Goal: Task Accomplishment & Management: Complete application form

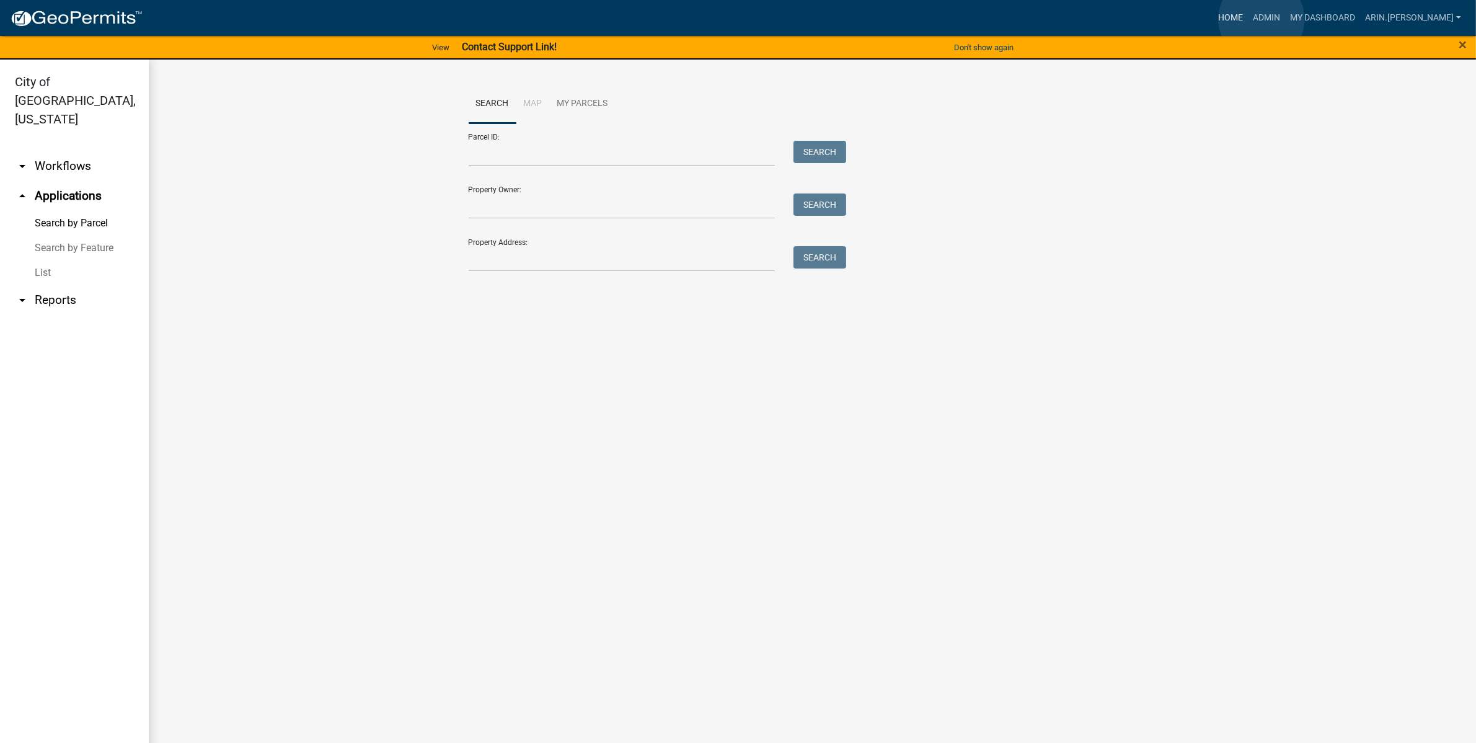
click at [1248, 19] on link "Home" at bounding box center [1230, 18] width 35 height 24
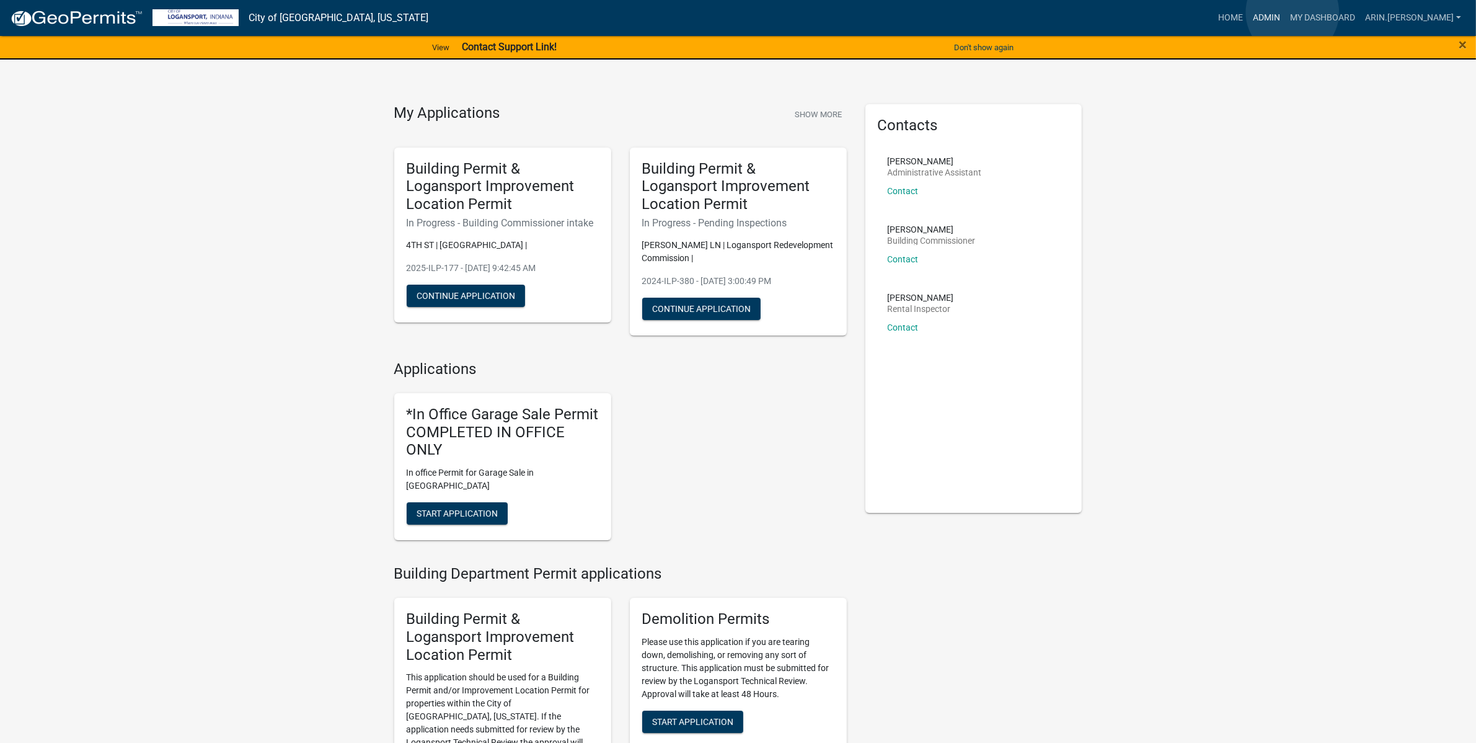
click at [1285, 12] on link "Admin" at bounding box center [1266, 18] width 37 height 24
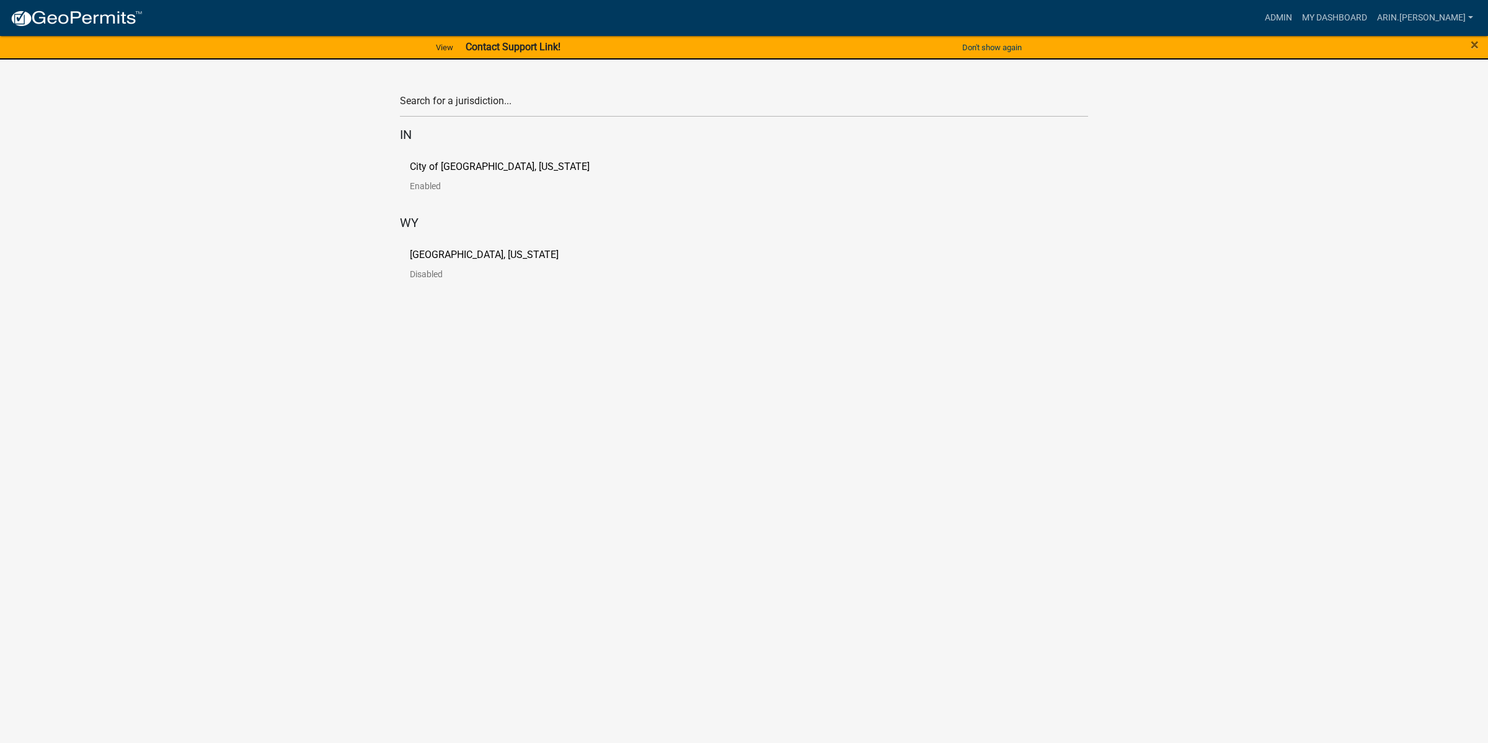
click at [469, 159] on div "City of Logansport, Indiana Enabled" at bounding box center [744, 181] width 688 height 58
click at [465, 169] on p "City of [GEOGRAPHIC_DATA], [US_STATE]" at bounding box center [500, 167] width 180 height 10
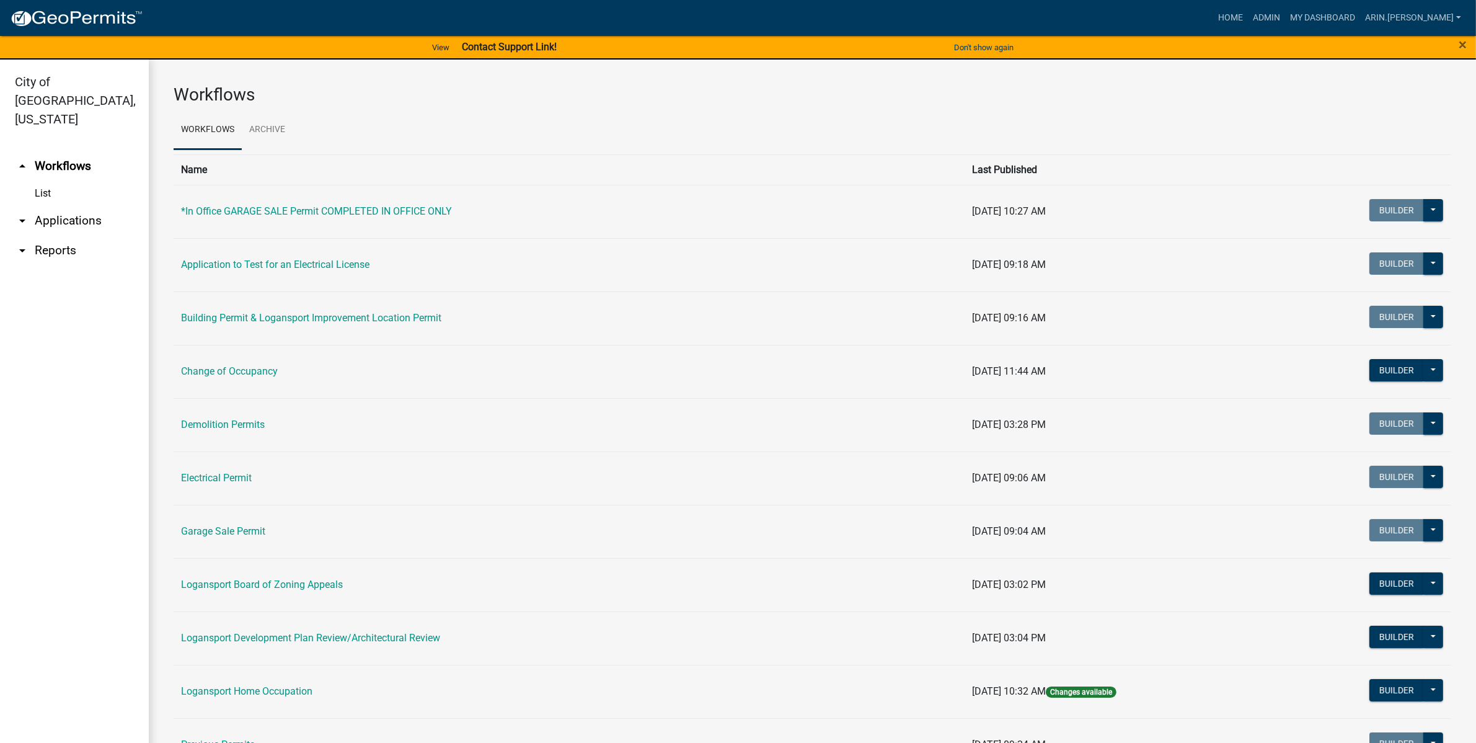
click at [66, 206] on link "arrow_drop_down Applications" at bounding box center [74, 221] width 149 height 30
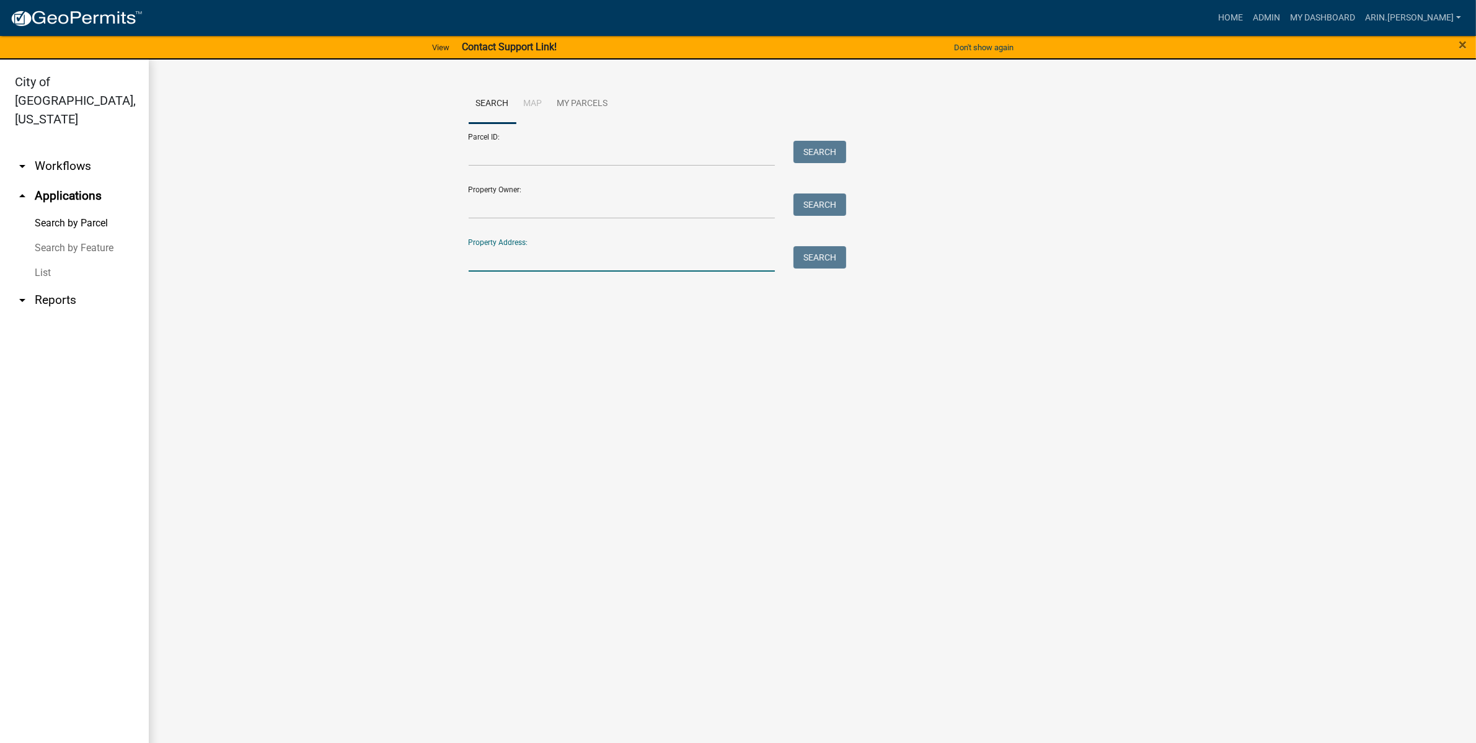
click at [502, 258] on input "Property Address:" at bounding box center [622, 258] width 307 height 25
type input "514 henry"
click at [806, 259] on button "Search" at bounding box center [819, 257] width 53 height 22
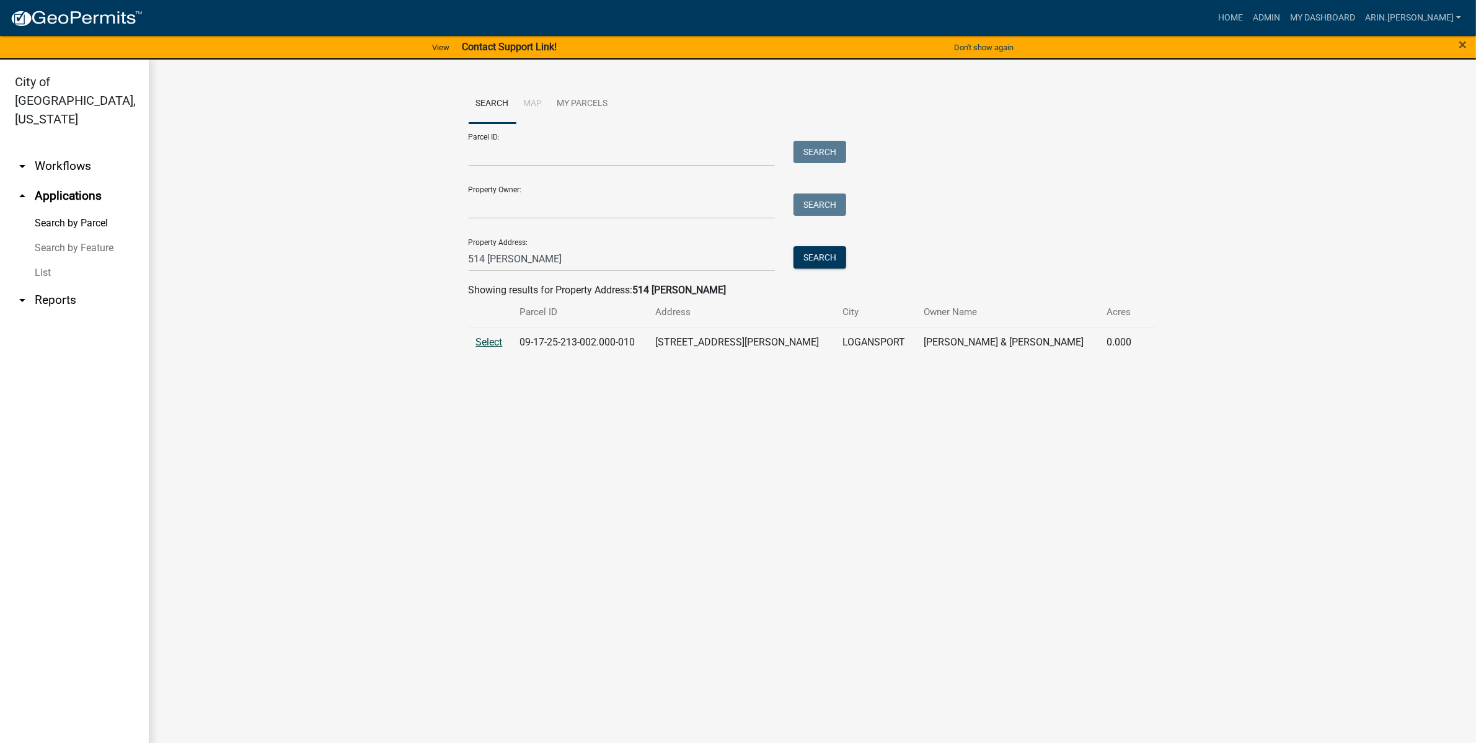
click at [485, 345] on span "Select" at bounding box center [489, 342] width 27 height 12
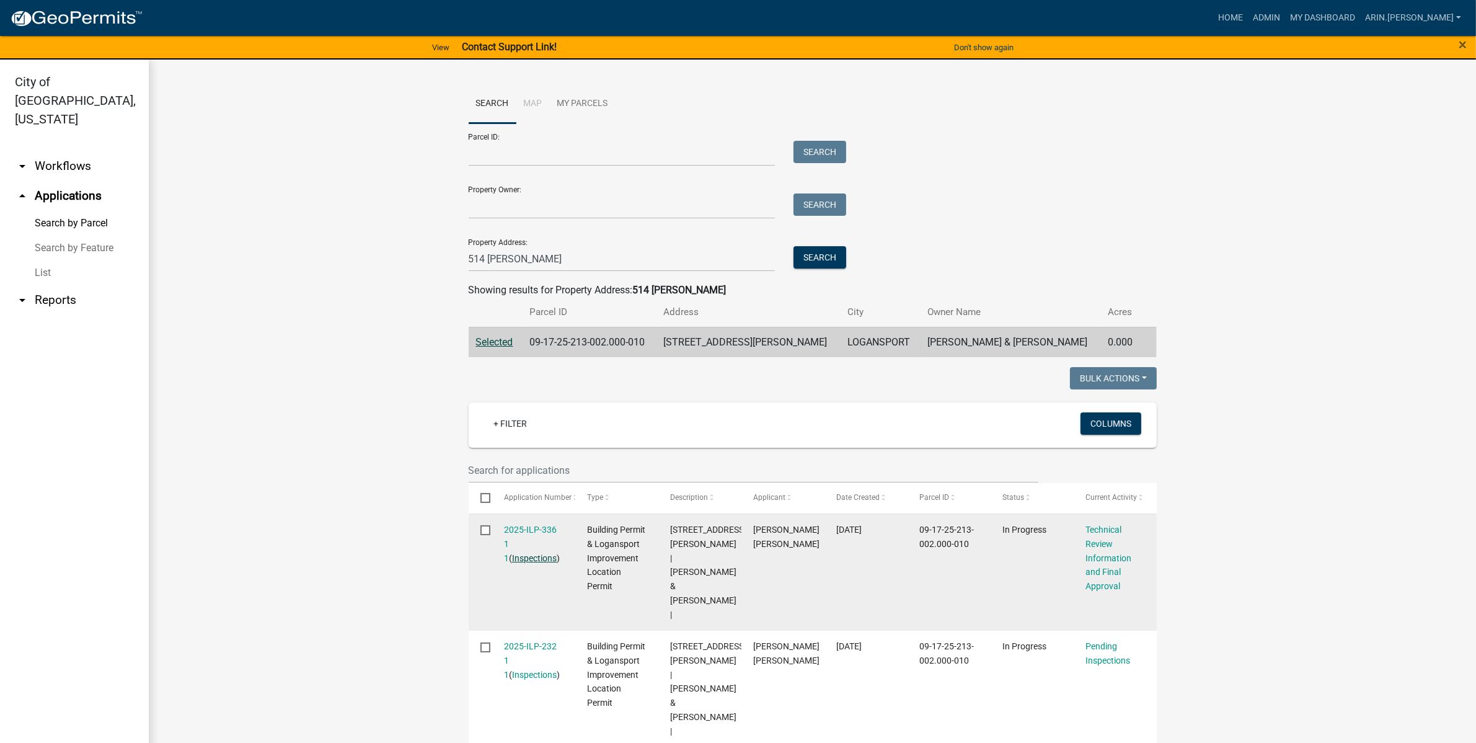
click at [524, 553] on link "Inspections" at bounding box center [534, 558] width 45 height 10
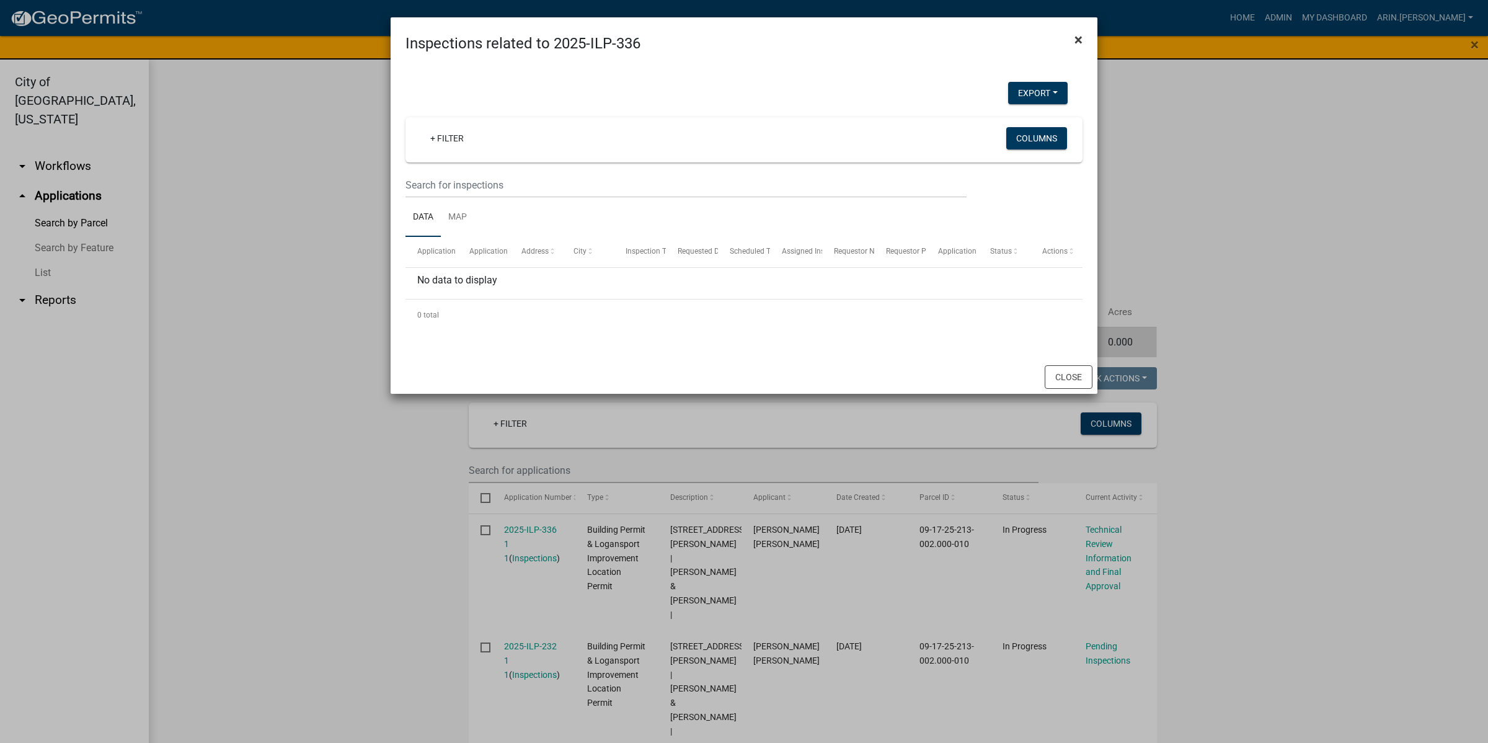
click at [1074, 42] on span "×" at bounding box center [1078, 39] width 8 height 17
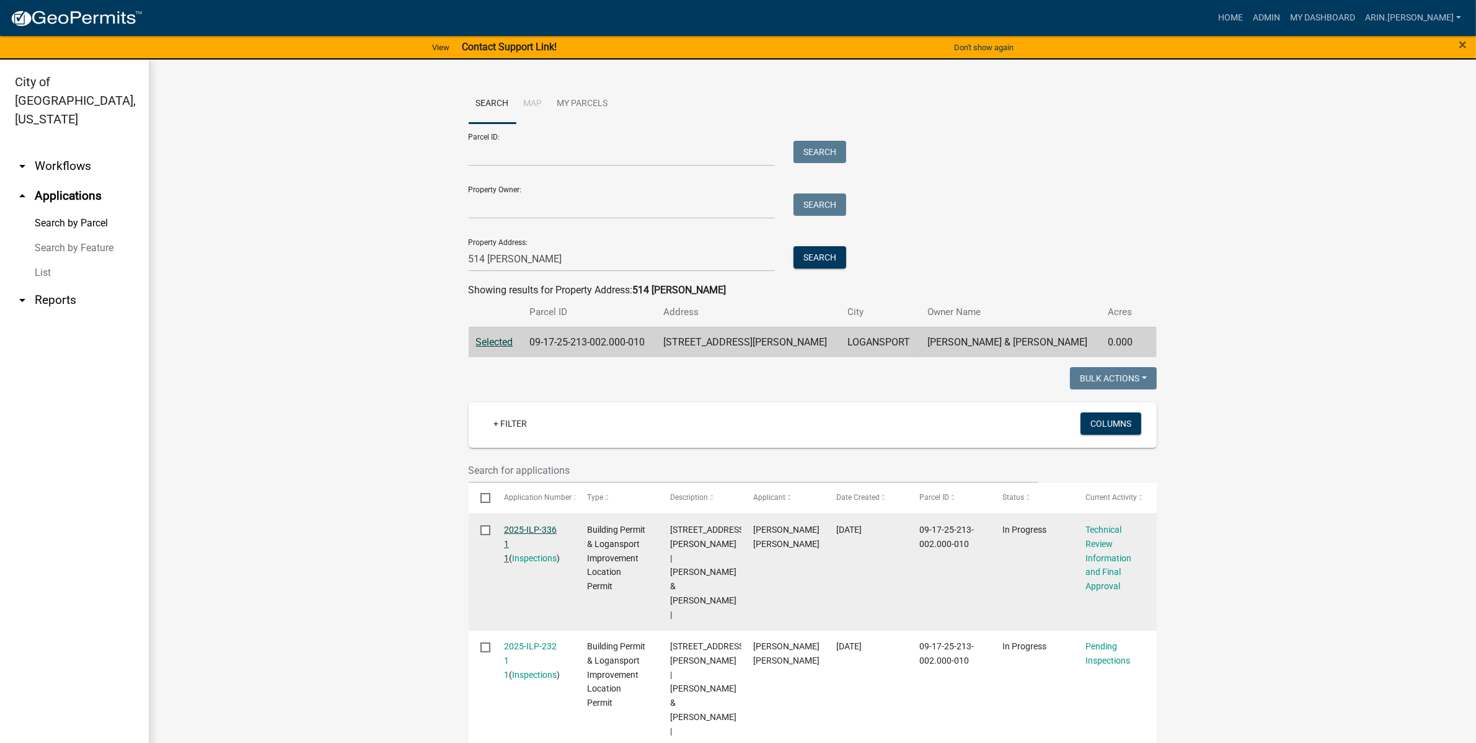
click at [524, 525] on link "2025-ILP-336 1 1" at bounding box center [530, 543] width 53 height 38
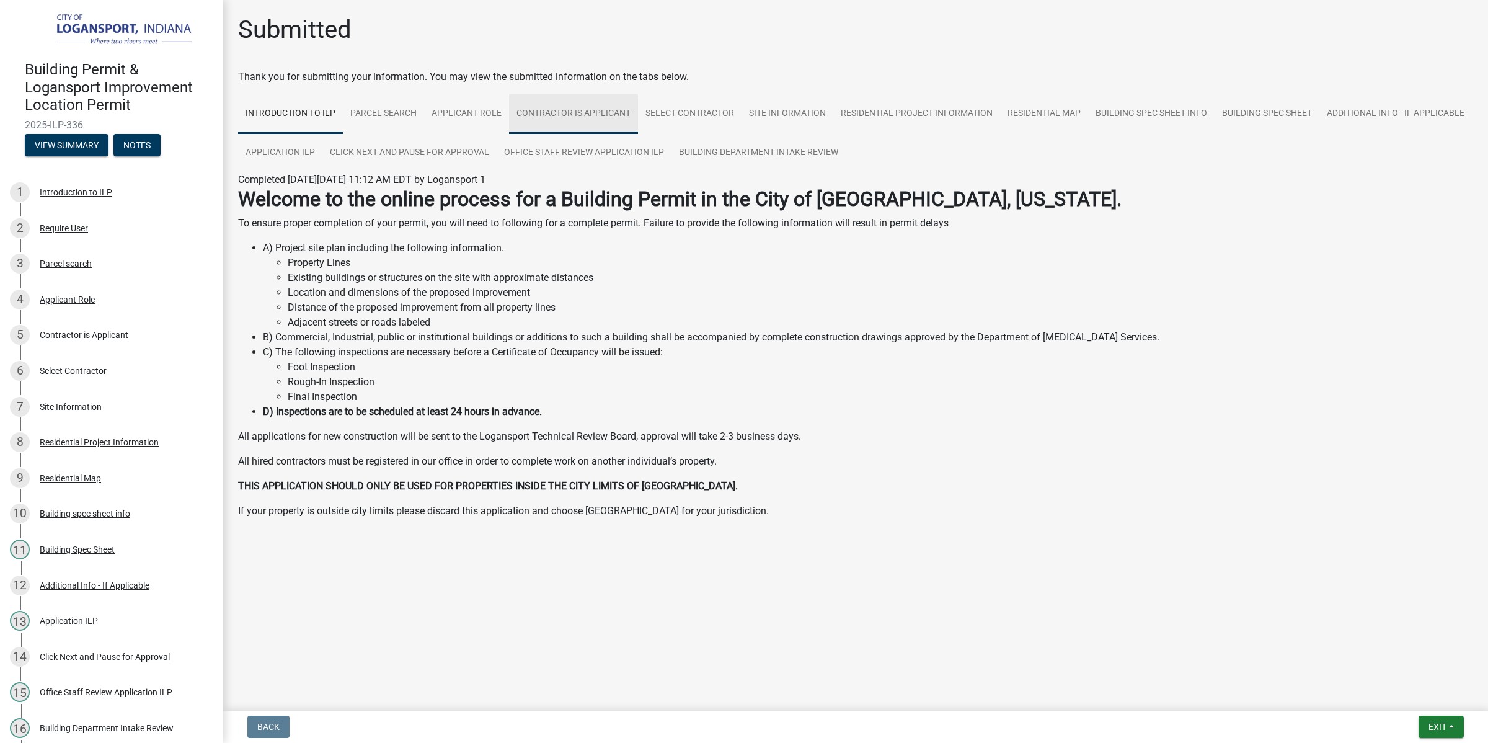
click at [544, 115] on link "Contractor is Applicant" at bounding box center [573, 114] width 129 height 40
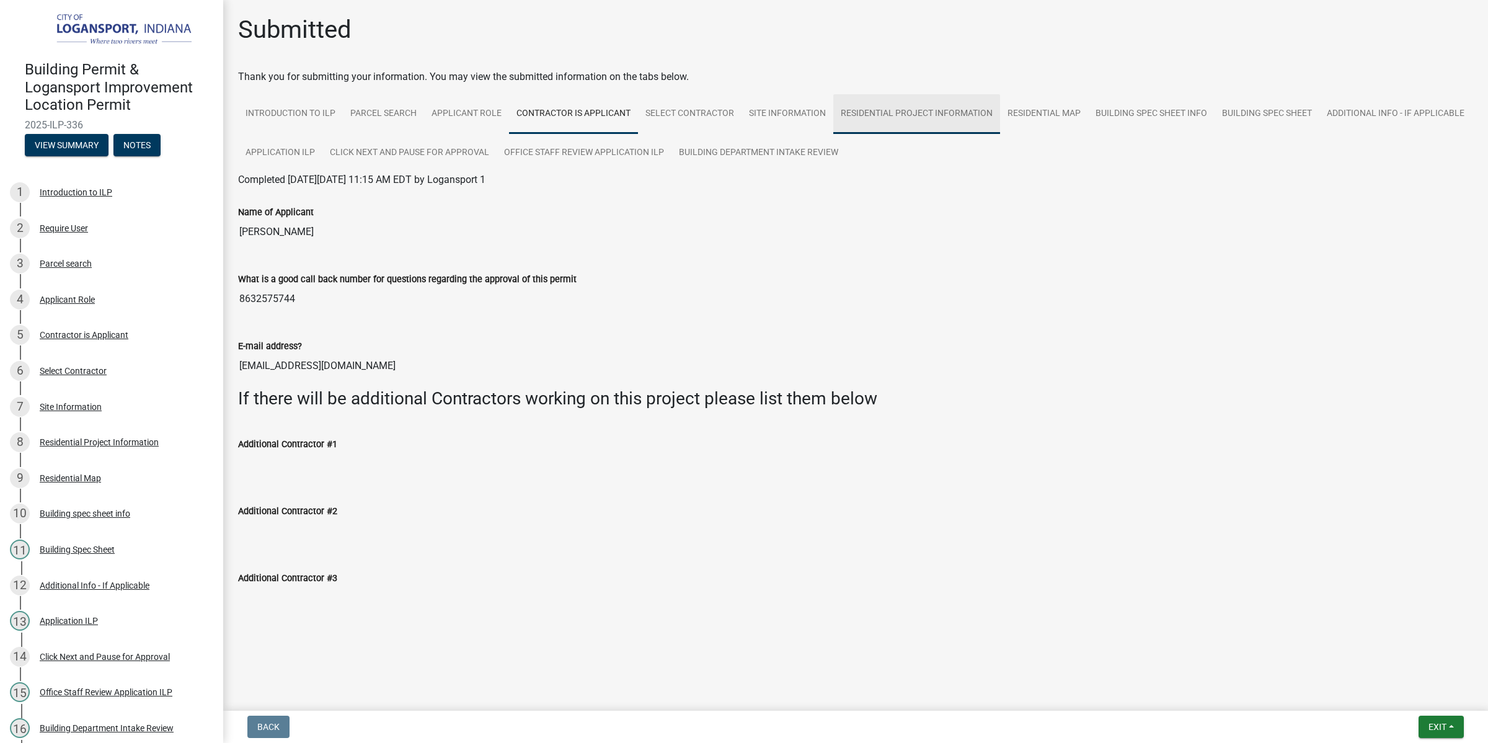
click at [868, 123] on link "Residential Project Information" at bounding box center [916, 114] width 167 height 40
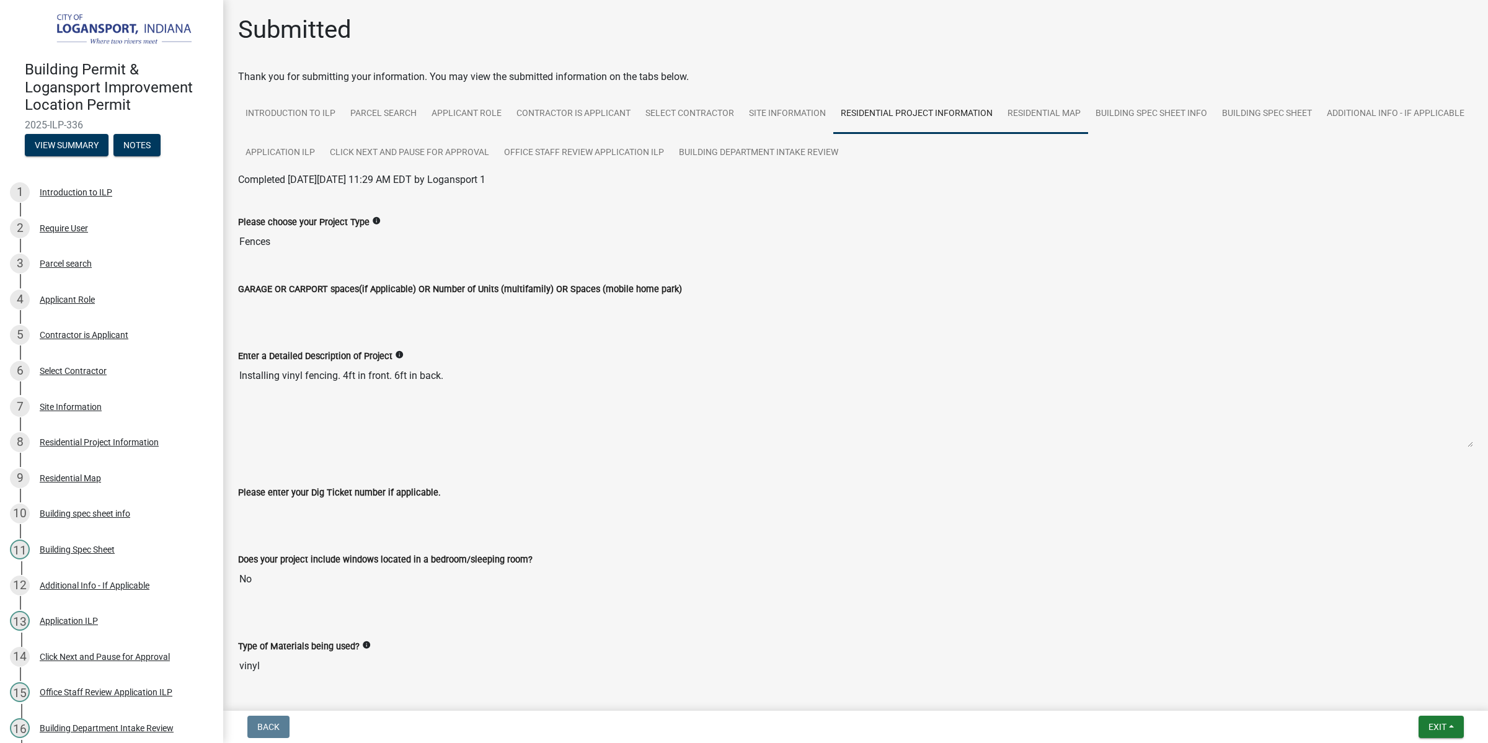
click at [1029, 120] on link "Residential Map" at bounding box center [1044, 114] width 88 height 40
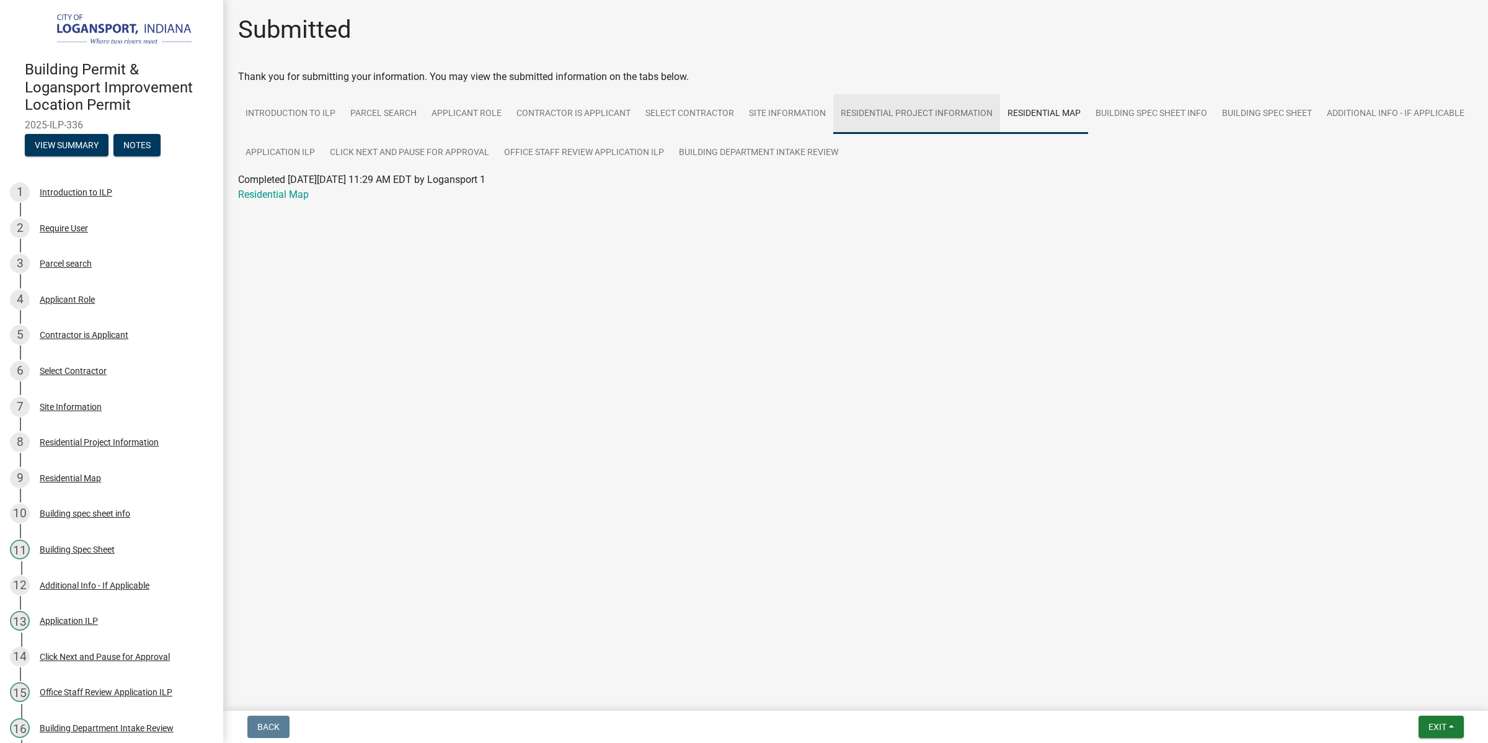
click at [856, 113] on link "Residential Project Information" at bounding box center [916, 114] width 167 height 40
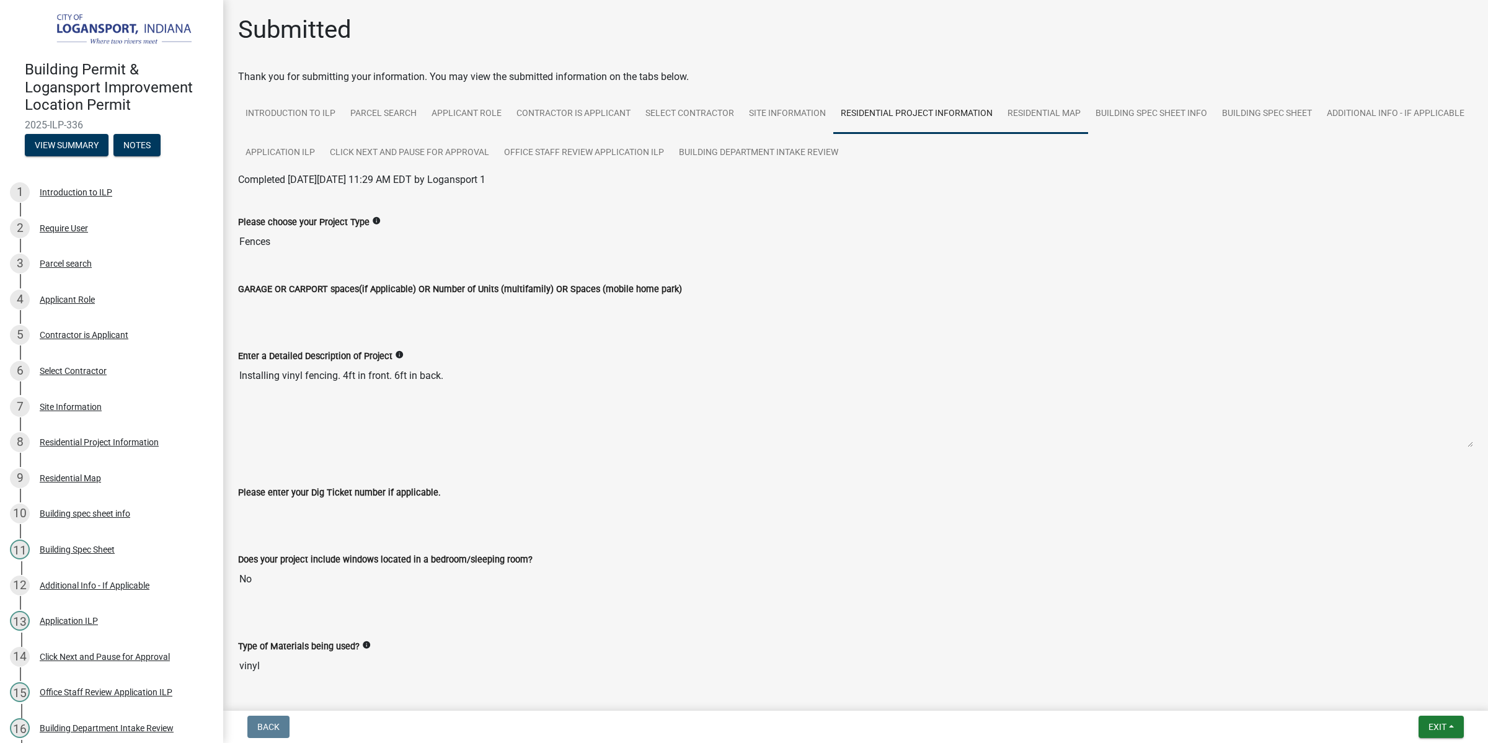
click at [1007, 108] on link "Residential Map" at bounding box center [1044, 114] width 88 height 40
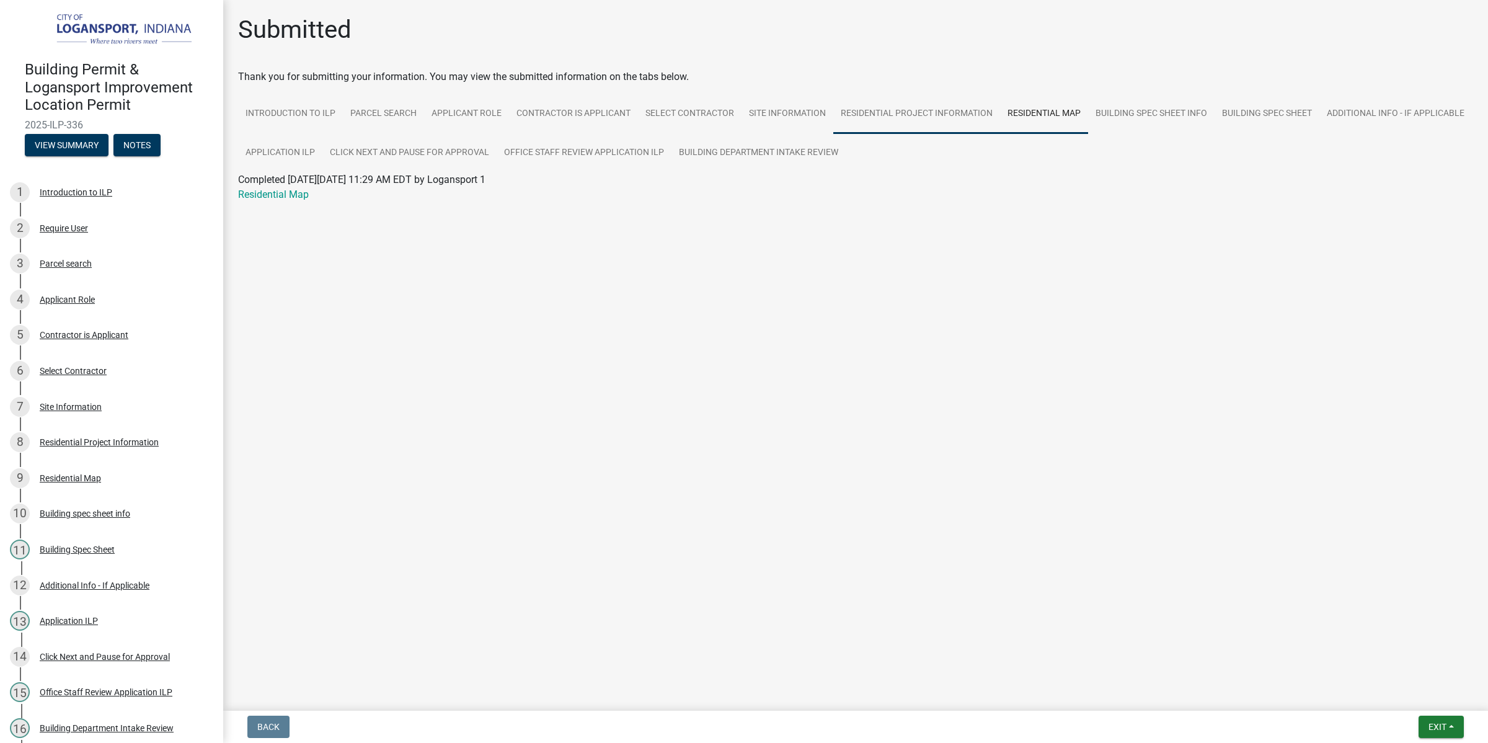
click at [930, 107] on link "Residential Project Information" at bounding box center [916, 114] width 167 height 40
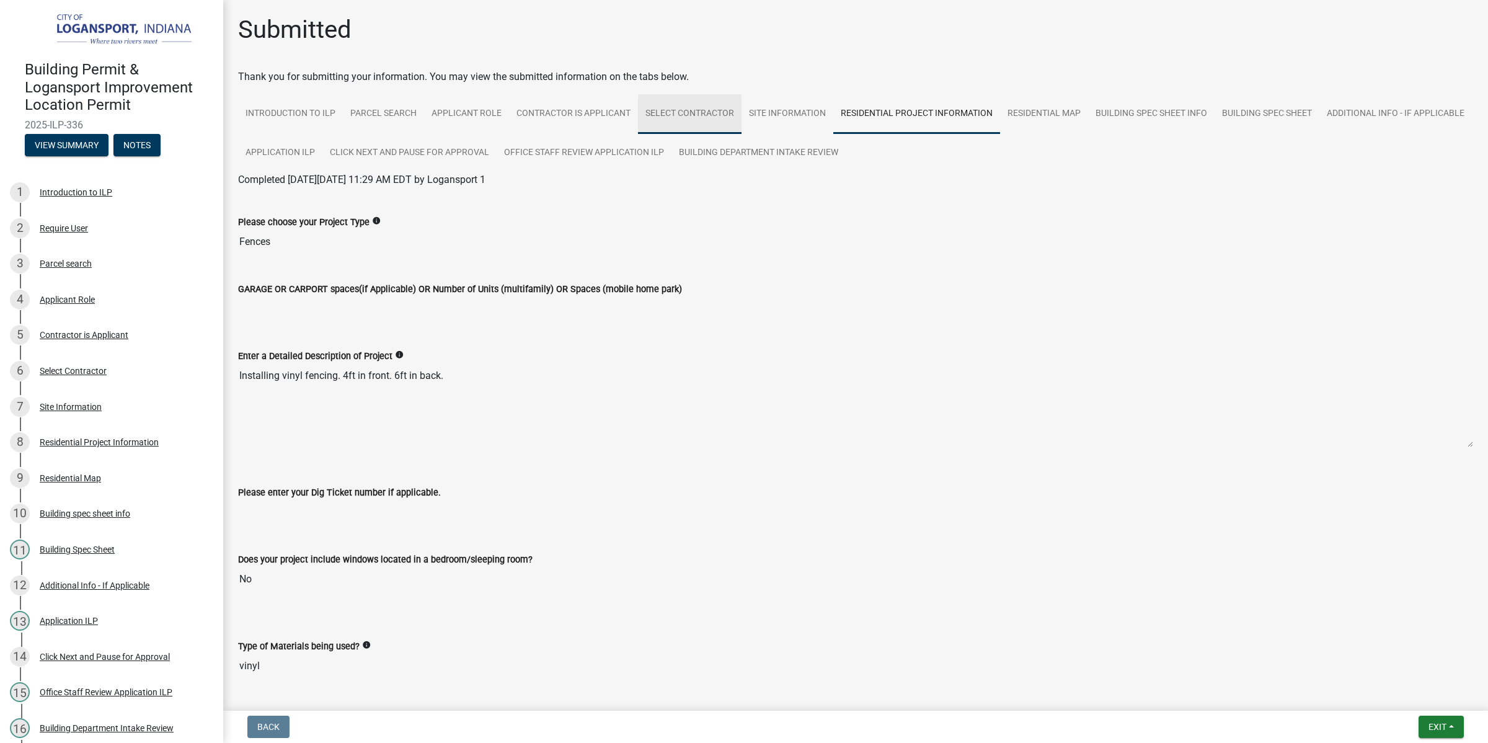
click at [674, 104] on link "Select Contractor" at bounding box center [690, 114] width 104 height 40
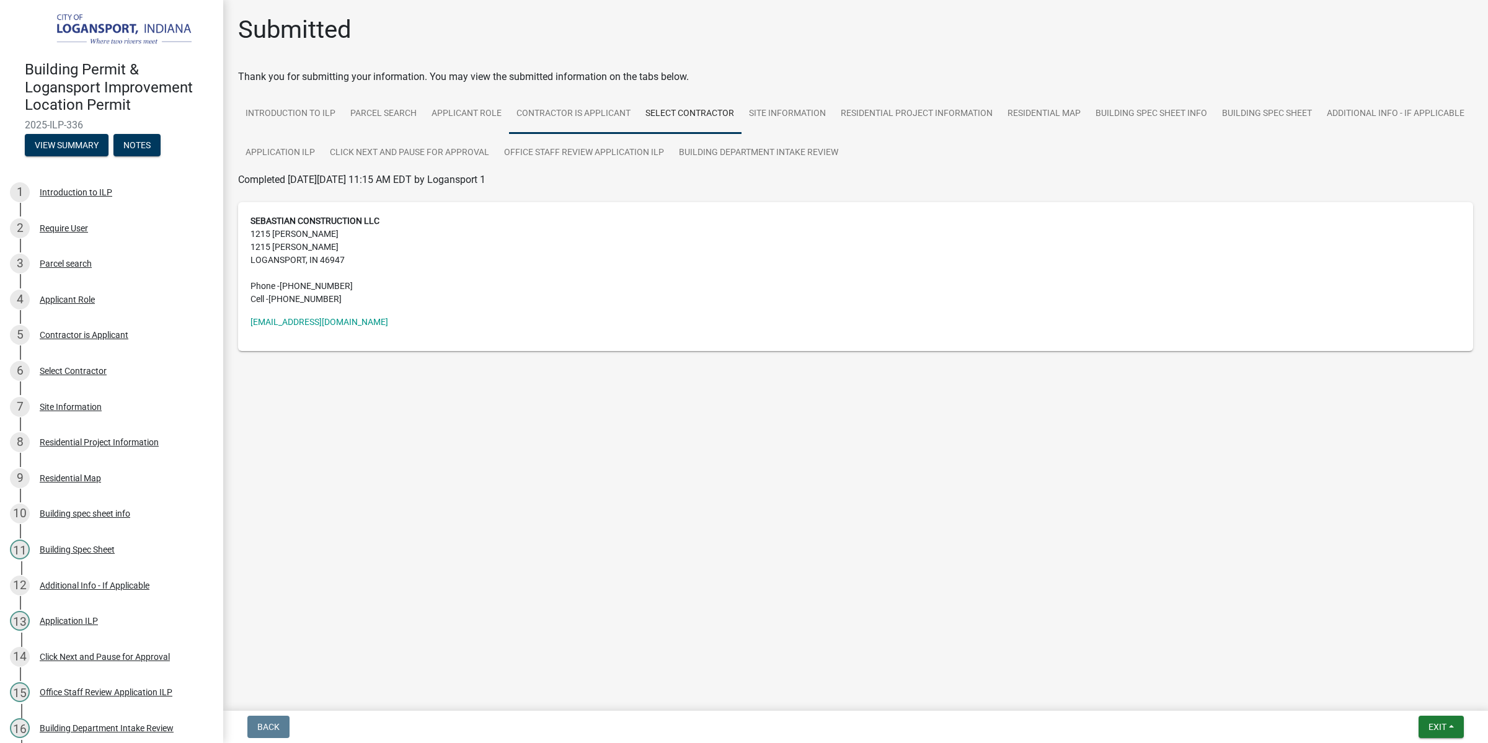
click at [568, 117] on link "Contractor is Applicant" at bounding box center [573, 114] width 129 height 40
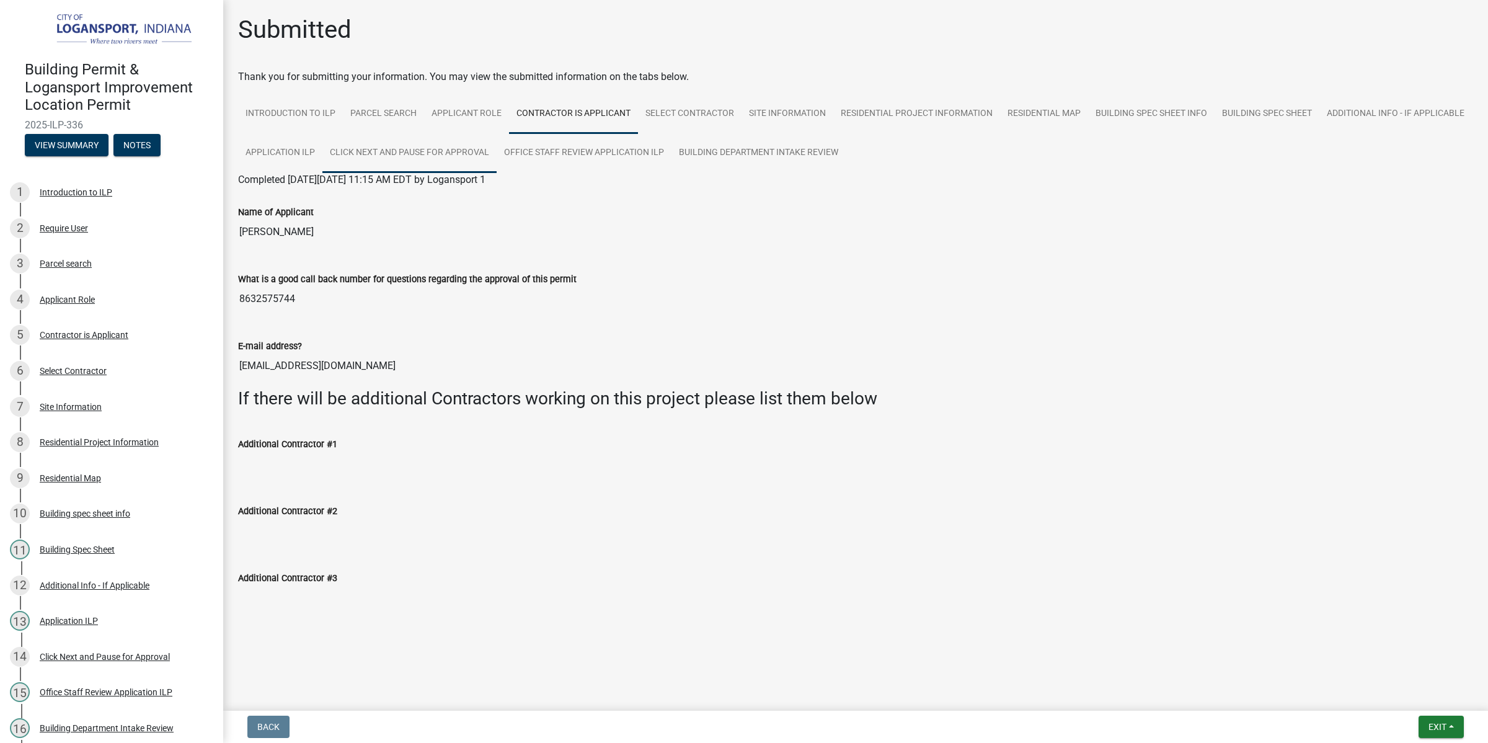
click at [392, 153] on link "Click Next and Pause for Approval" at bounding box center [409, 153] width 174 height 40
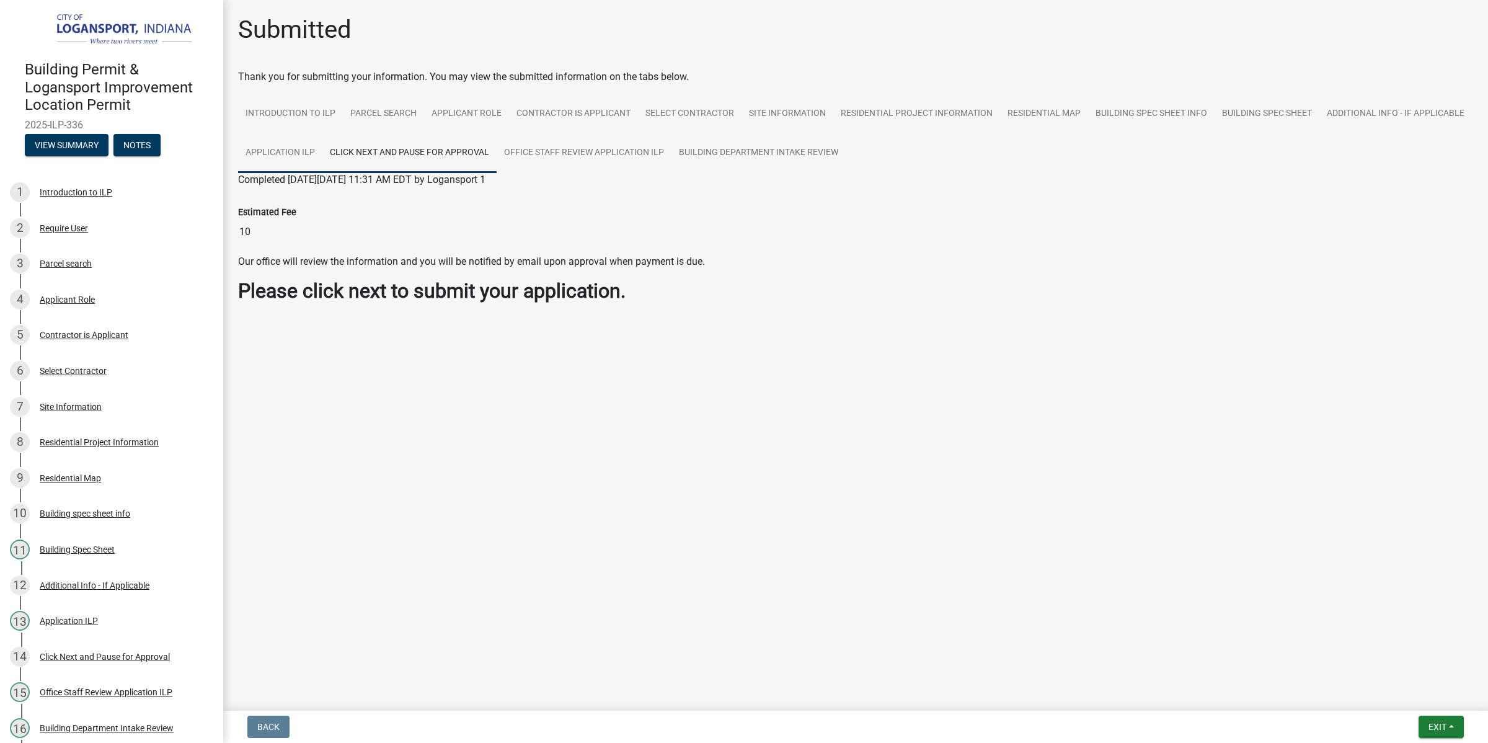
click at [282, 162] on link "Application ILP" at bounding box center [280, 153] width 84 height 40
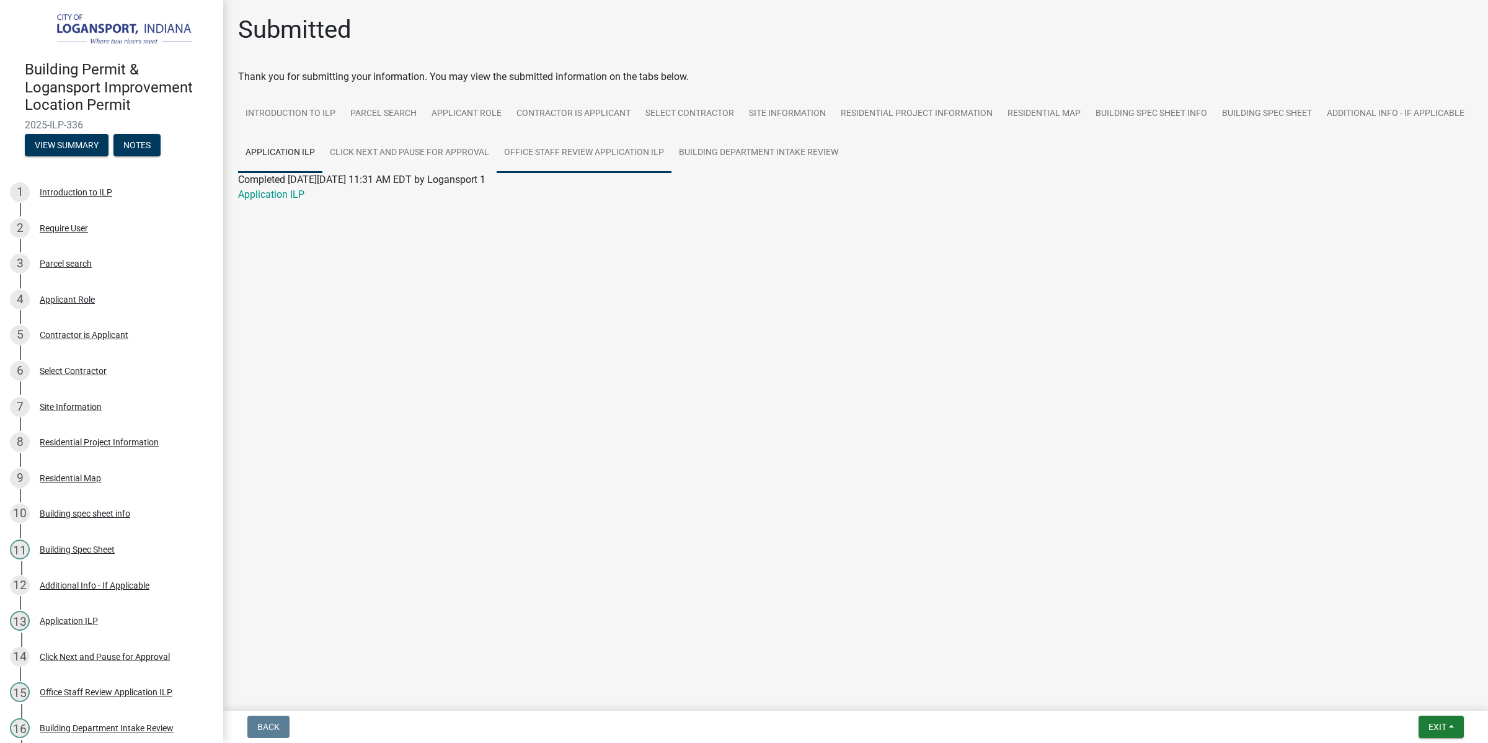
click at [531, 159] on link "Office Staff Review Application ILP" at bounding box center [583, 153] width 175 height 40
click at [730, 134] on link "Building Department Intake Review" at bounding box center [758, 153] width 174 height 40
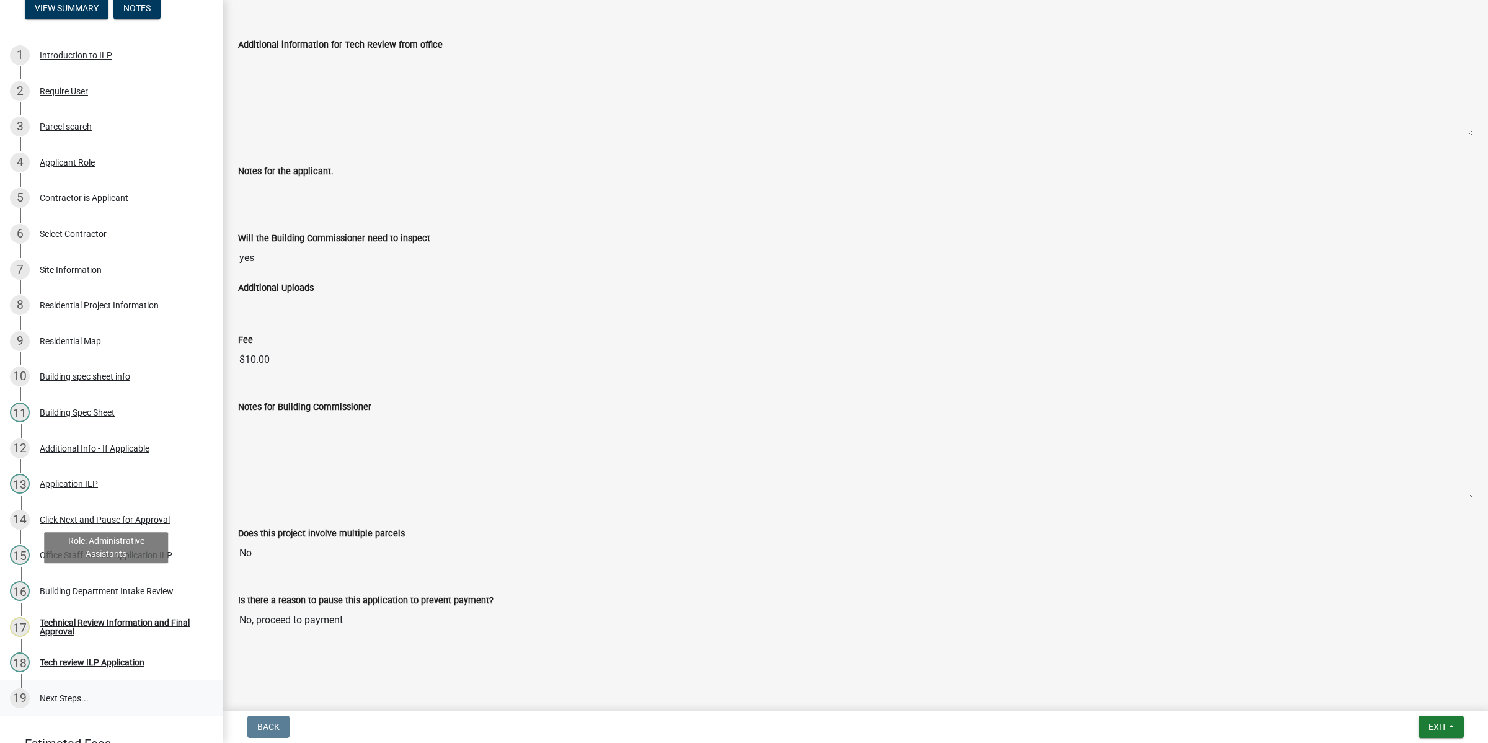
scroll to position [222, 0]
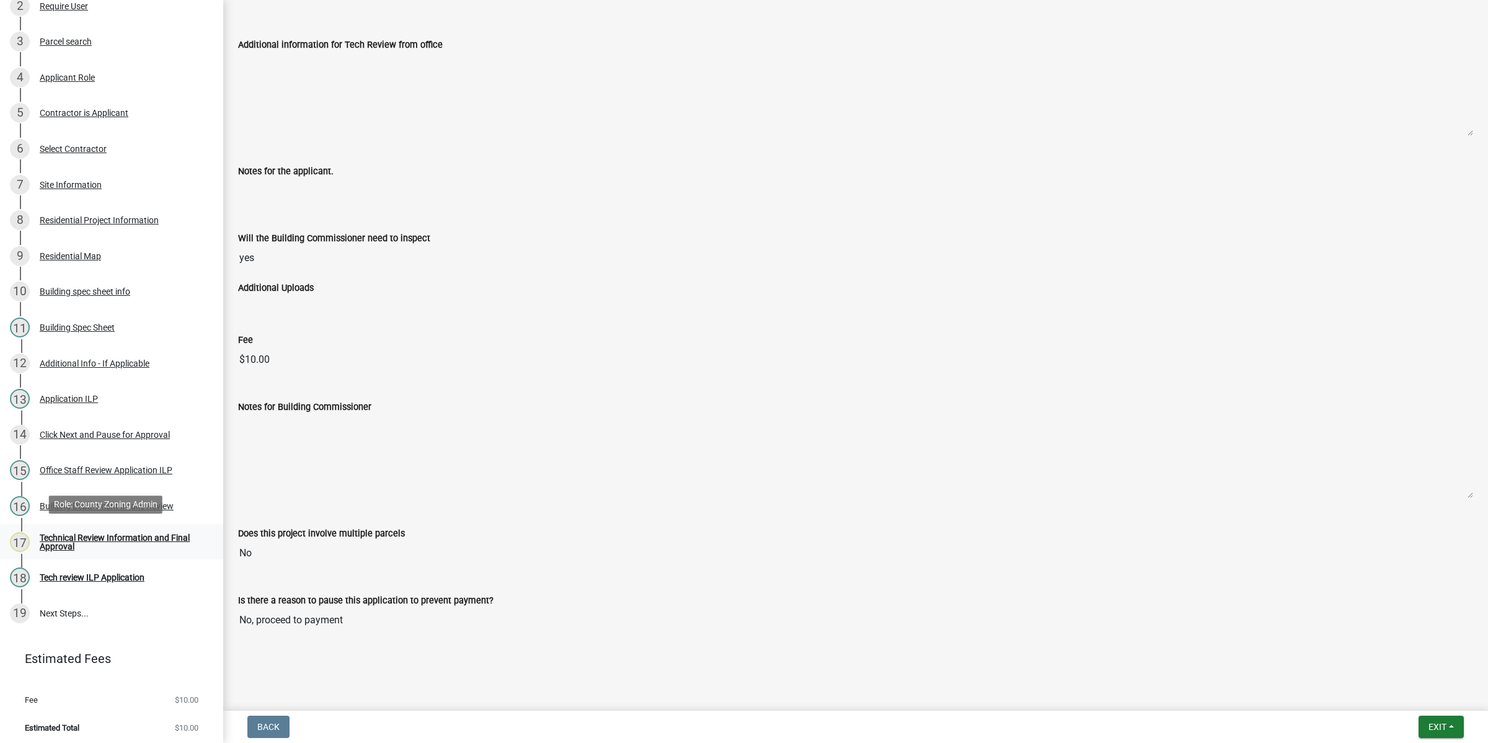
click at [104, 527] on link "17 Technical Review Information and Final Approval" at bounding box center [111, 542] width 223 height 36
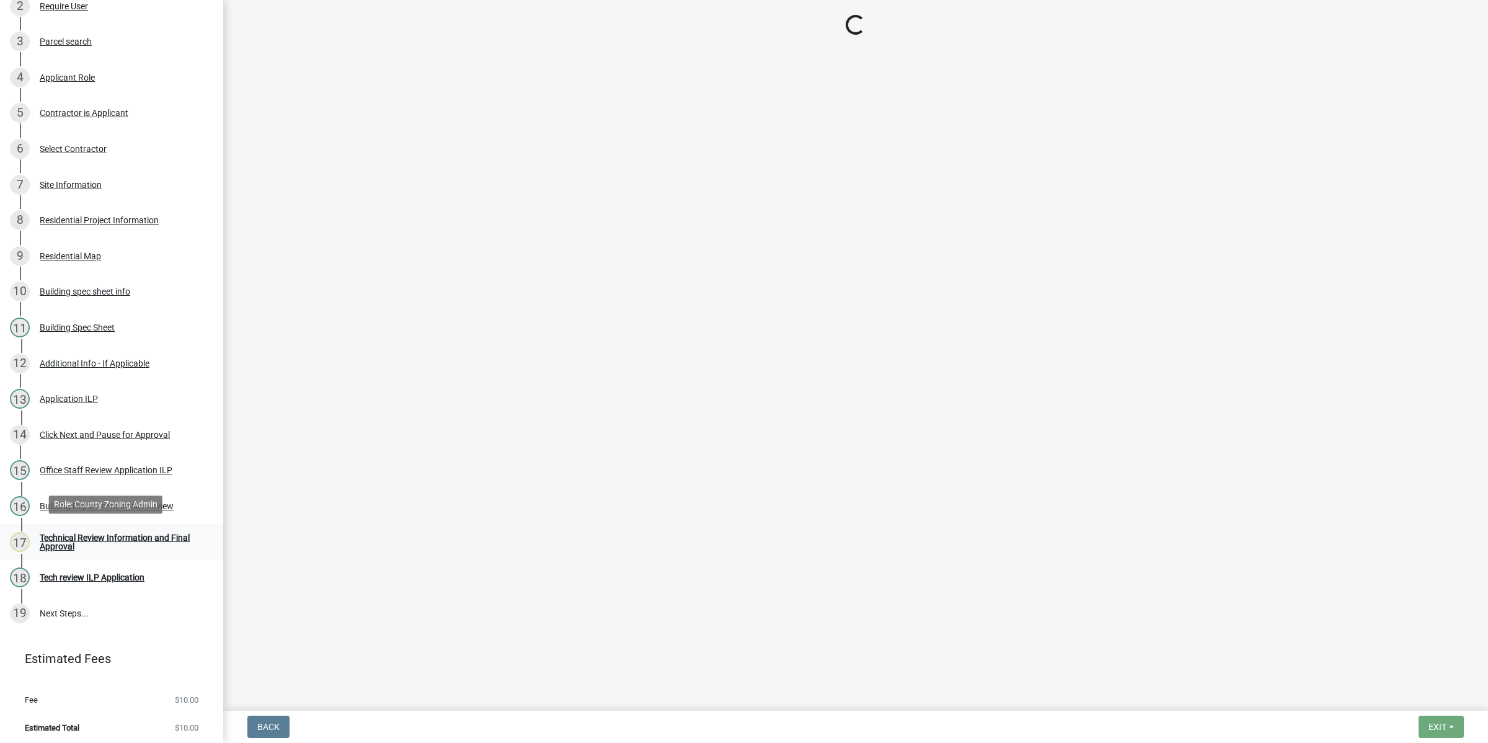
scroll to position [0, 0]
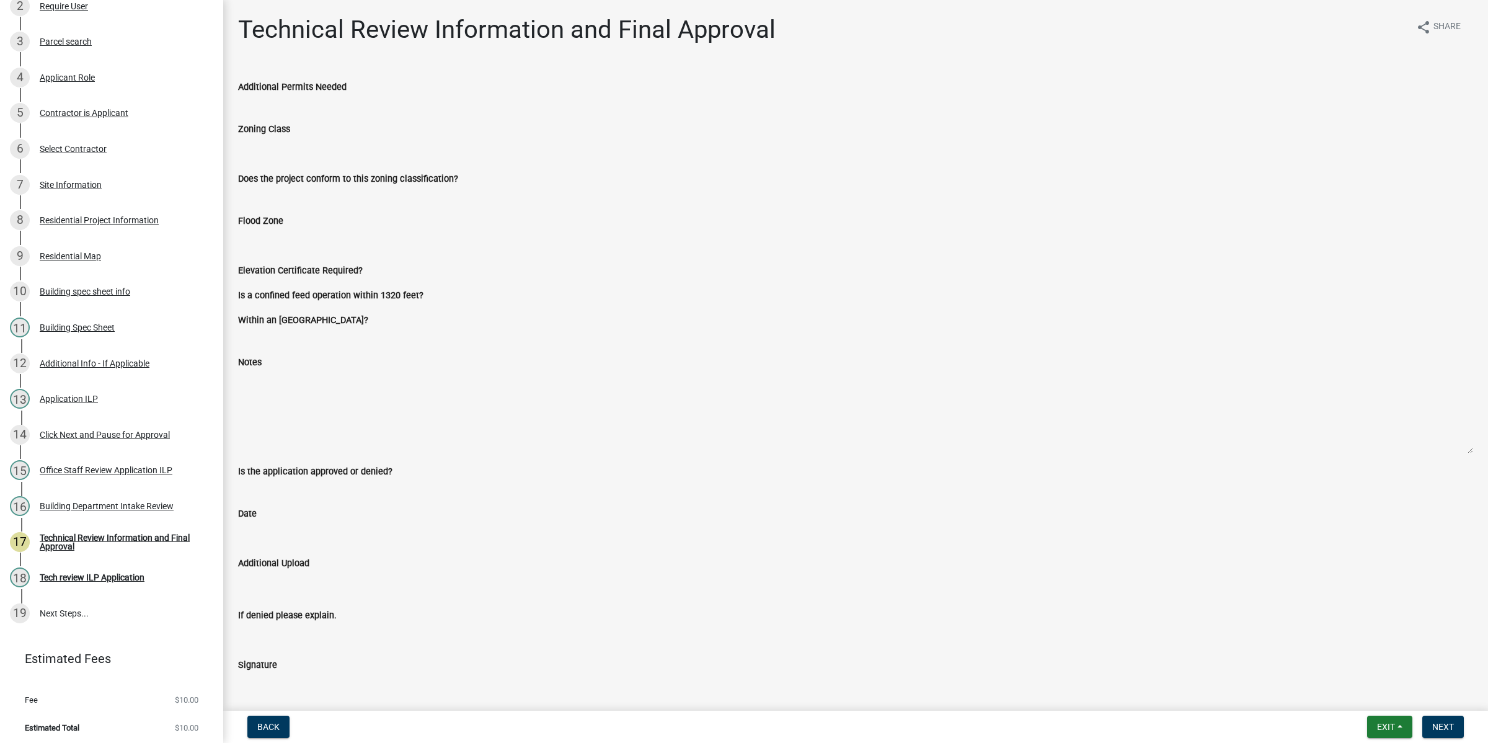
click at [305, 129] on div "Zoning Class" at bounding box center [855, 128] width 1235 height 15
click at [379, 624] on input "If denied please explain." at bounding box center [855, 634] width 1235 height 25
click at [324, 550] on div "Date" at bounding box center [855, 521] width 1253 height 67
click at [325, 333] on div "Within an Overlay District?" at bounding box center [855, 324] width 1253 height 25
click at [291, 115] on div "Zoning Class" at bounding box center [855, 132] width 1235 height 57
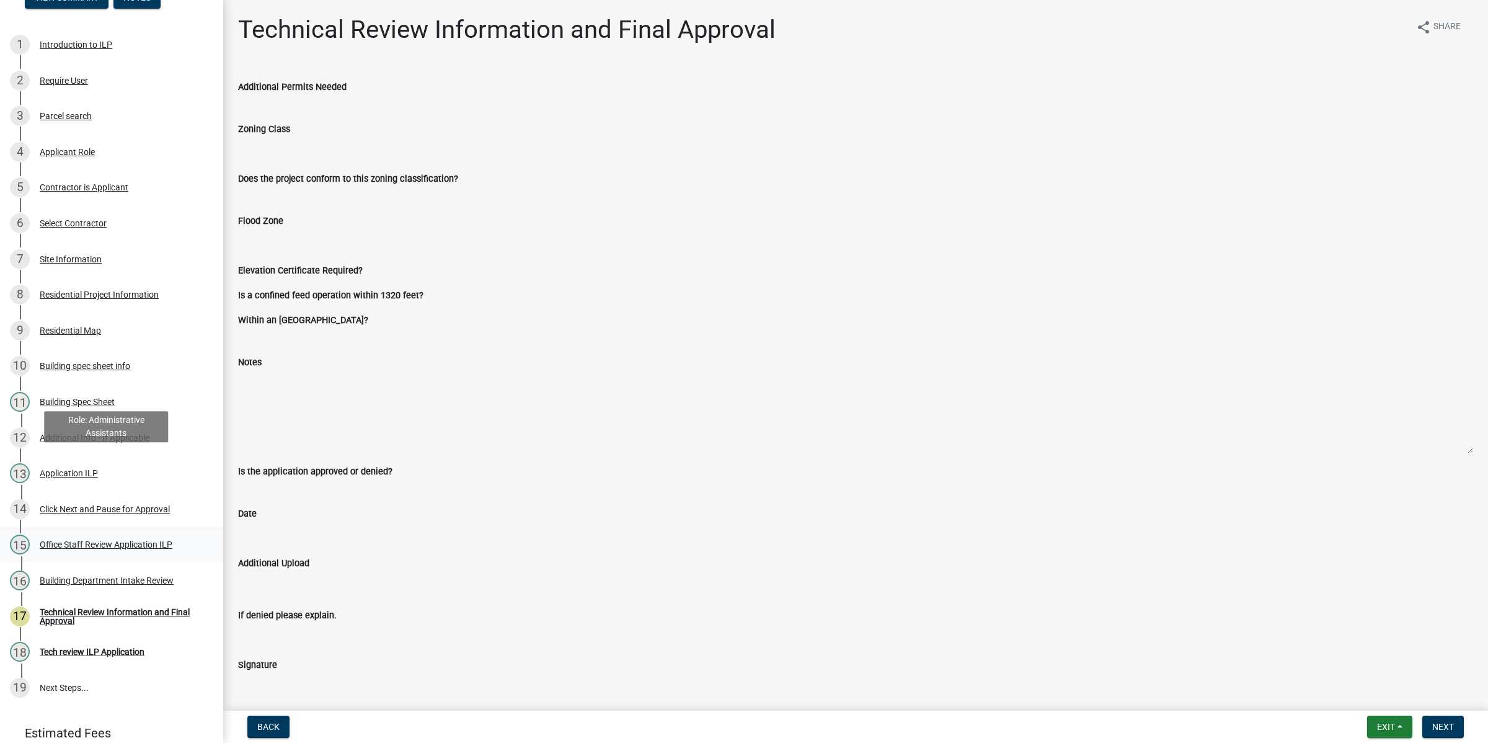
scroll to position [222, 0]
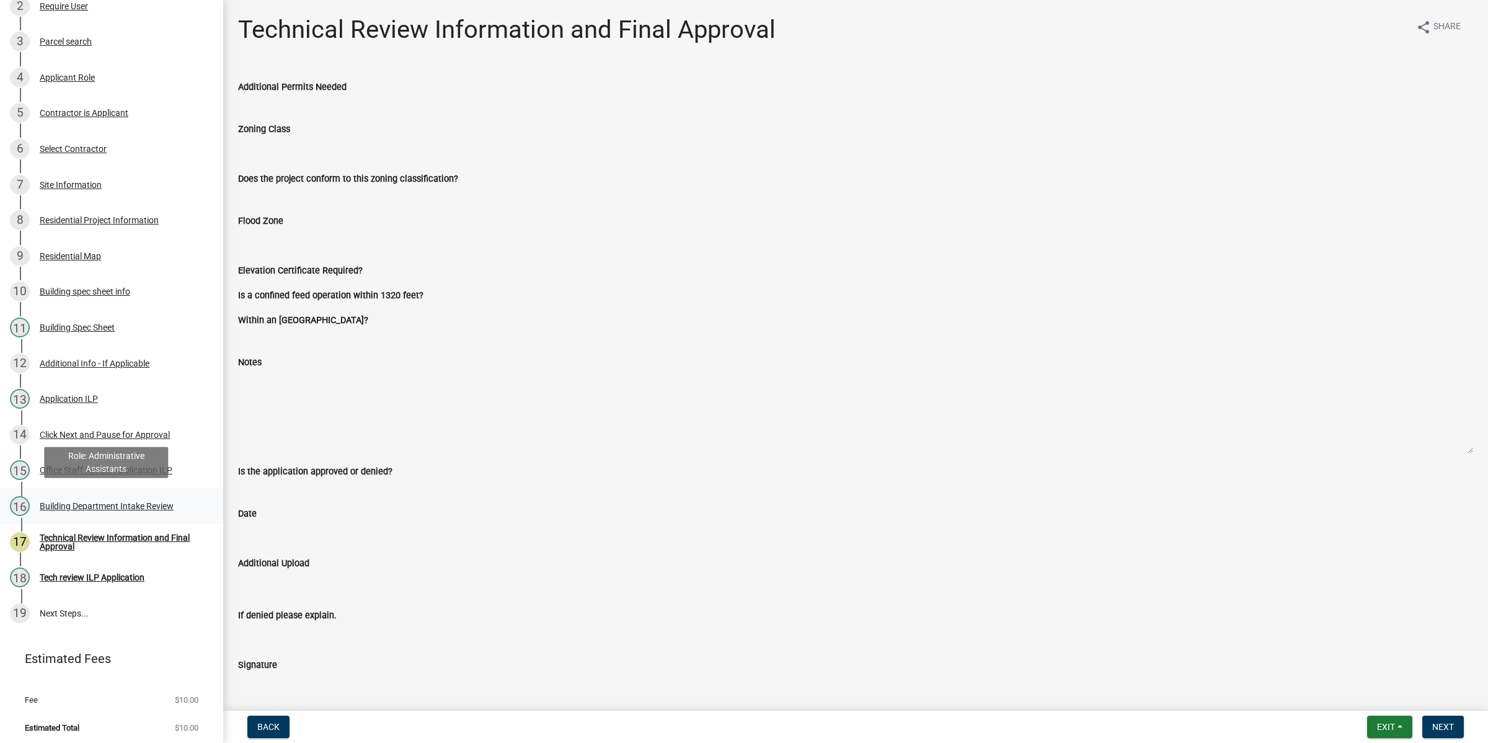
click at [128, 496] on div "16 Building Department Intake Review" at bounding box center [106, 506] width 193 height 20
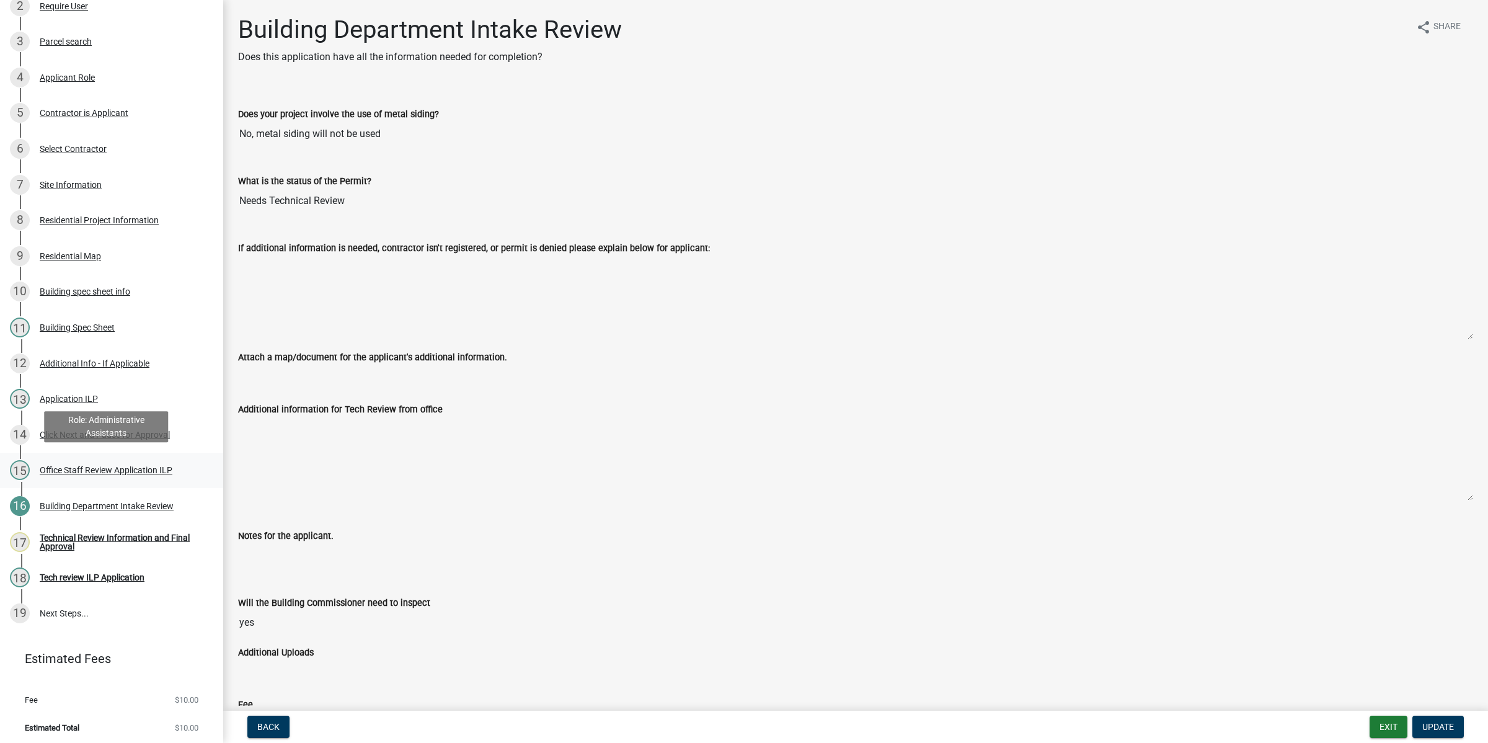
click at [126, 460] on div "15 Office Staff Review Application ILP" at bounding box center [106, 470] width 193 height 20
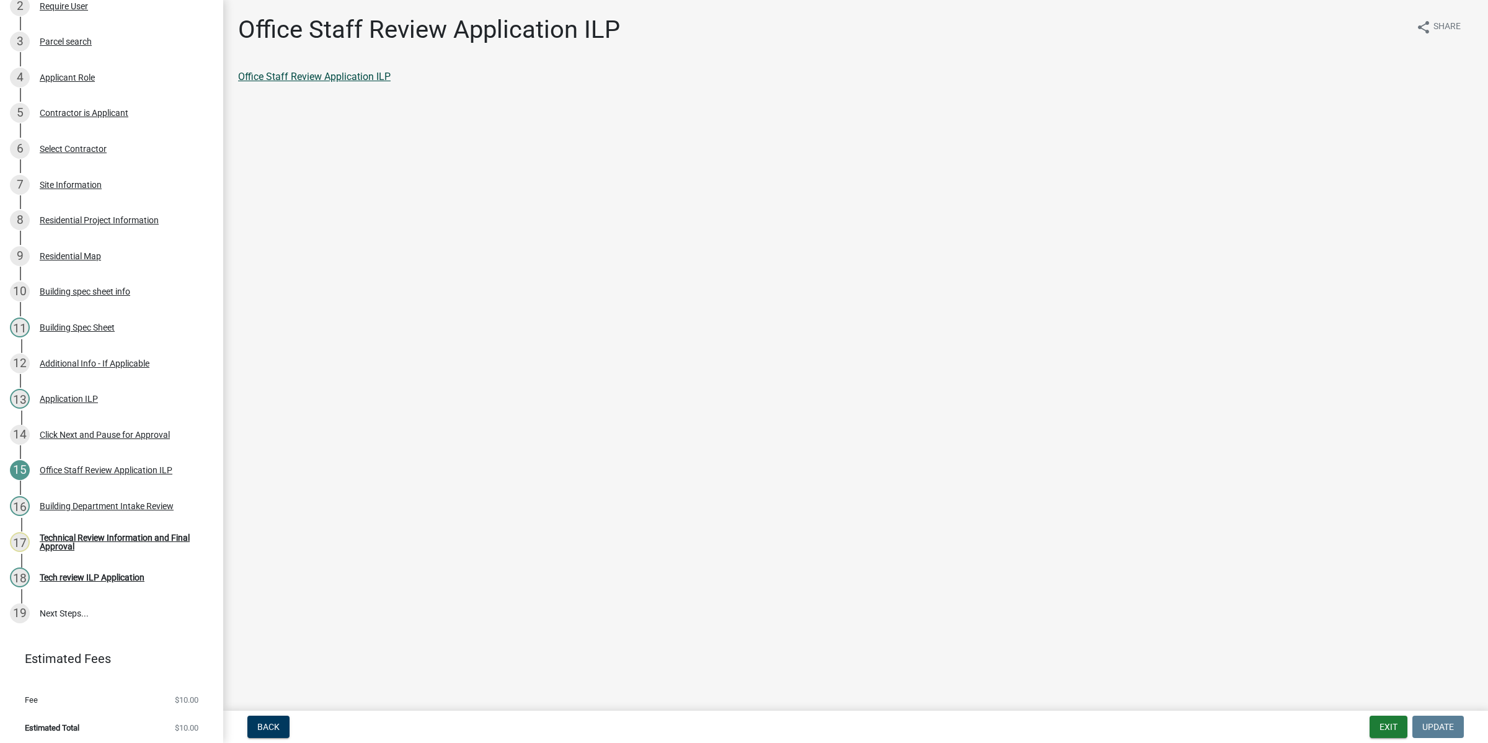
click at [267, 74] on link "Office Staff Review Application ILP" at bounding box center [314, 77] width 152 height 12
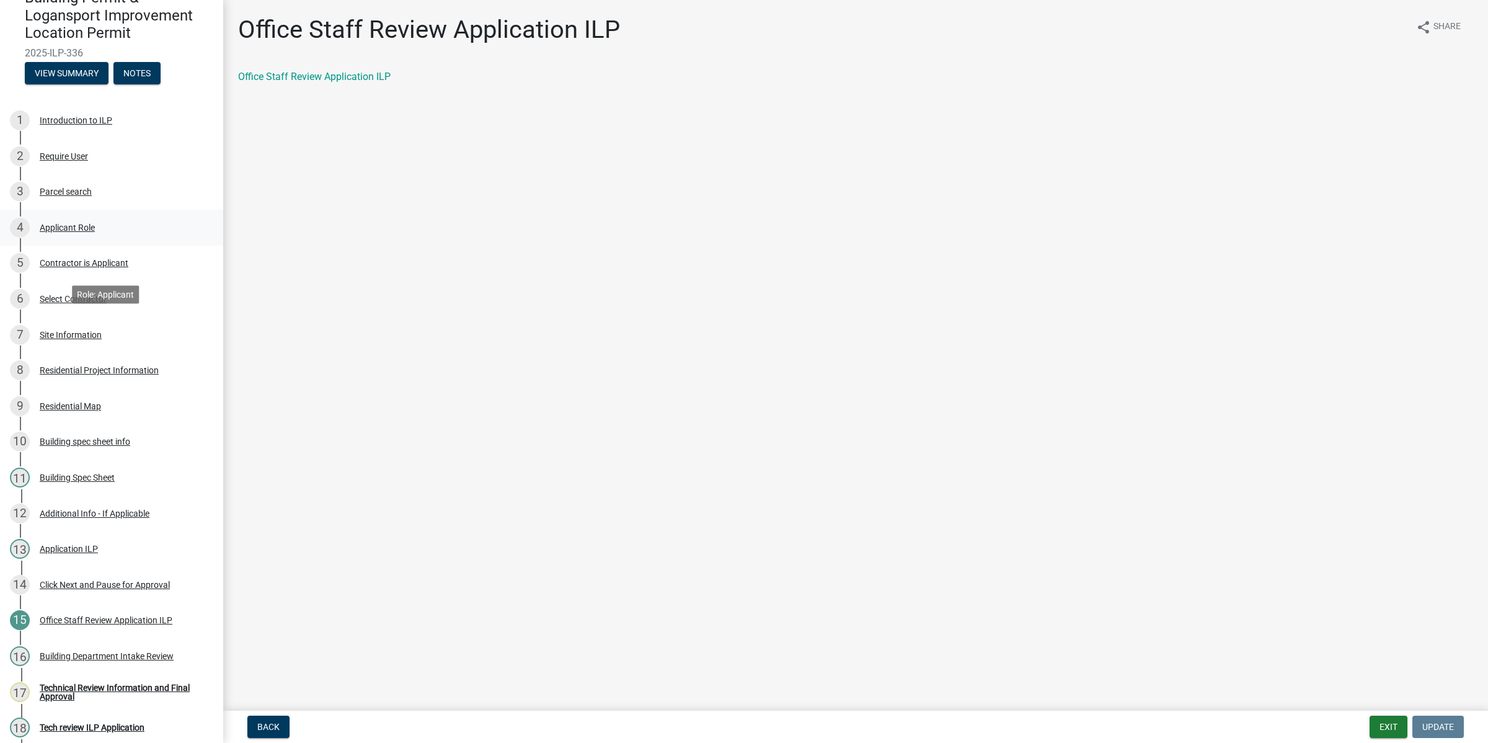
scroll to position [0, 0]
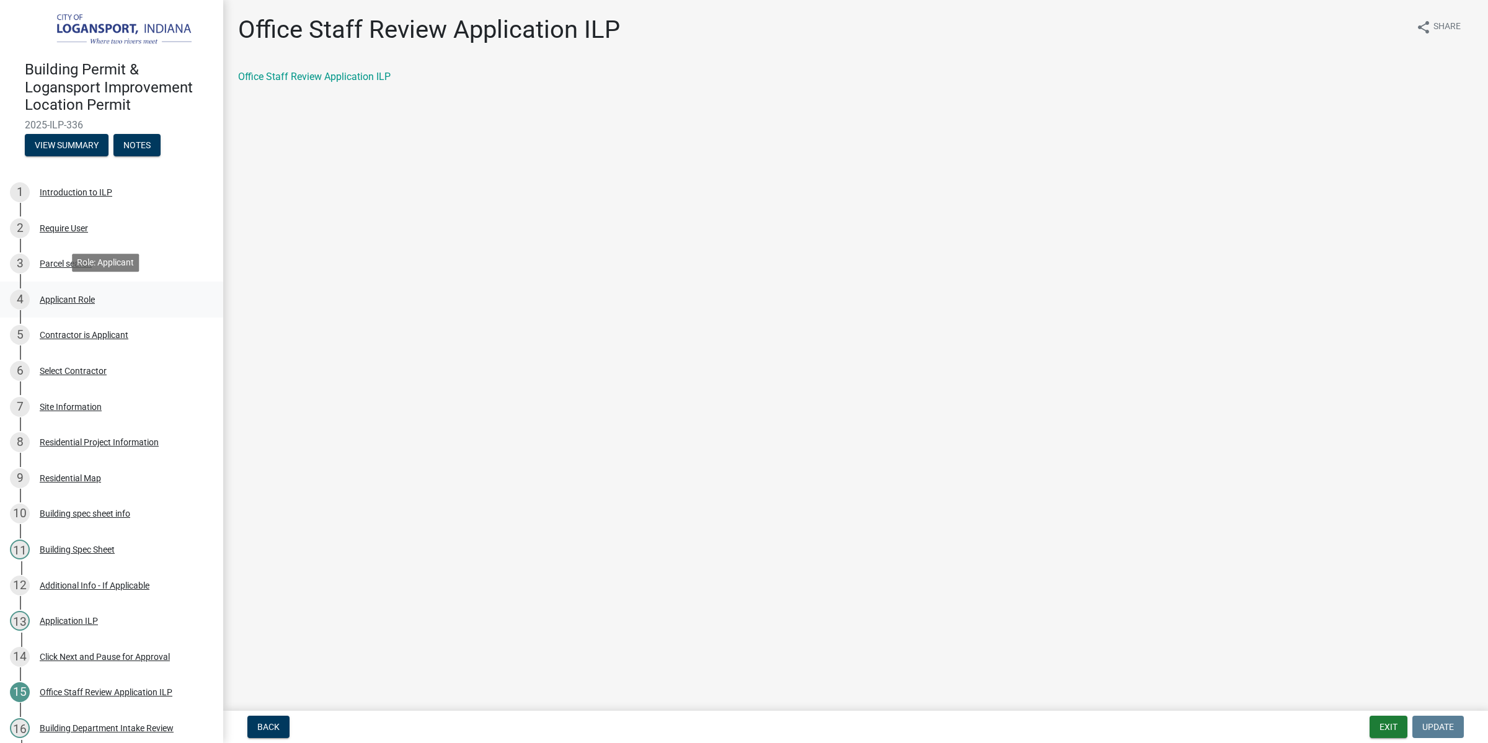
click at [66, 295] on div "Applicant Role" at bounding box center [67, 299] width 55 height 9
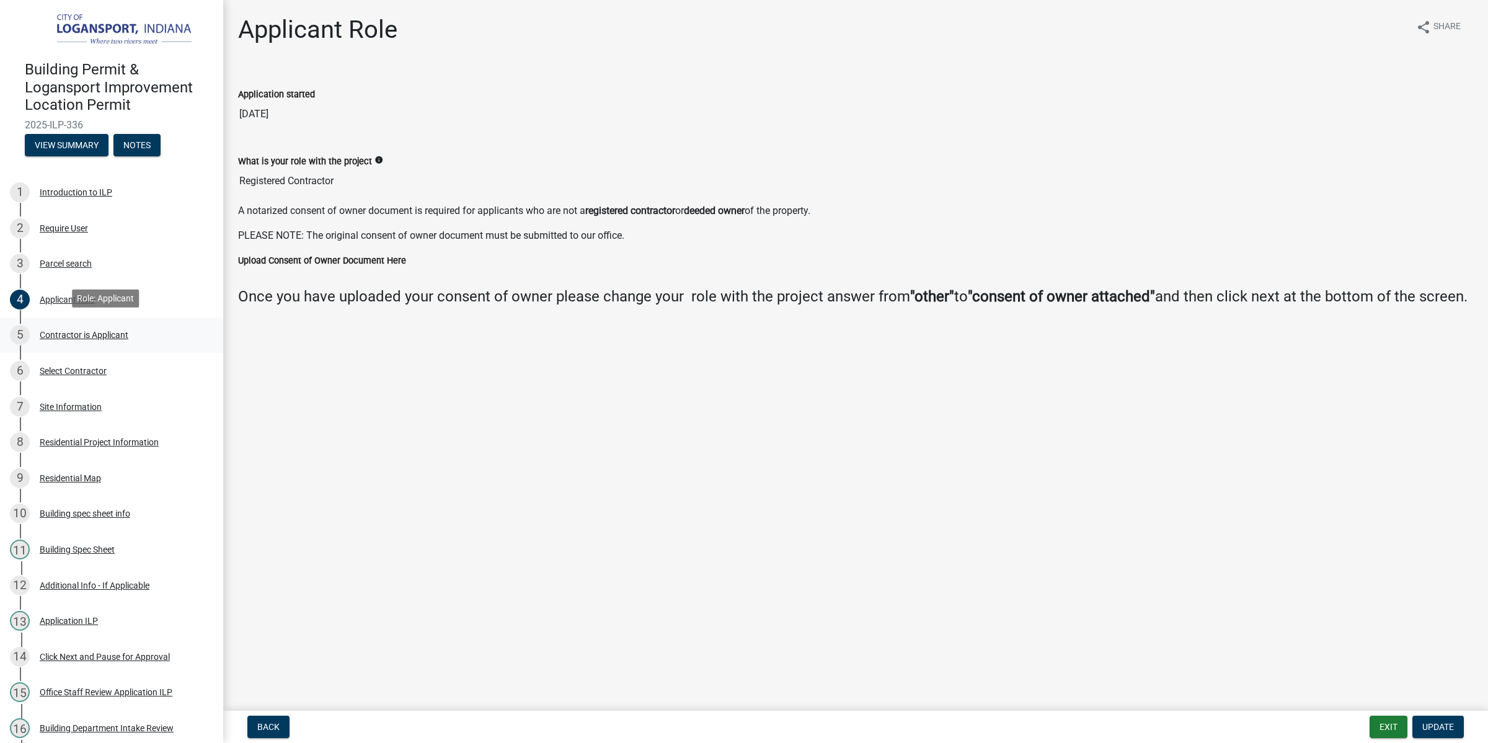
click at [115, 330] on div "Contractor is Applicant" at bounding box center [84, 334] width 89 height 9
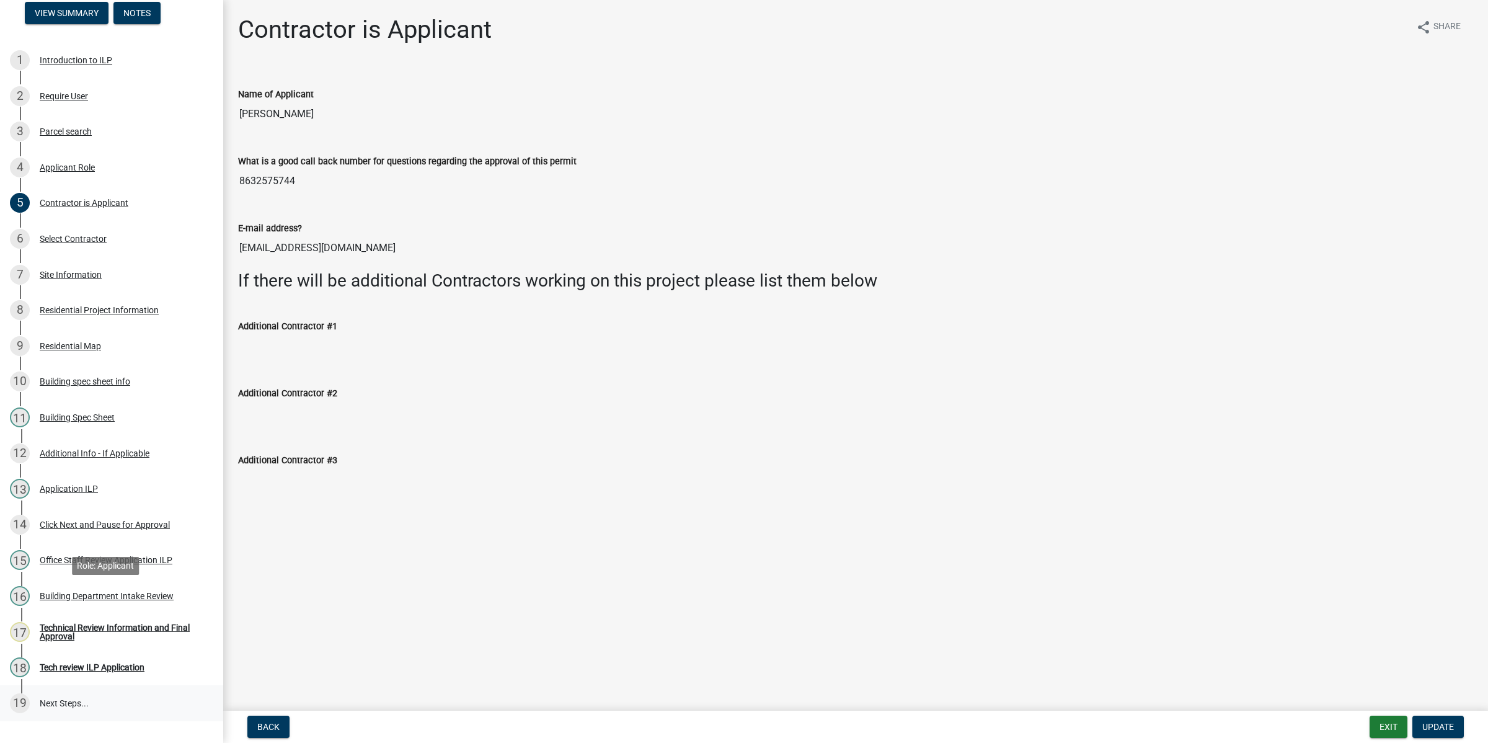
scroll to position [222, 0]
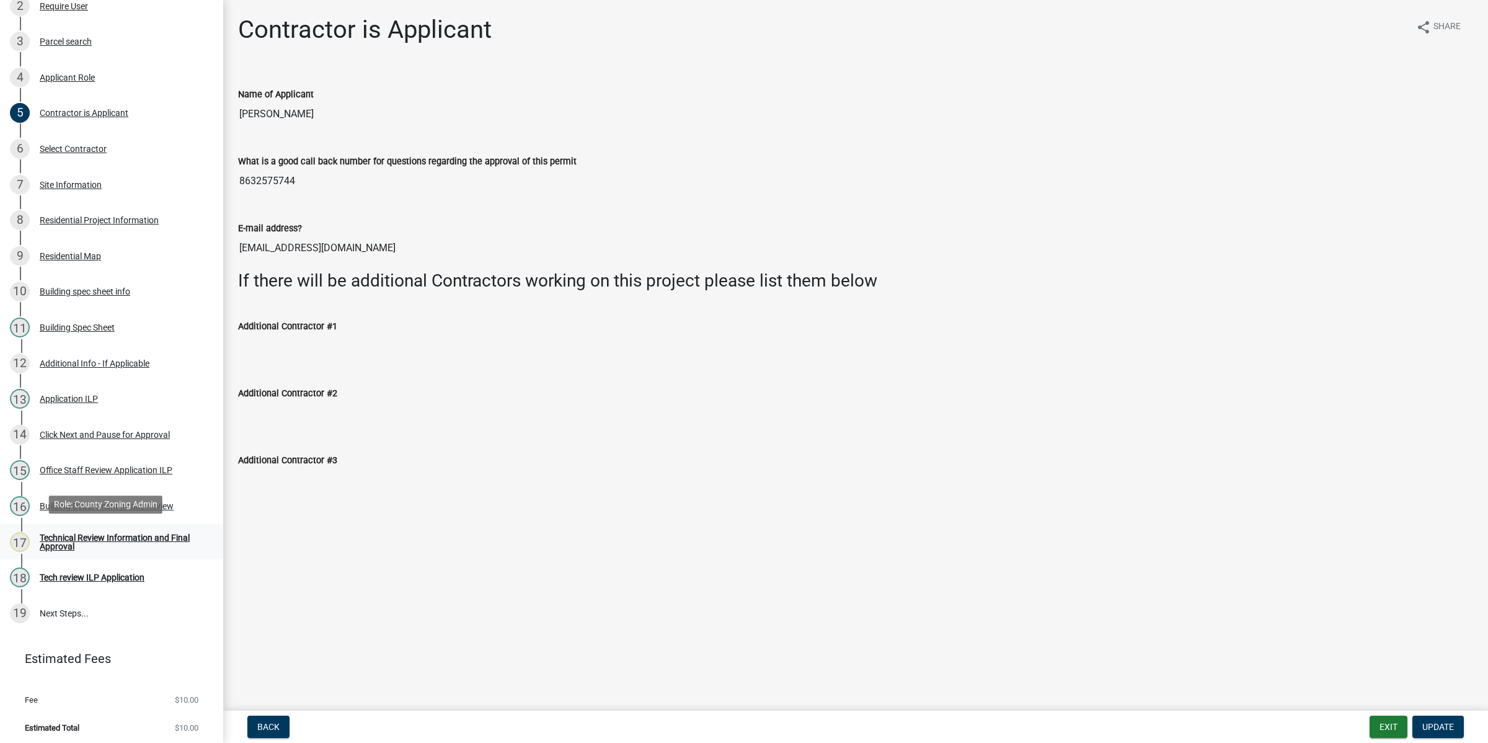
click at [50, 534] on div "Technical Review Information and Final Approval" at bounding box center [122, 541] width 164 height 17
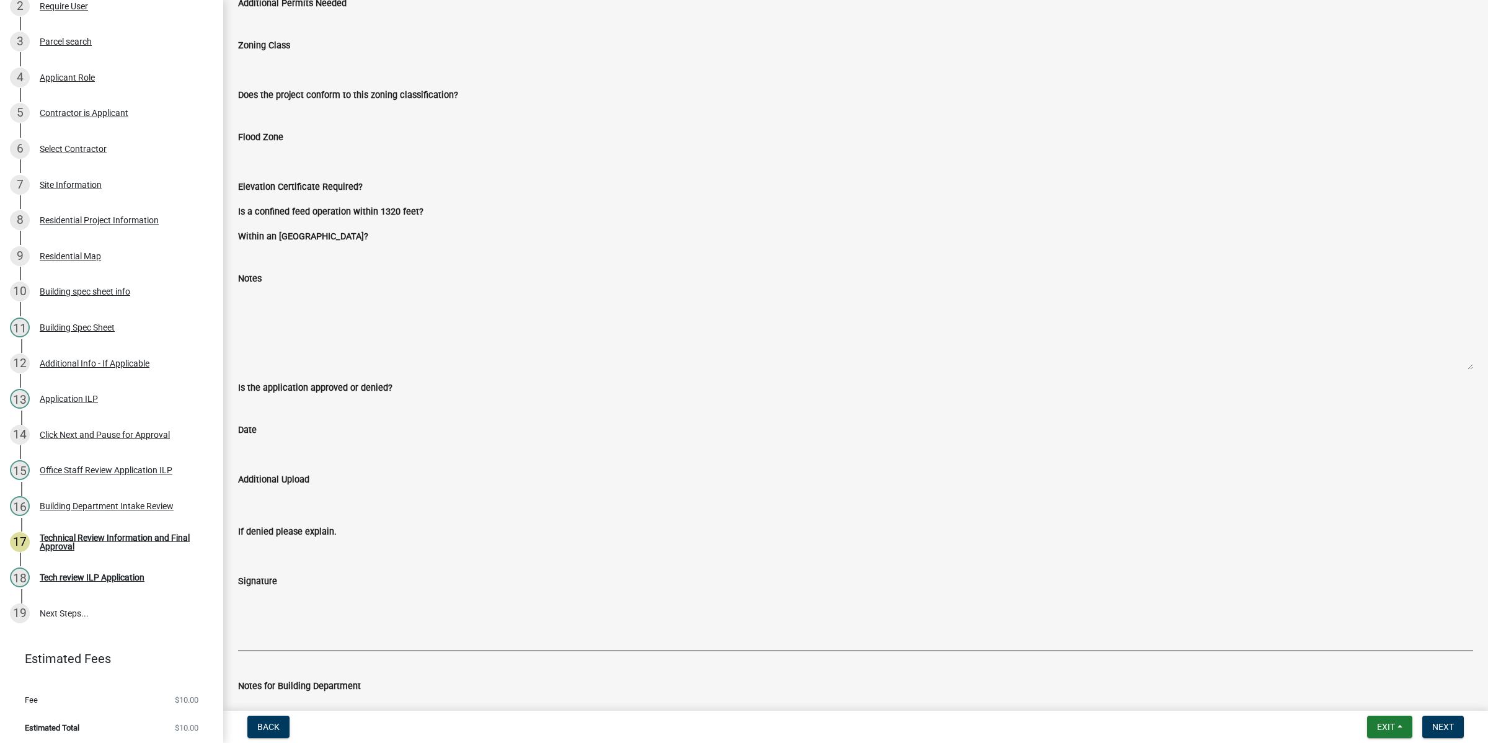
scroll to position [0, 0]
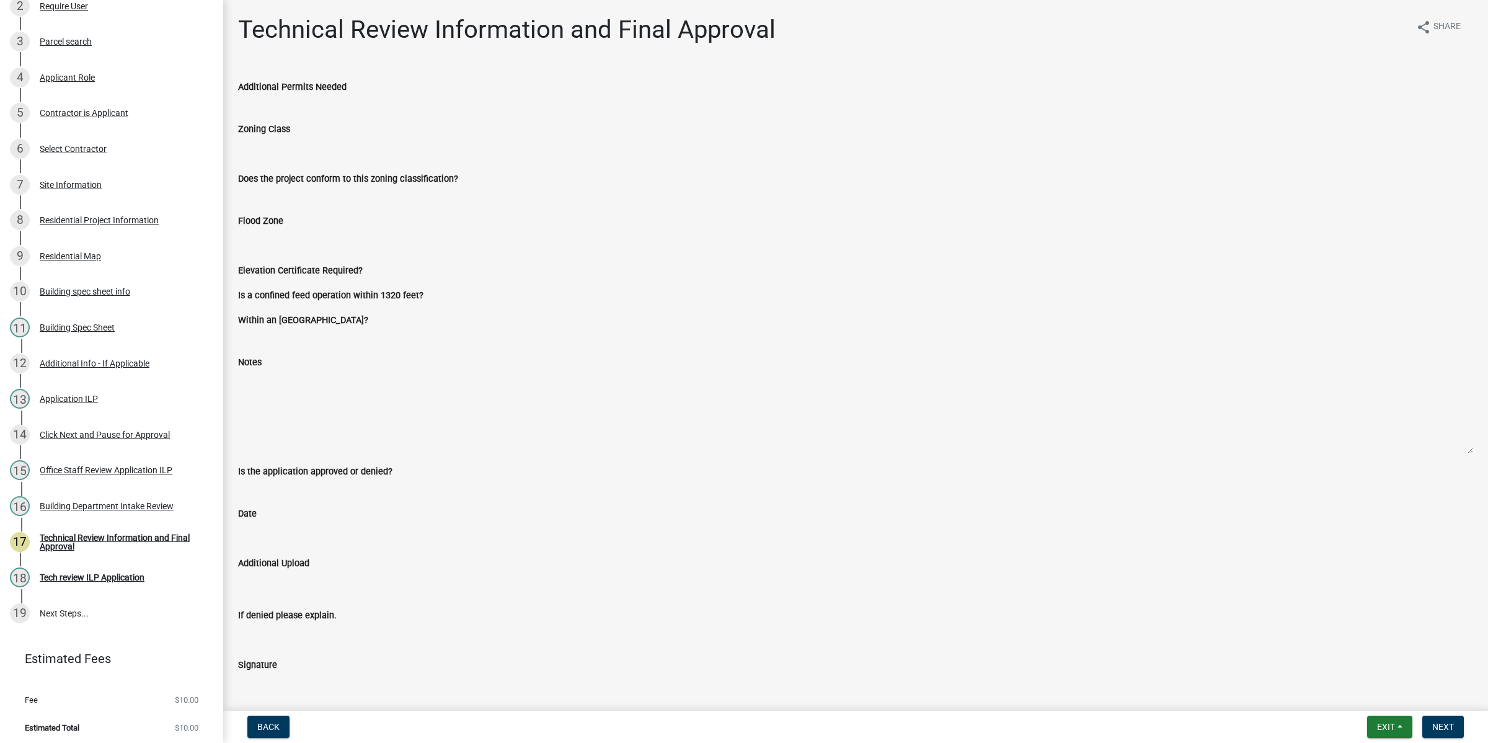
click at [285, 239] on input "Flood Zone" at bounding box center [855, 240] width 1235 height 25
click at [76, 540] on div "Technical Review Information and Final Approval" at bounding box center [122, 541] width 164 height 17
click at [363, 376] on textarea "Notes" at bounding box center [855, 411] width 1235 height 84
click at [355, 345] on div "Notes" at bounding box center [855, 395] width 1235 height 117
click at [295, 317] on label "Within an Overlay District?" at bounding box center [303, 320] width 130 height 9
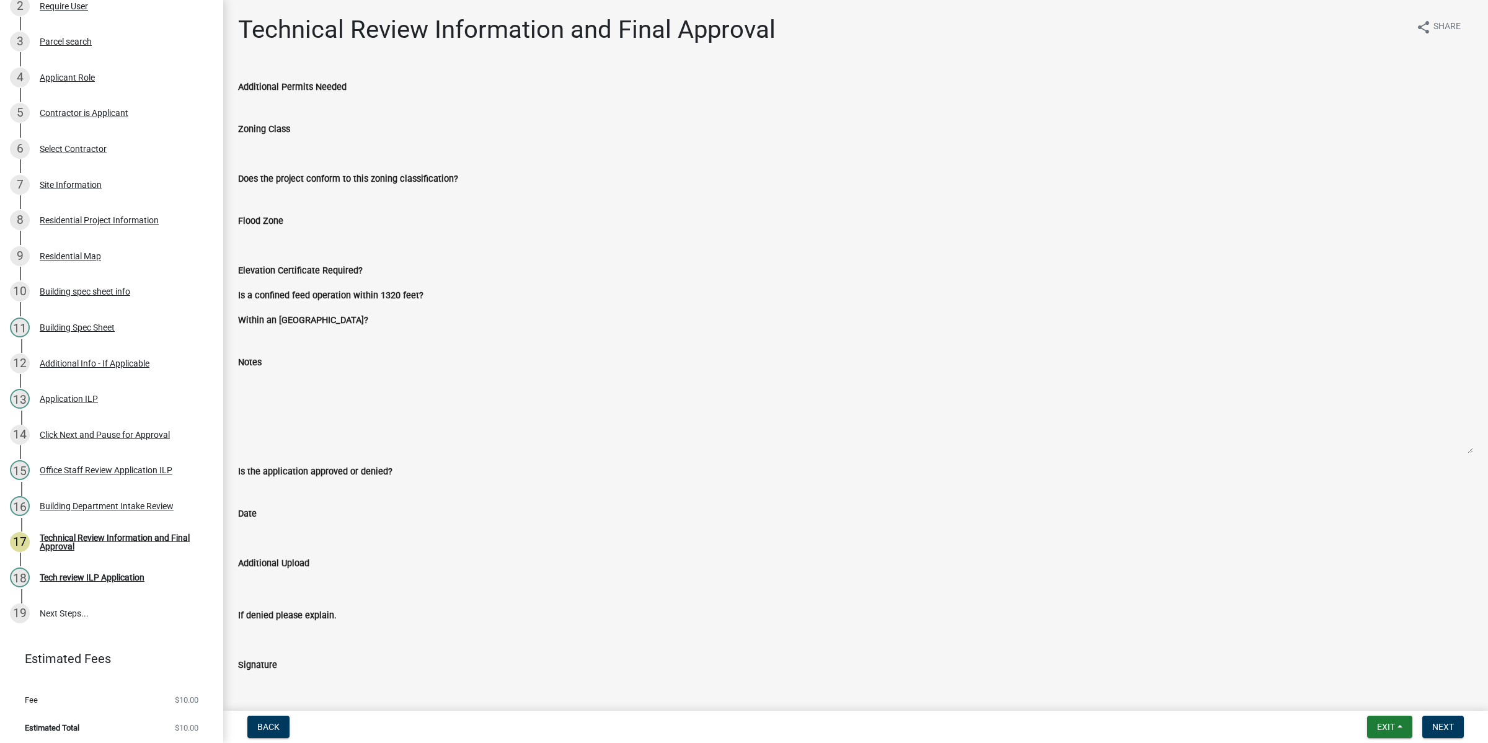
click at [294, 280] on div "Elevation Certificate Required?" at bounding box center [855, 275] width 1253 height 25
click at [409, 245] on input "Flood Zone" at bounding box center [855, 240] width 1235 height 25
click at [283, 197] on div "Flood Zone" at bounding box center [855, 224] width 1235 height 57
click at [289, 146] on input "Zoning Class" at bounding box center [855, 148] width 1235 height 25
click at [293, 107] on div "Zoning Class" at bounding box center [855, 132] width 1235 height 57
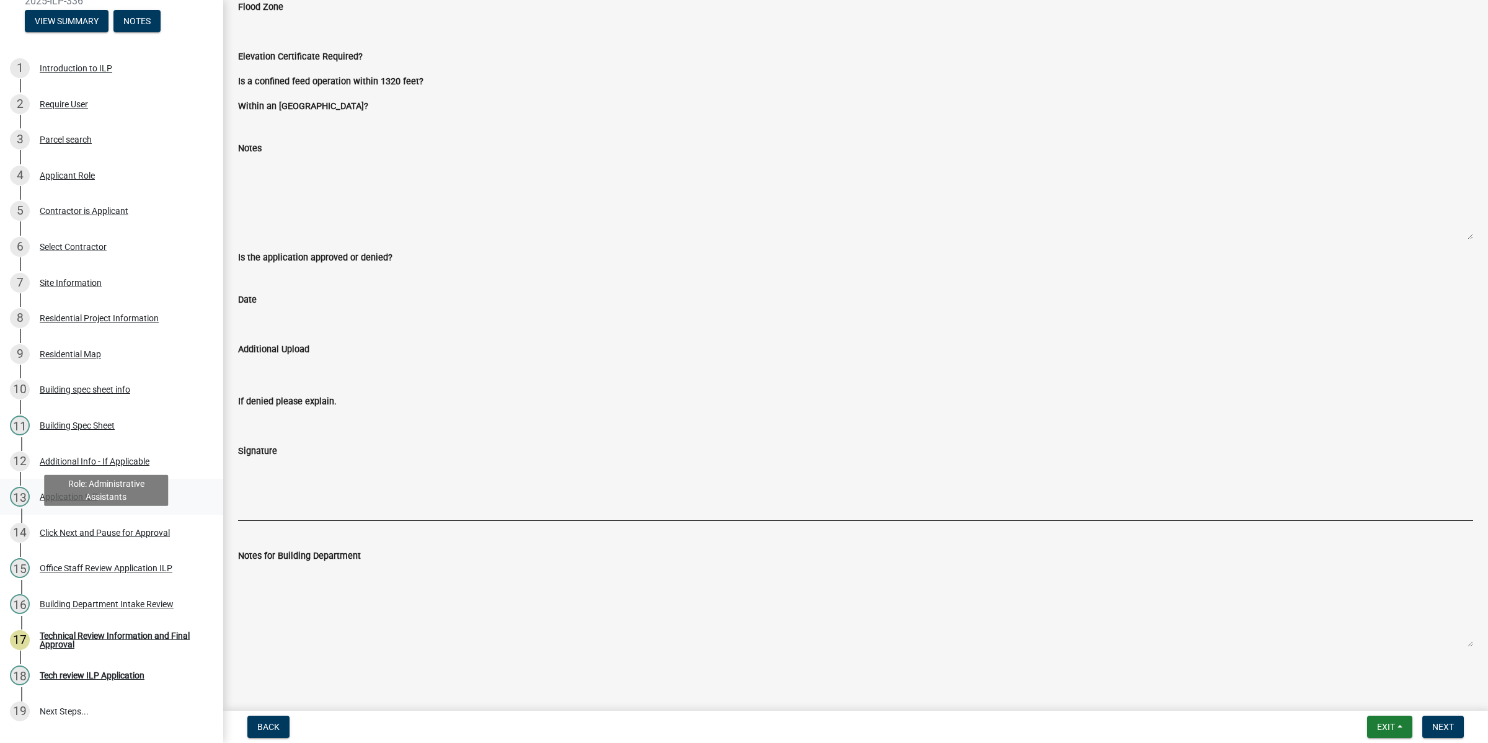
scroll to position [222, 0]
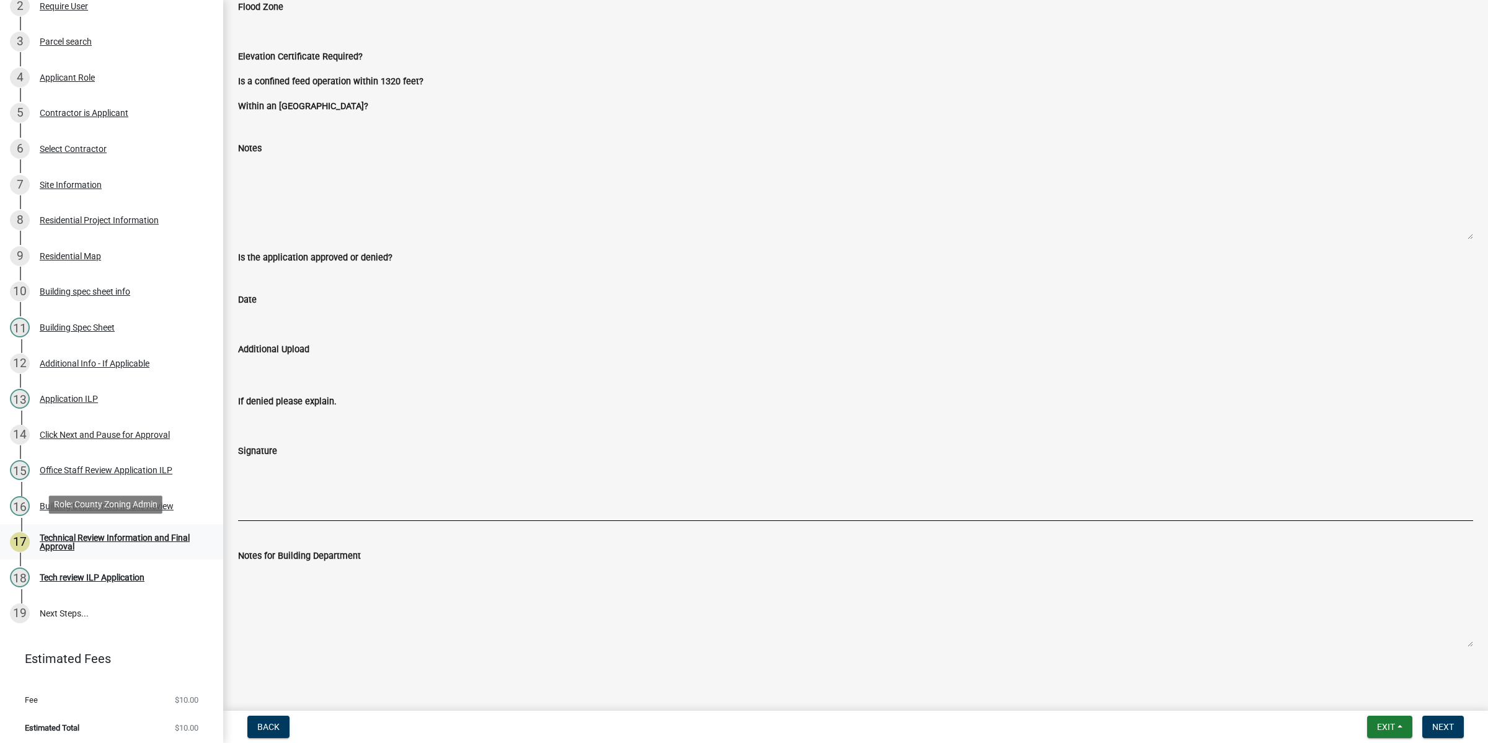
click at [146, 533] on div "Technical Review Information and Final Approval" at bounding box center [122, 541] width 164 height 17
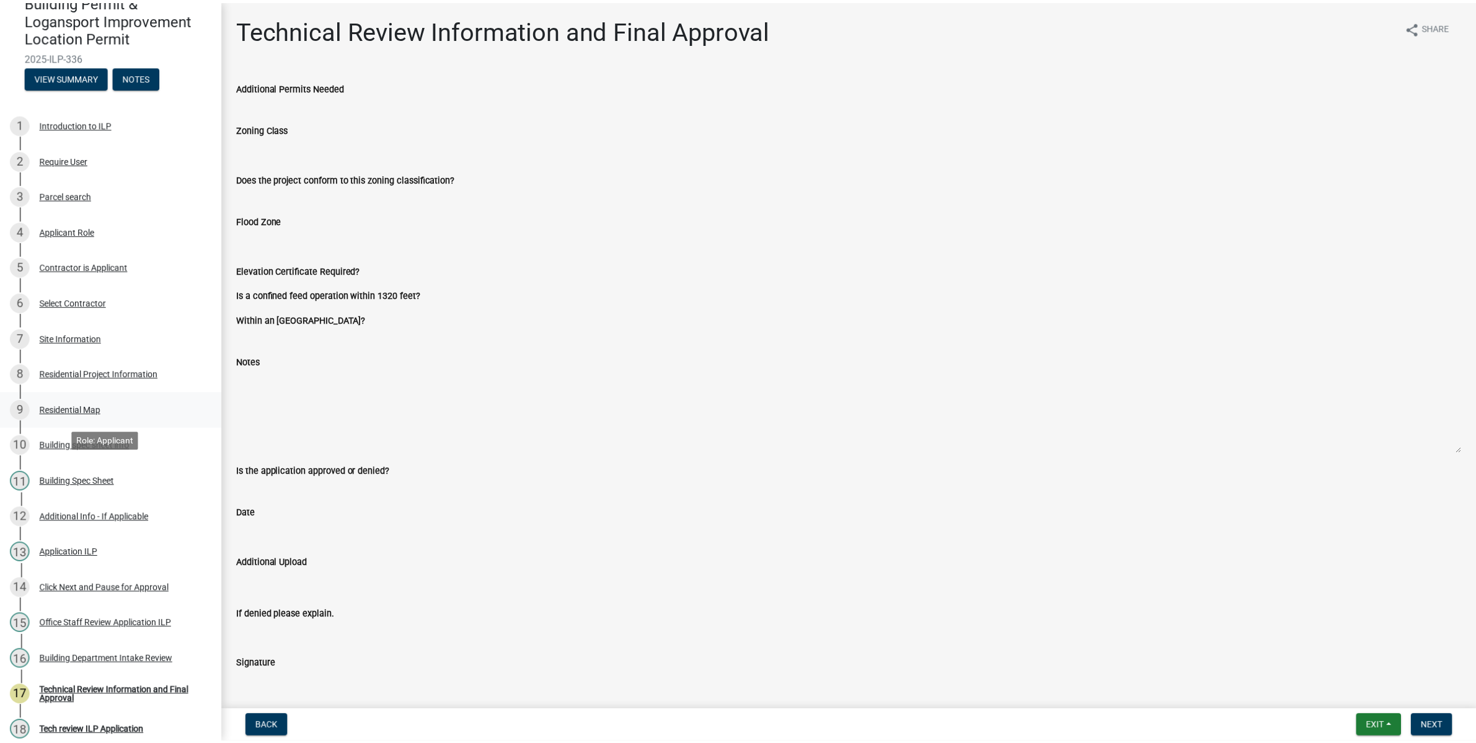
scroll to position [0, 0]
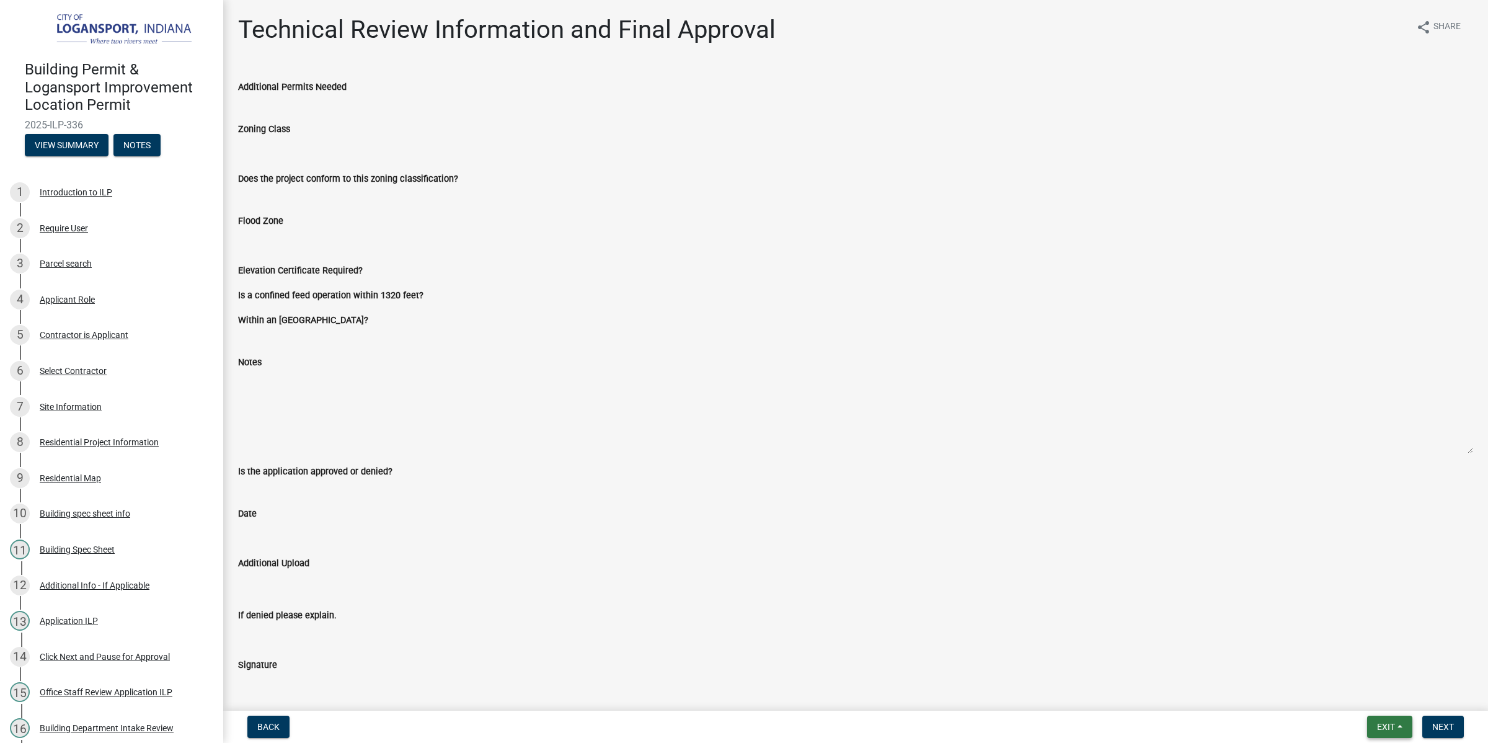
click at [1408, 731] on button "Exit" at bounding box center [1389, 726] width 45 height 22
click at [1371, 694] on button "Save & Exit" at bounding box center [1362, 695] width 99 height 30
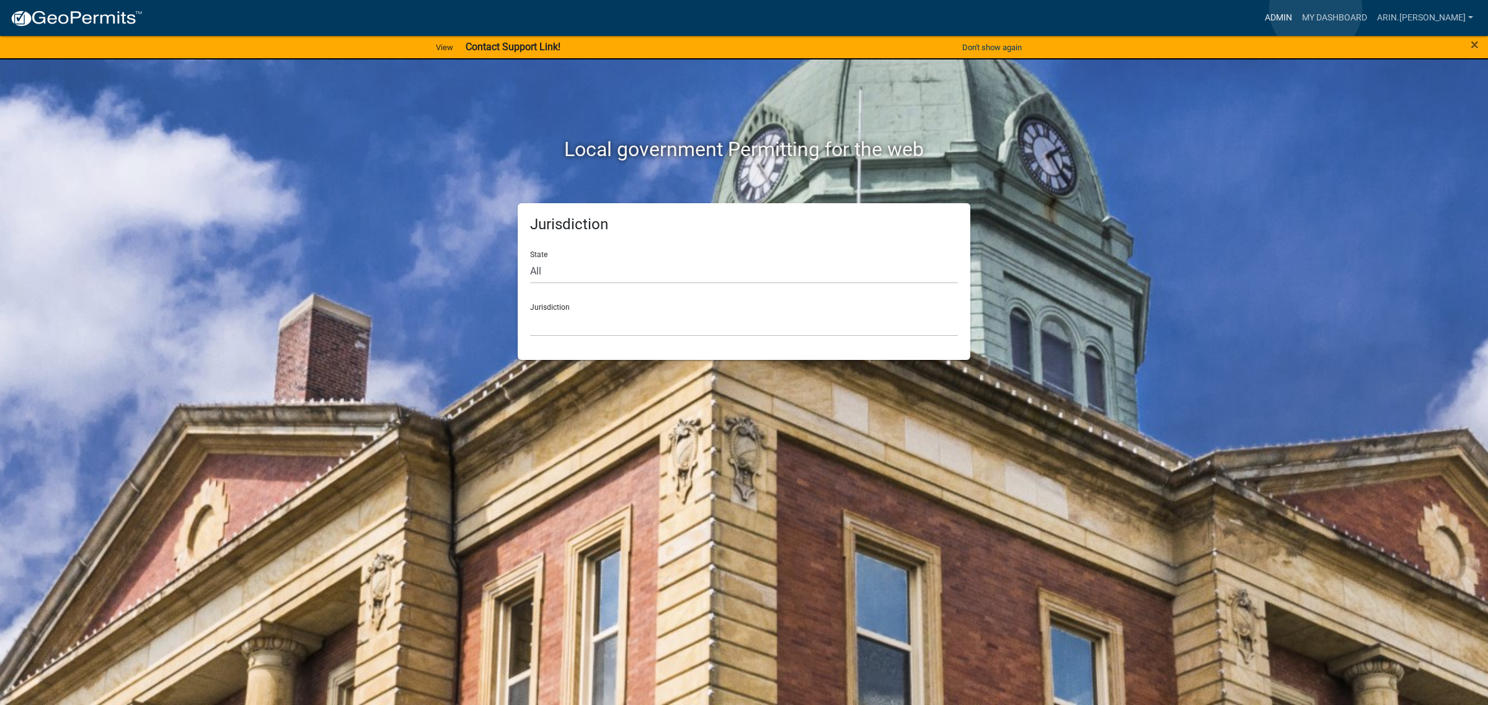
click at [1297, 9] on link "Admin" at bounding box center [1277, 18] width 37 height 24
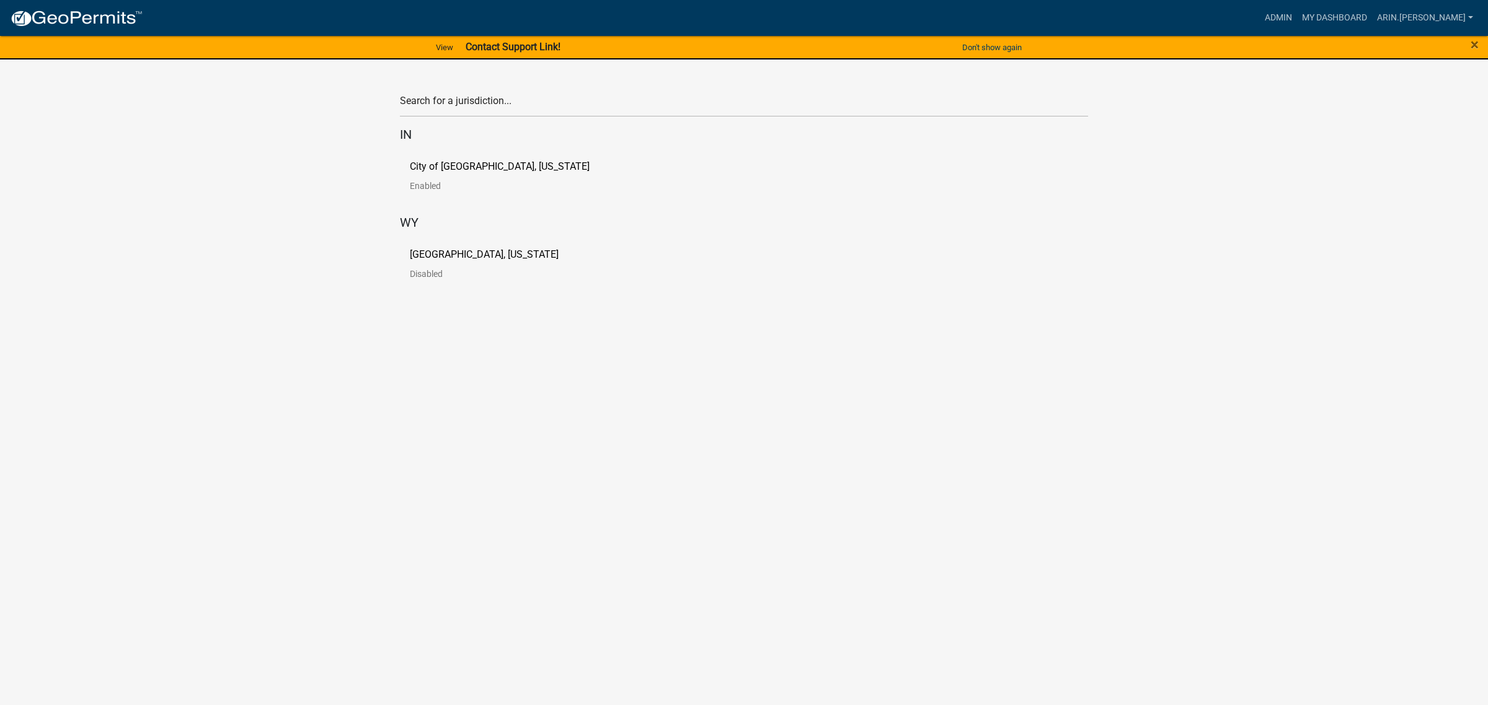
click at [461, 257] on p "[GEOGRAPHIC_DATA], [US_STATE]" at bounding box center [484, 255] width 149 height 10
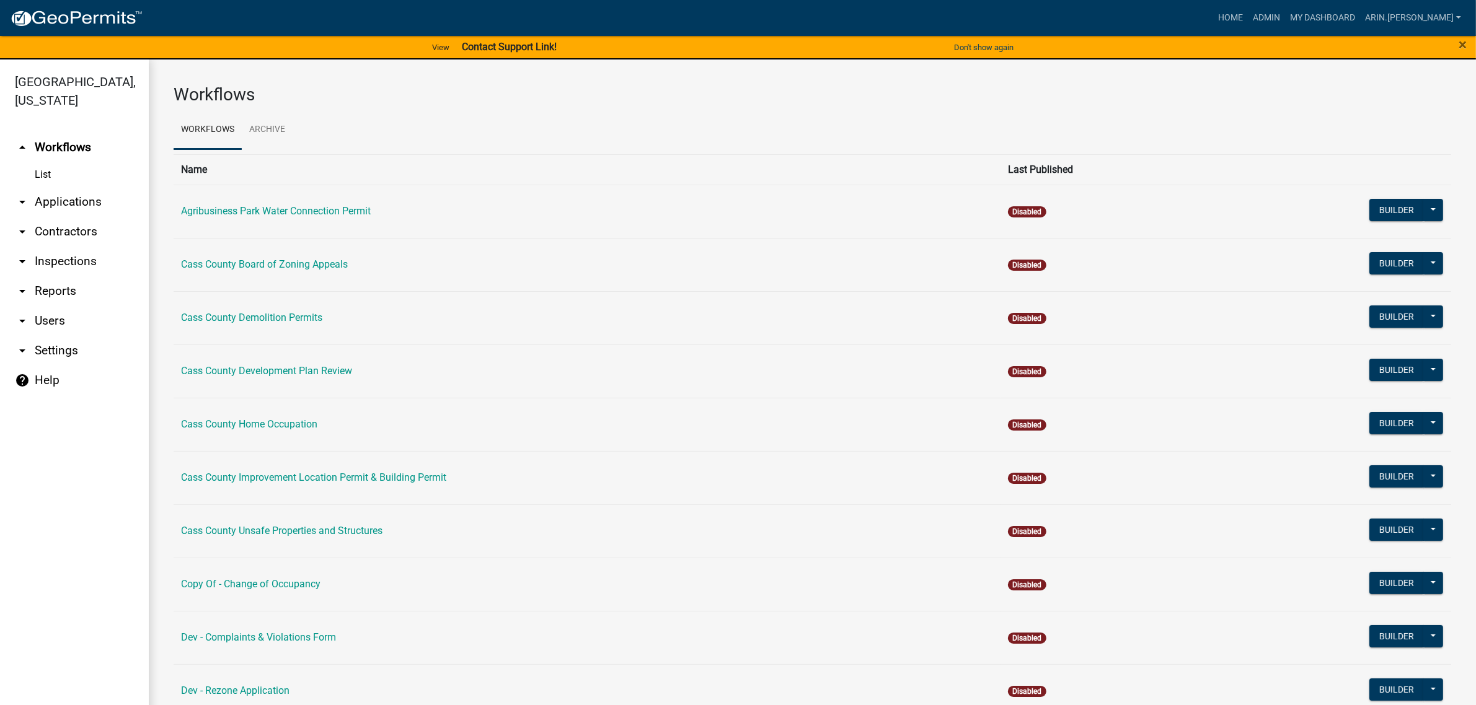
click at [69, 188] on link "arrow_drop_down Applications" at bounding box center [74, 202] width 149 height 30
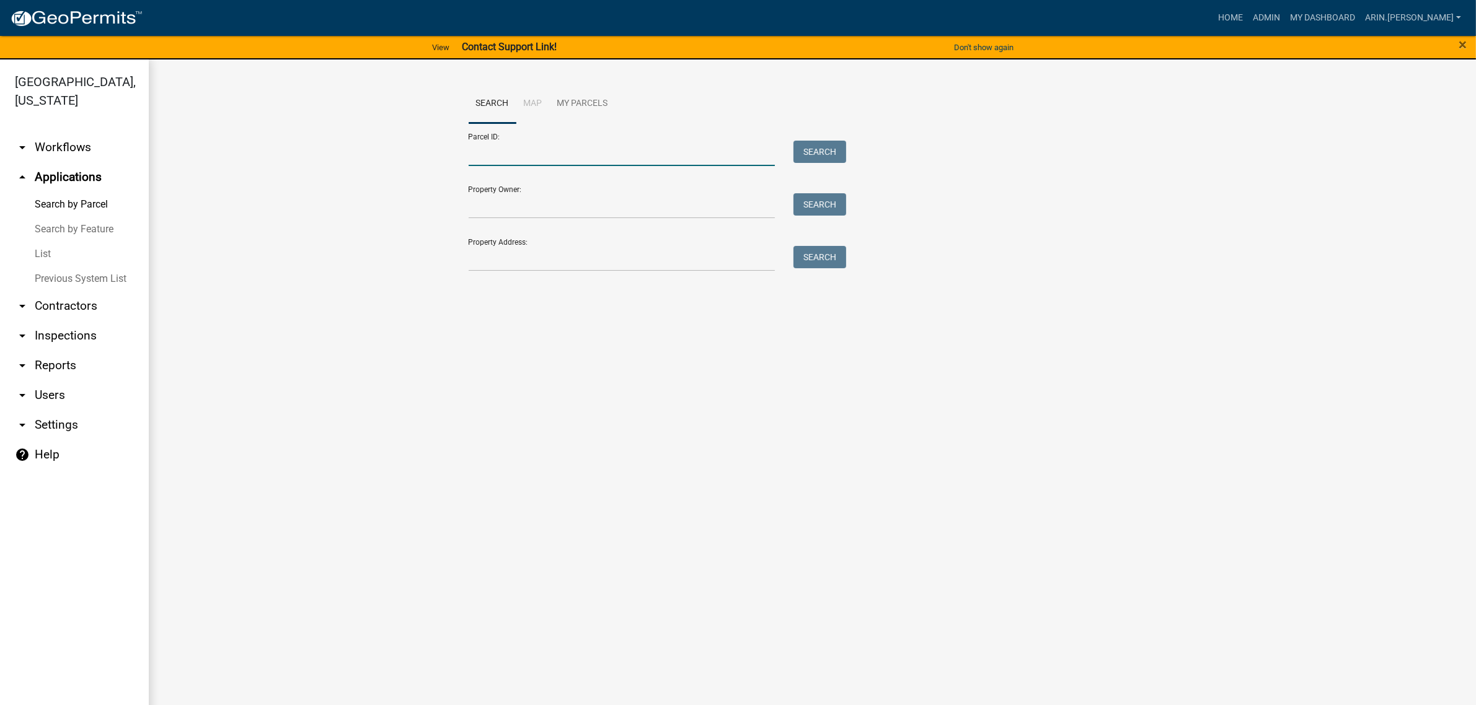
click at [505, 144] on input "Parcel ID:" at bounding box center [622, 153] width 307 height 25
type input "2"
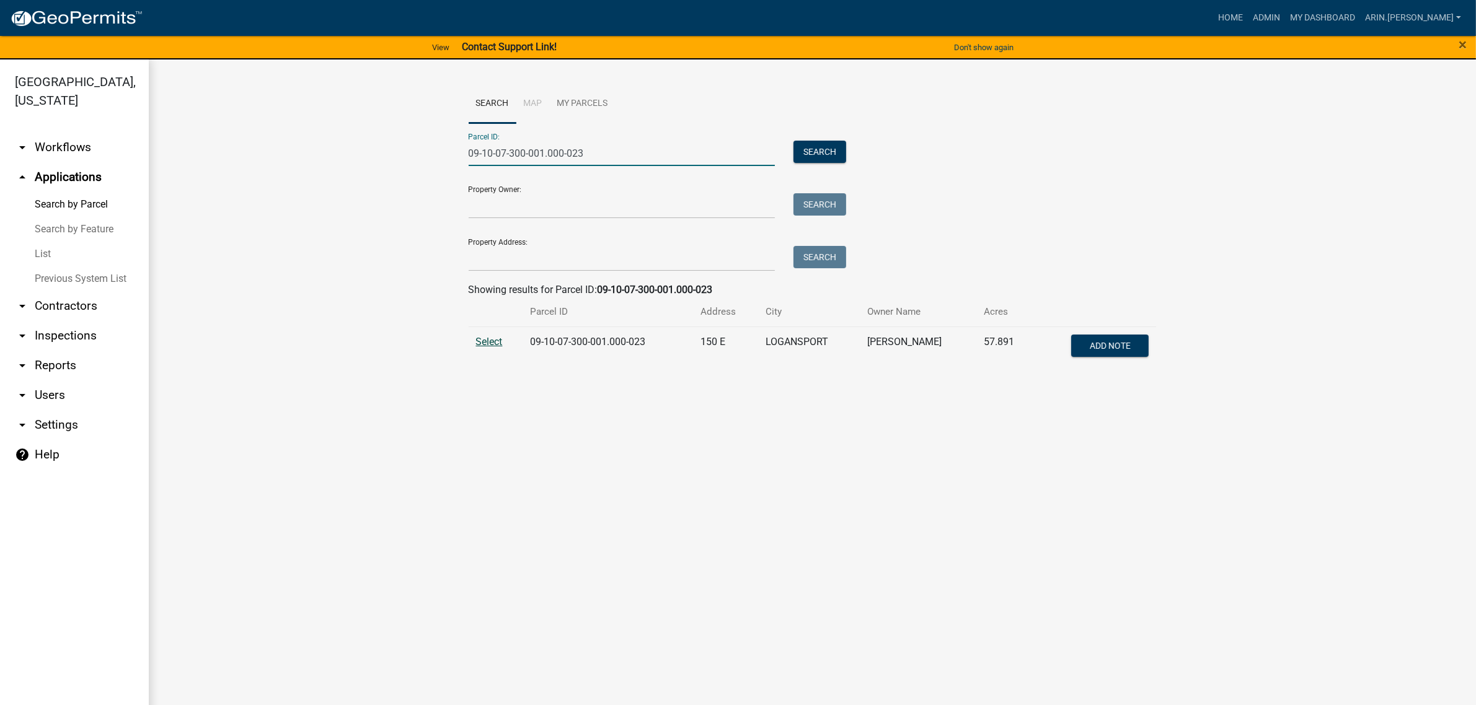
type input "09-10-07-300-001.000-023"
click at [495, 342] on span "Select" at bounding box center [489, 342] width 27 height 12
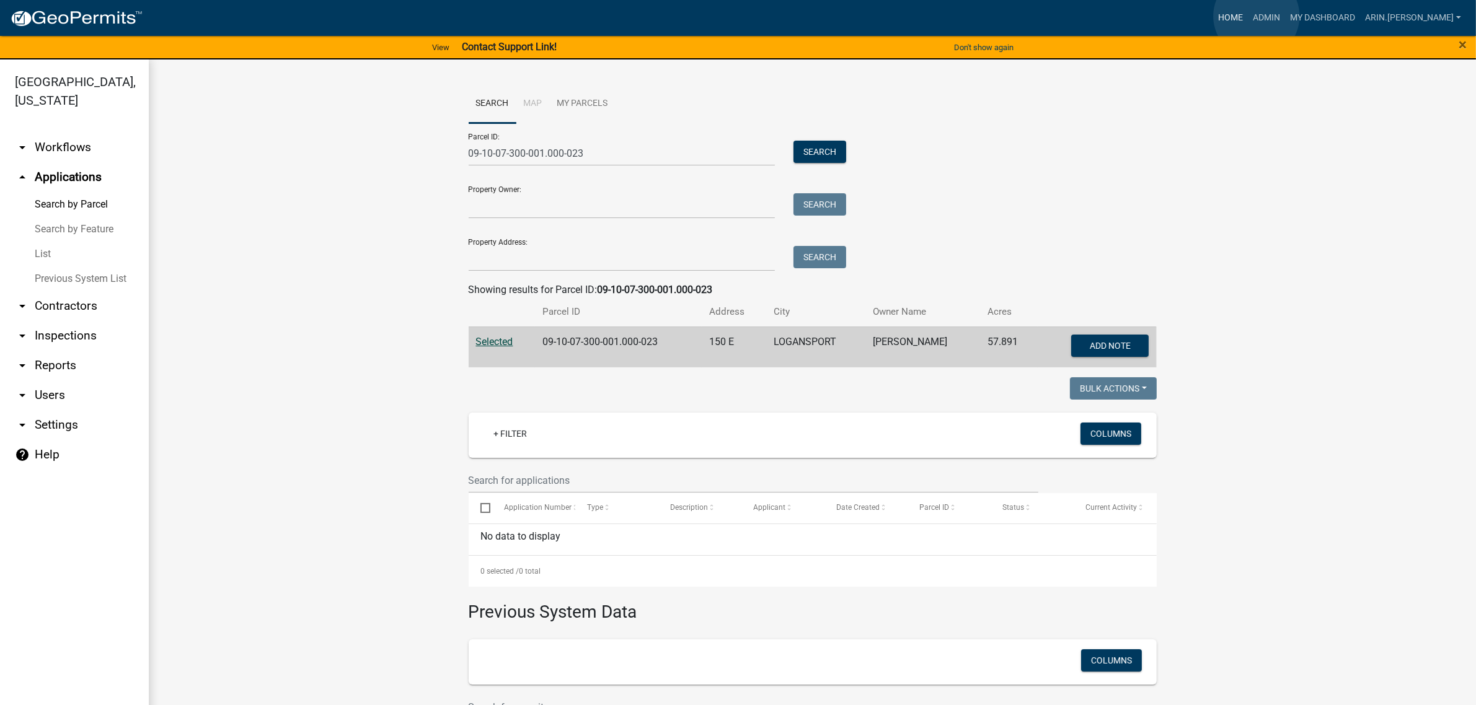
click at [1248, 16] on link "Home" at bounding box center [1230, 18] width 35 height 24
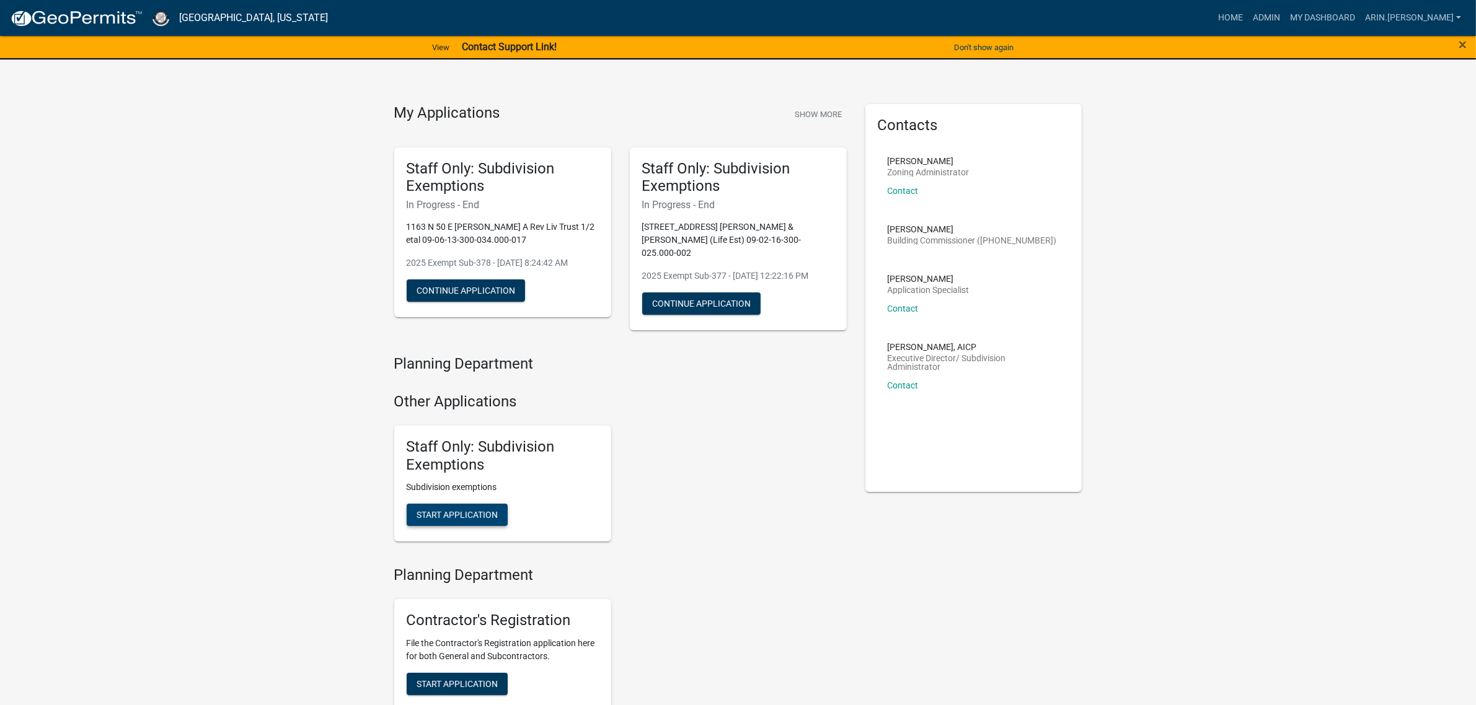
click at [472, 518] on span "Start Application" at bounding box center [457, 515] width 81 height 10
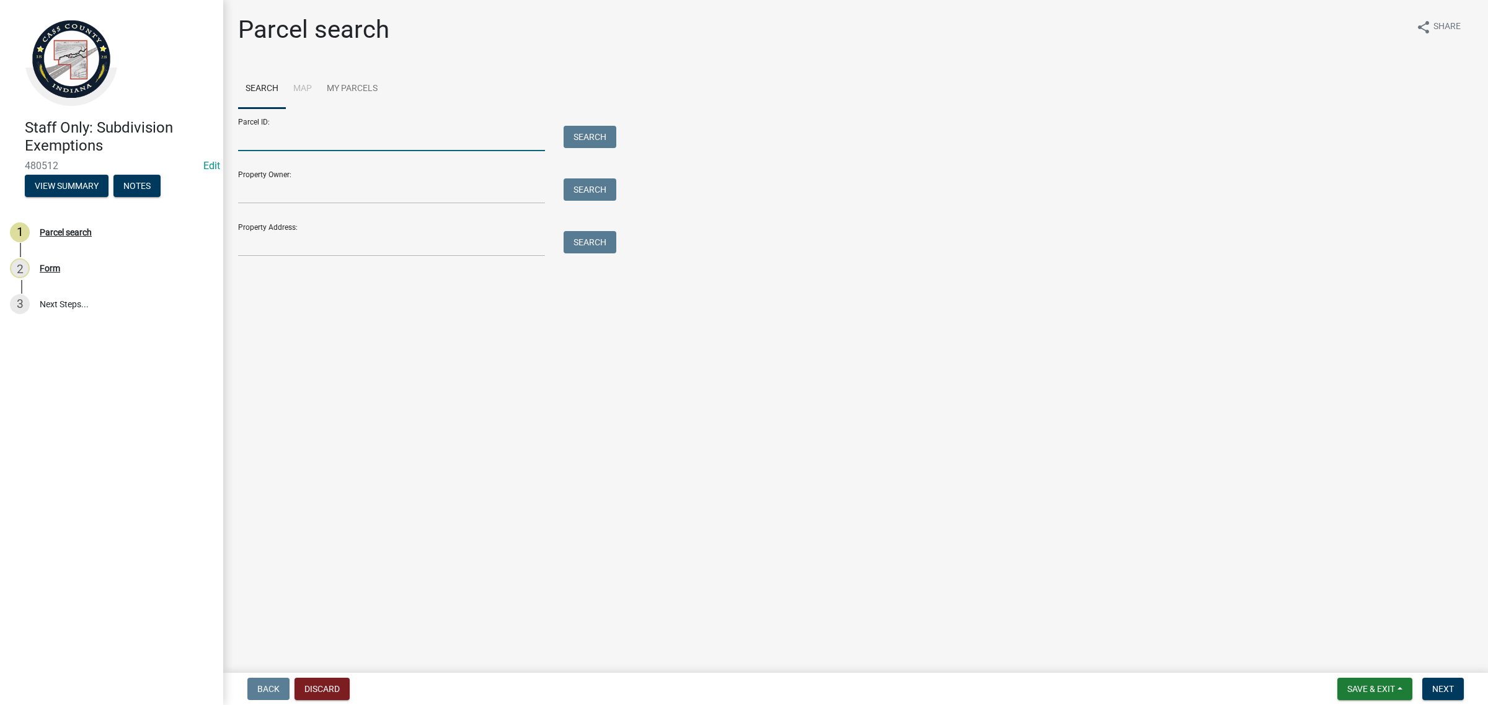
click at [311, 141] on input "Parcel ID:" at bounding box center [391, 138] width 307 height 25
type input "09-10-16-300-008.000-023"
click at [602, 136] on button "Search" at bounding box center [589, 137] width 53 height 22
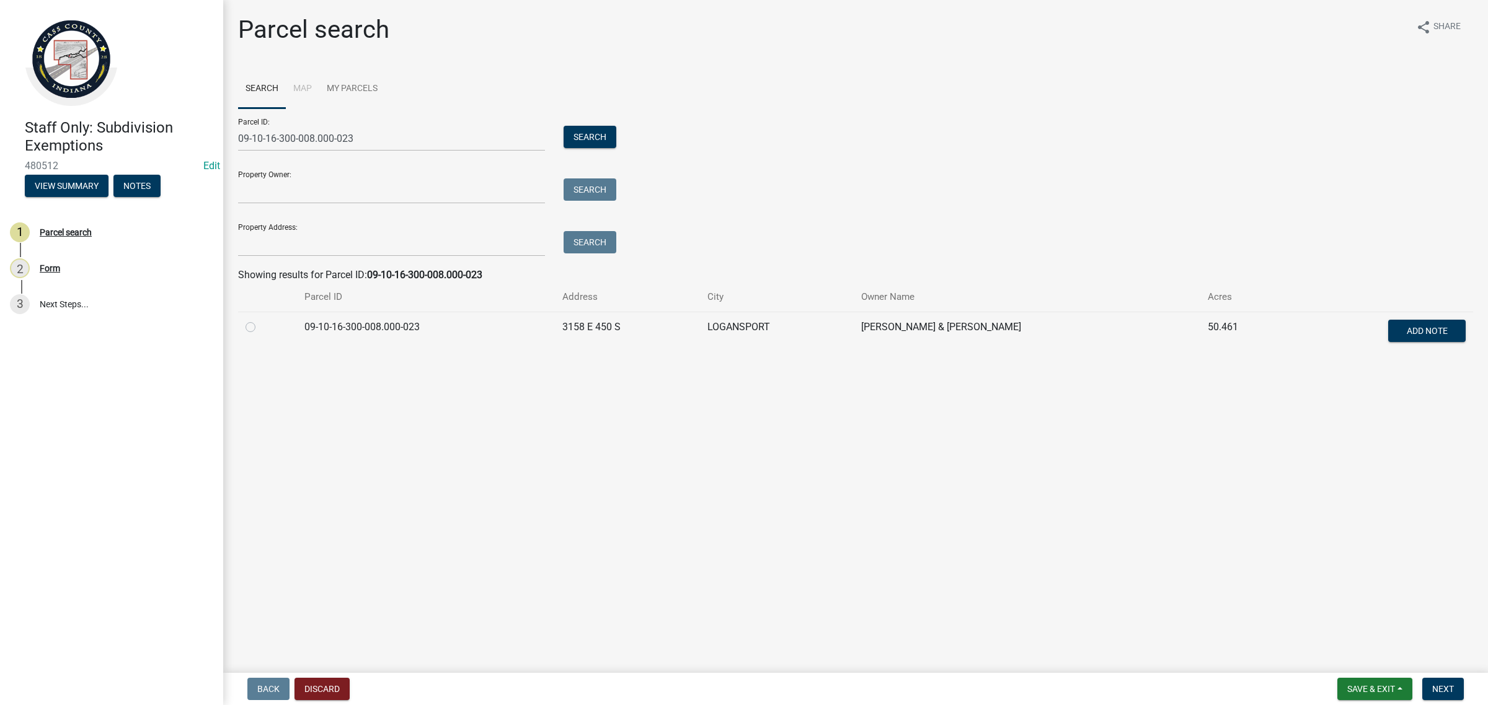
click at [260, 320] on label at bounding box center [260, 320] width 0 height 0
click at [260, 327] on input "radio" at bounding box center [264, 324] width 8 height 8
radio input "true"
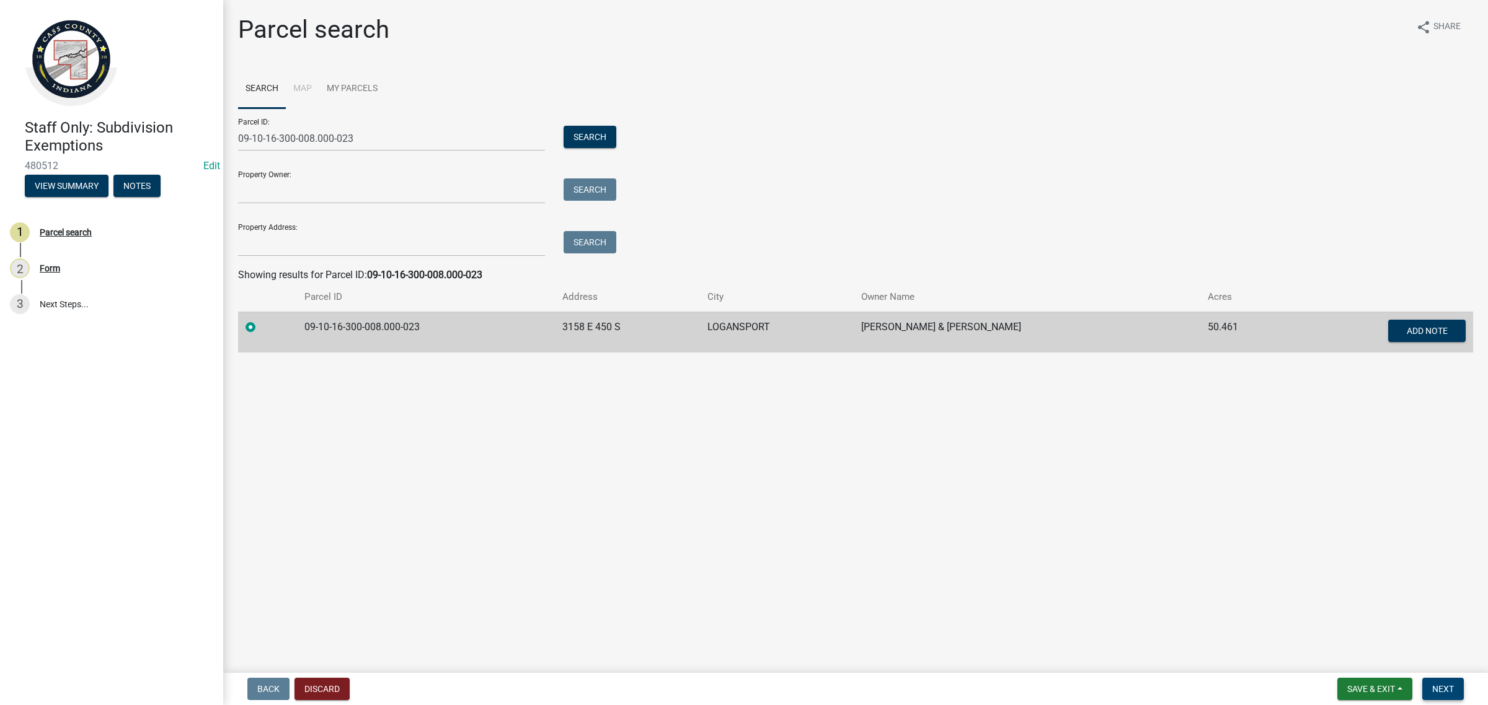
click at [1438, 688] on span "Next" at bounding box center [1443, 689] width 22 height 10
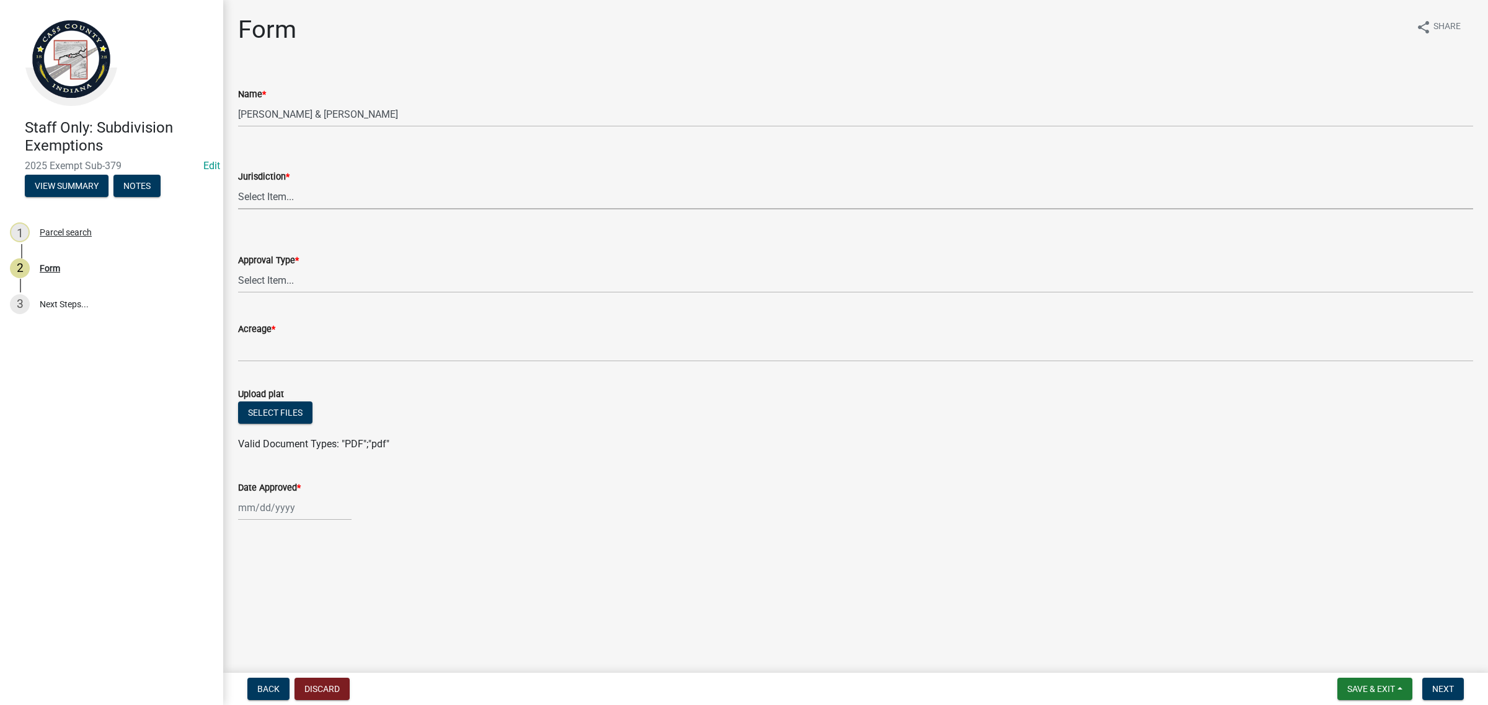
click at [358, 194] on select "Select Item... [GEOGRAPHIC_DATA] [PERSON_NAME][GEOGRAPHIC_DATA] (no jurisdictio…" at bounding box center [855, 196] width 1235 height 25
click at [238, 184] on select "Select Item... [GEOGRAPHIC_DATA] [PERSON_NAME][GEOGRAPHIC_DATA] (no jurisdictio…" at bounding box center [855, 196] width 1235 height 25
select select "6cbf9358-6b12-450d-b536-f3bc63061614"
click at [371, 253] on div "Approval Type *" at bounding box center [855, 260] width 1235 height 15
click at [375, 279] on select "Select Item... No Jurisdiction Adjoining UNBUILDABLE Homestead/Business BUILDAB…" at bounding box center [855, 280] width 1235 height 25
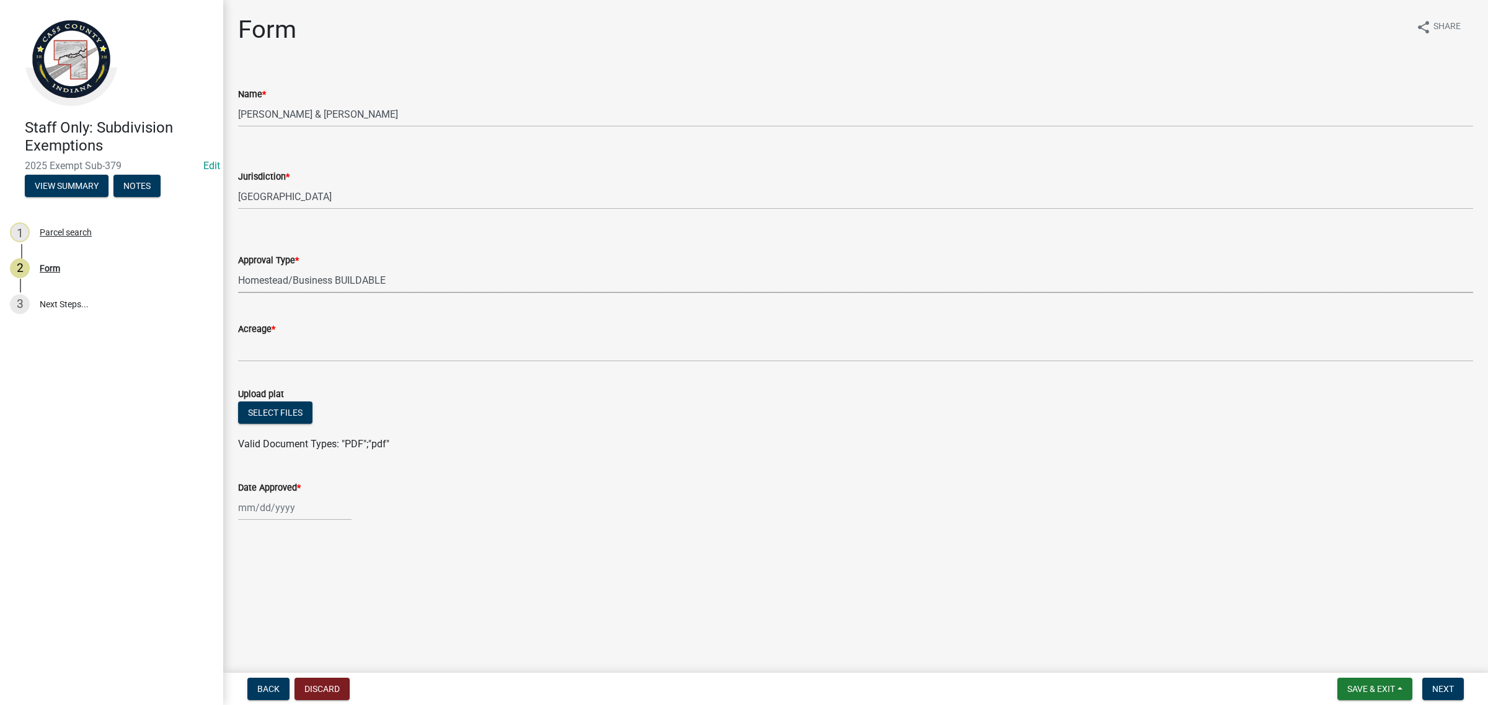
click at [238, 268] on select "Select Item... No Jurisdiction Adjoining UNBUILDABLE Homestead/Business BUILDAB…" at bounding box center [855, 280] width 1235 height 25
select select "380aa1e2-73e7-4360-99f8-eb301ef1aa7c"
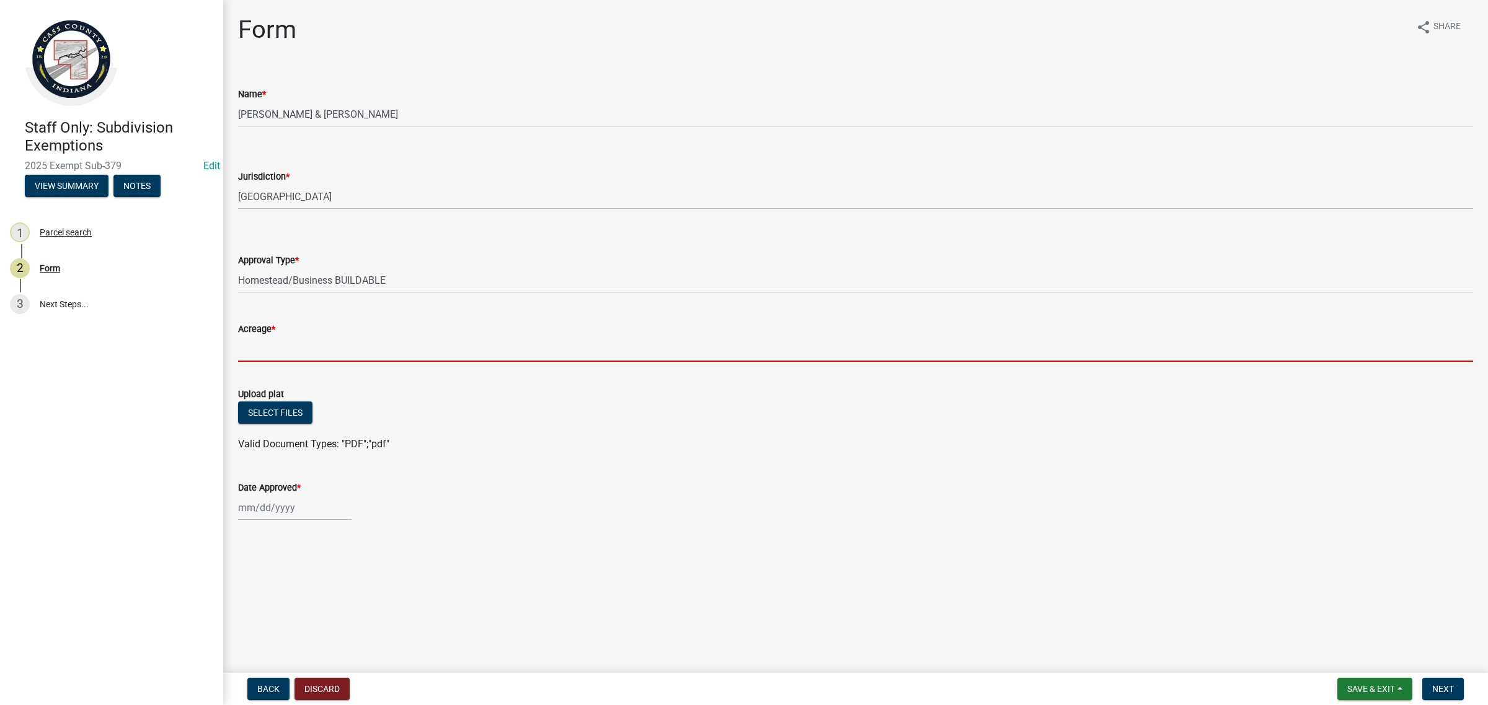
click at [389, 343] on input "Acreage *" at bounding box center [855, 349] width 1235 height 25
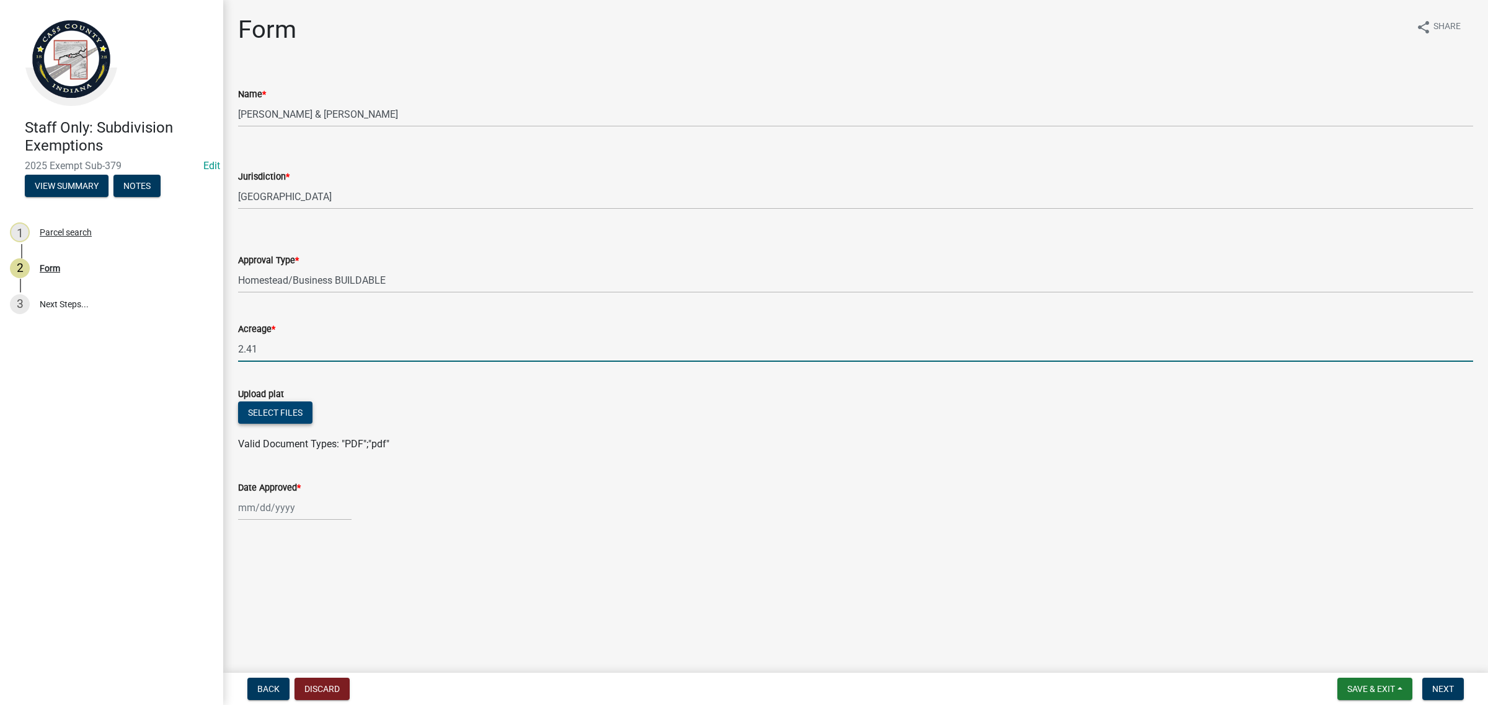
type input "2.41"
click at [296, 413] on button "Select files" at bounding box center [275, 413] width 74 height 22
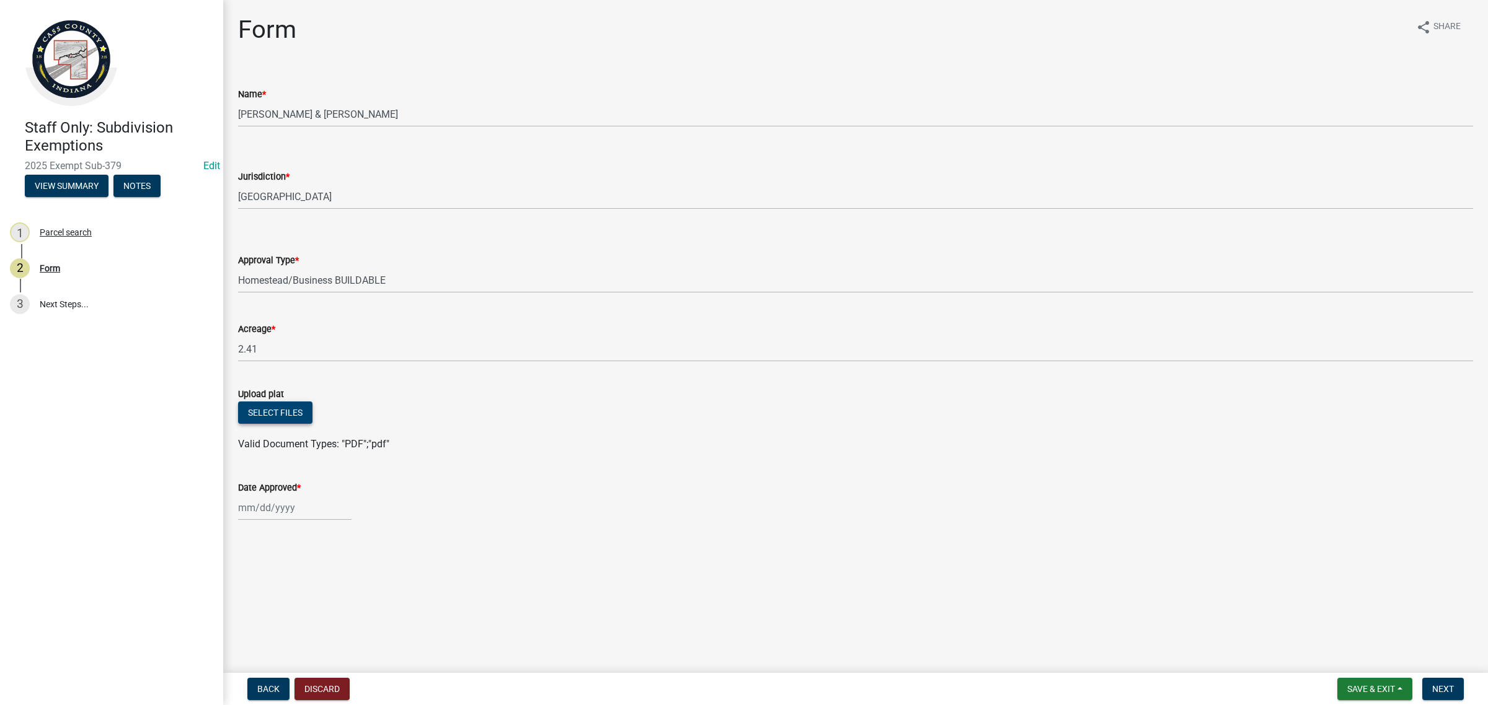
click at [306, 402] on button "Select files" at bounding box center [275, 413] width 74 height 22
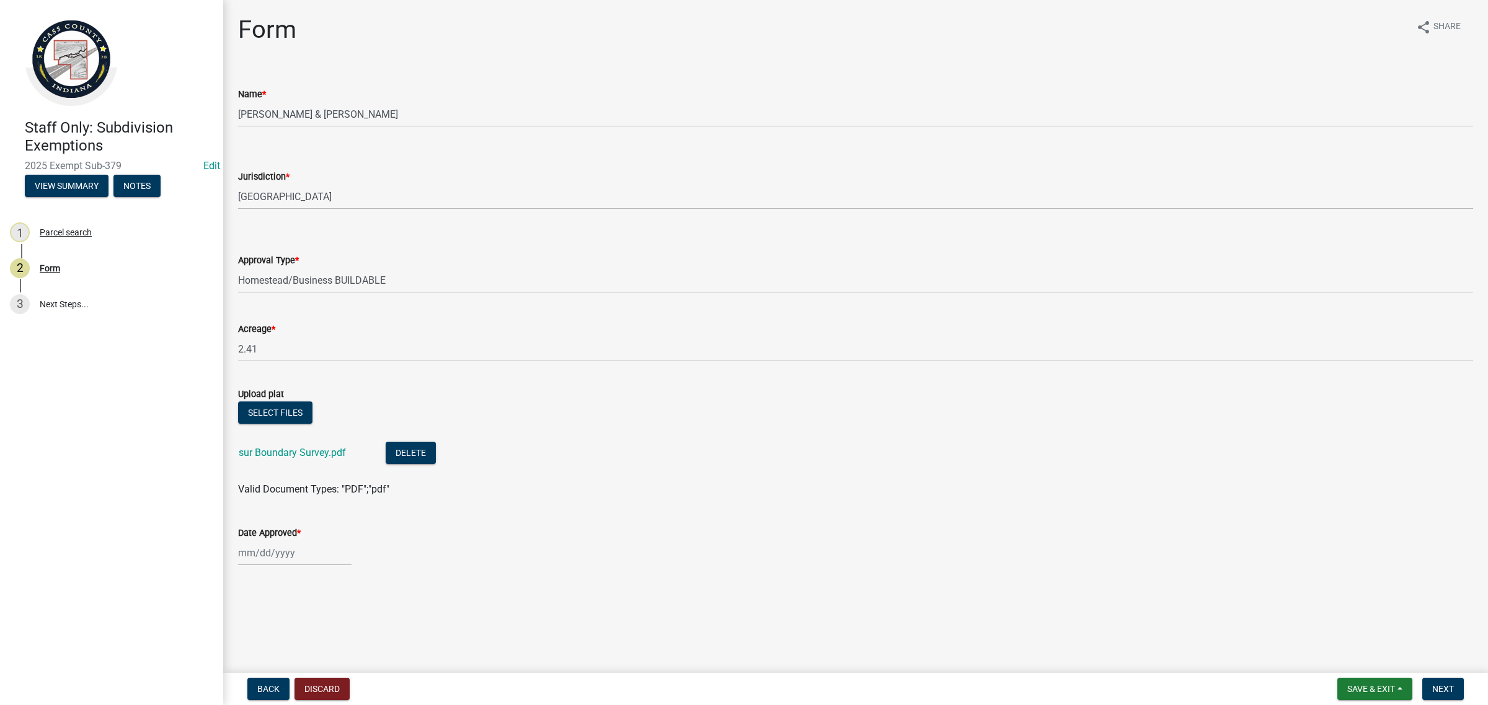
click at [261, 558] on div at bounding box center [294, 552] width 113 height 25
select select "9"
select select "2025"
click at [317, 469] on div "18" at bounding box center [310, 468] width 20 height 20
type input "[DATE]"
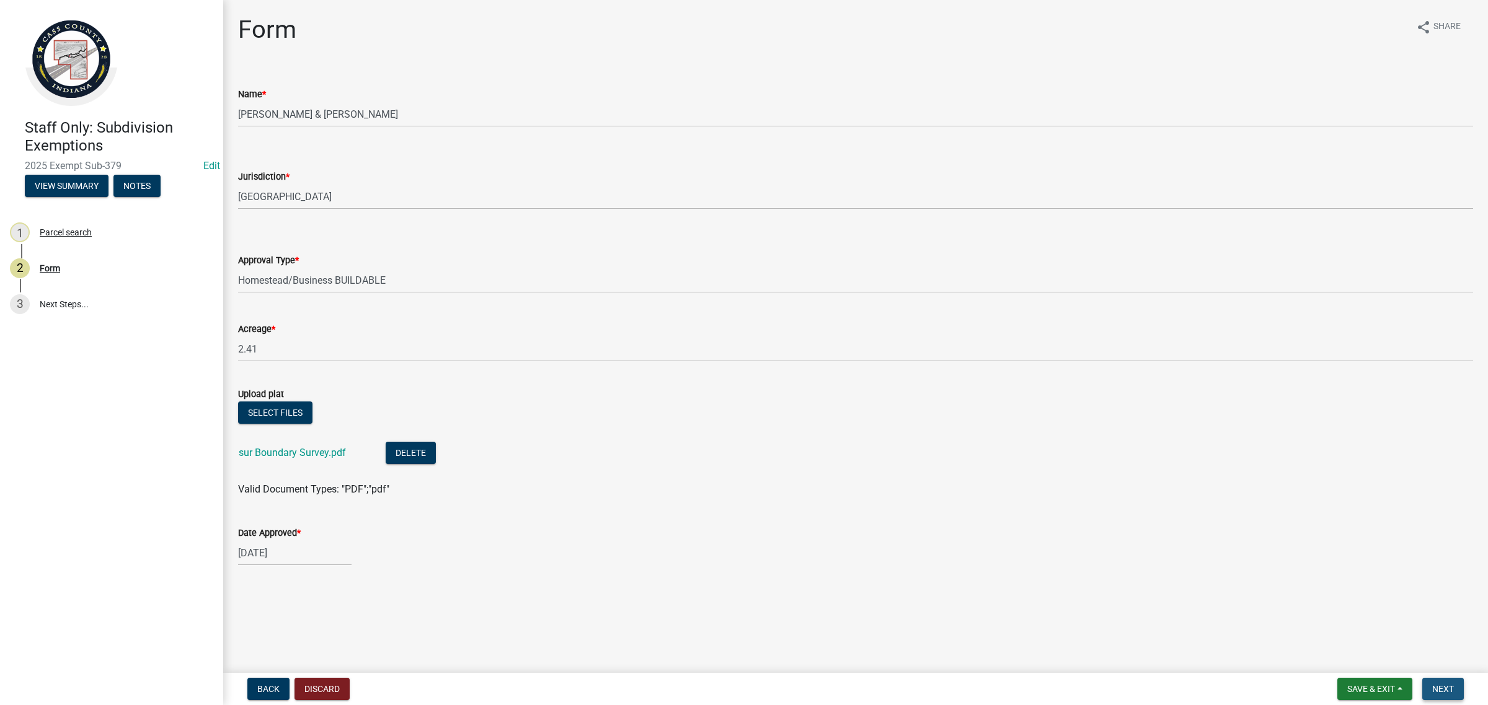
click at [1457, 694] on button "Next" at bounding box center [1443, 689] width 42 height 22
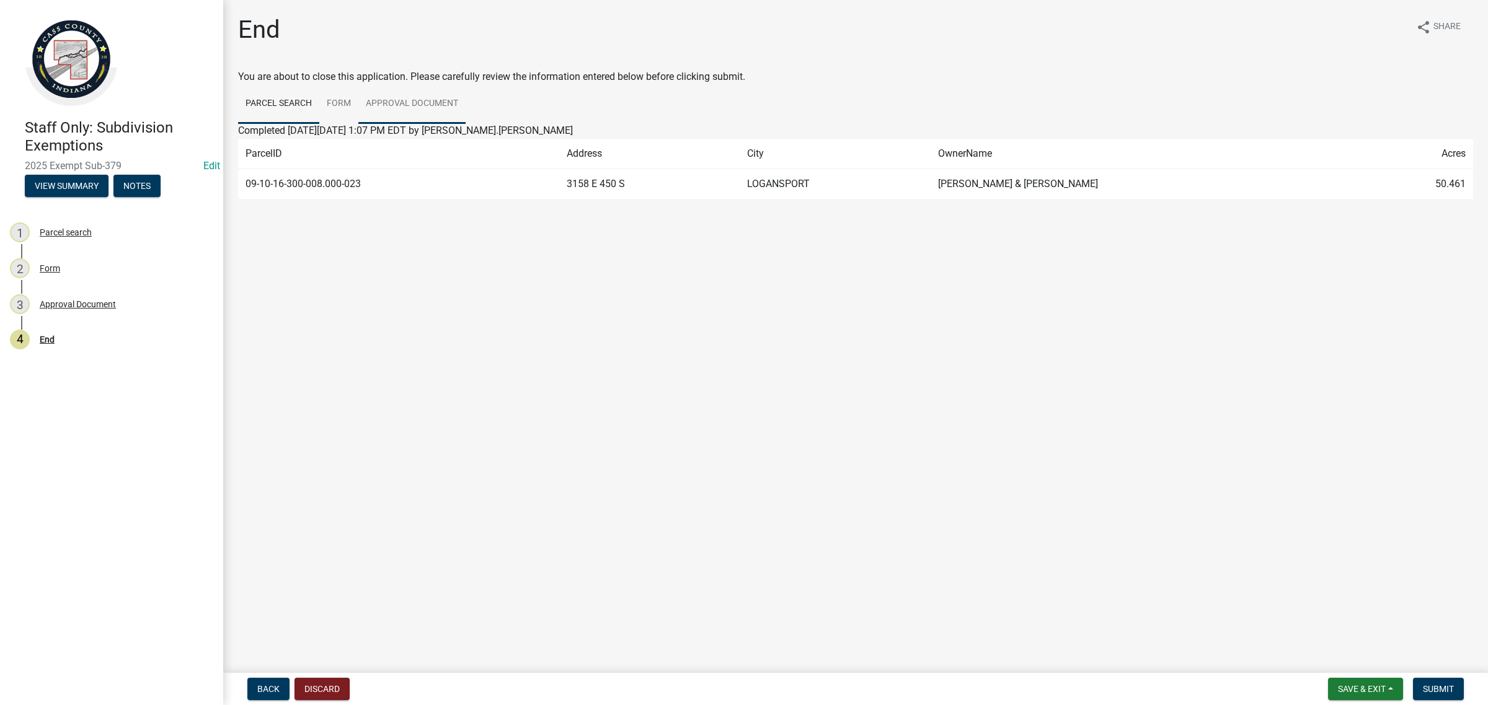
click at [402, 106] on link "Approval Document" at bounding box center [411, 104] width 107 height 40
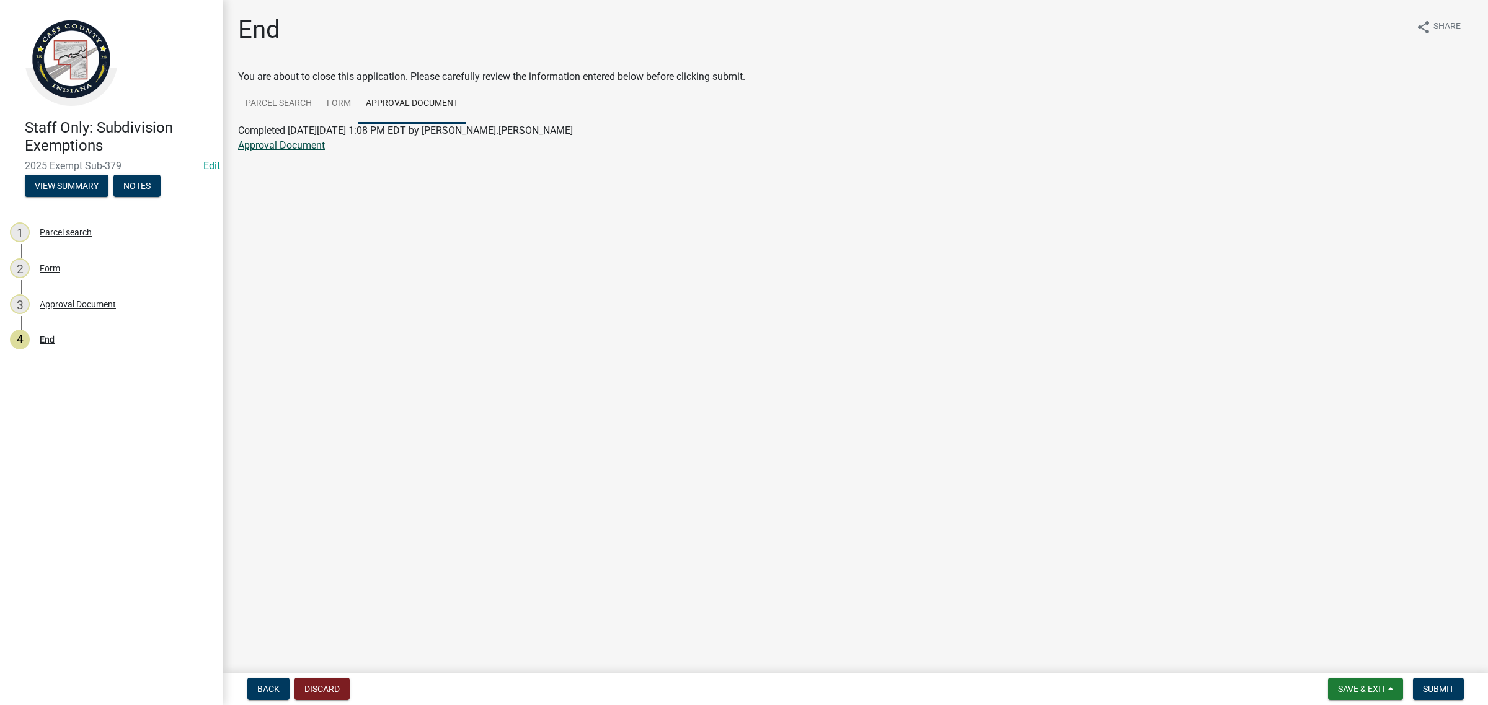
click at [263, 147] on link "Approval Document" at bounding box center [281, 145] width 87 height 12
click at [1386, 698] on button "Save & Exit" at bounding box center [1365, 689] width 75 height 22
click at [1376, 671] on button "Save & Exit" at bounding box center [1353, 658] width 99 height 30
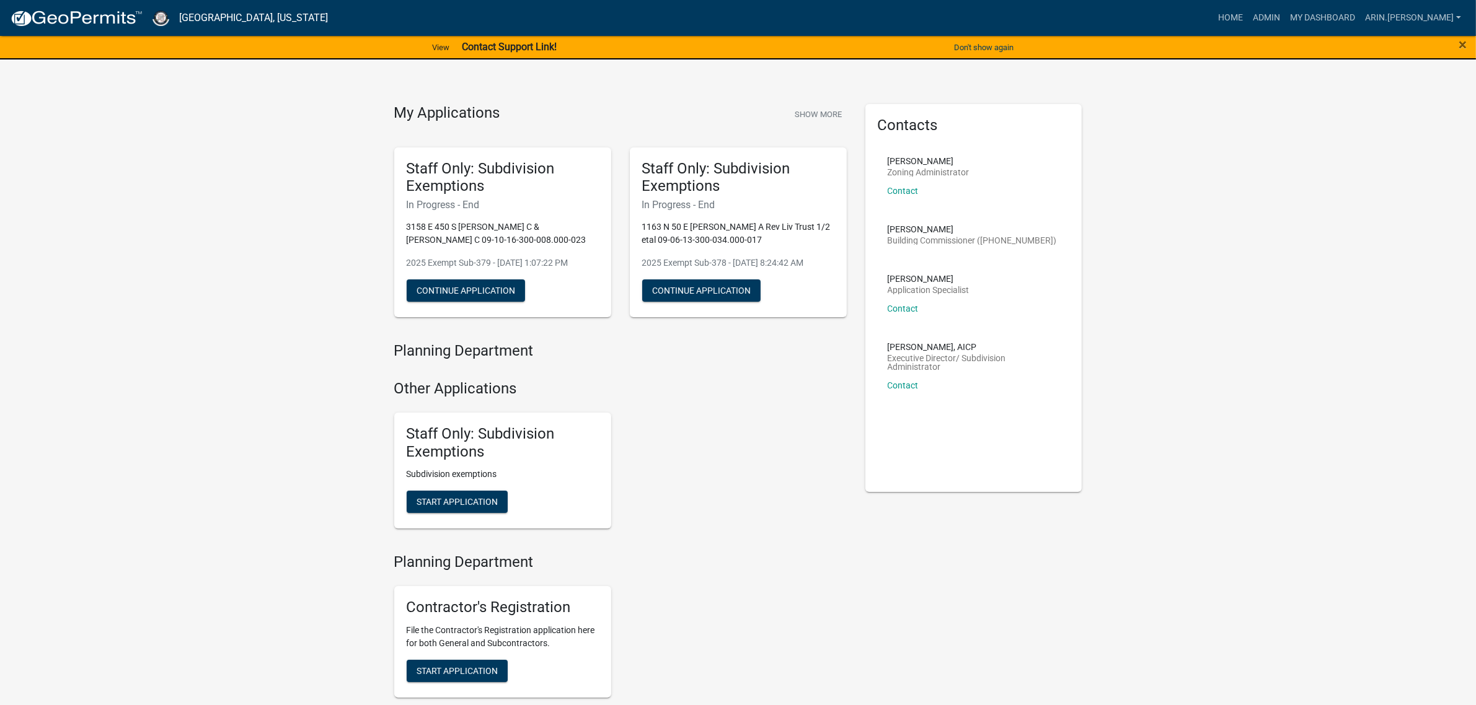
click at [653, 350] on h4 "Planning Department" at bounding box center [620, 351] width 452 height 18
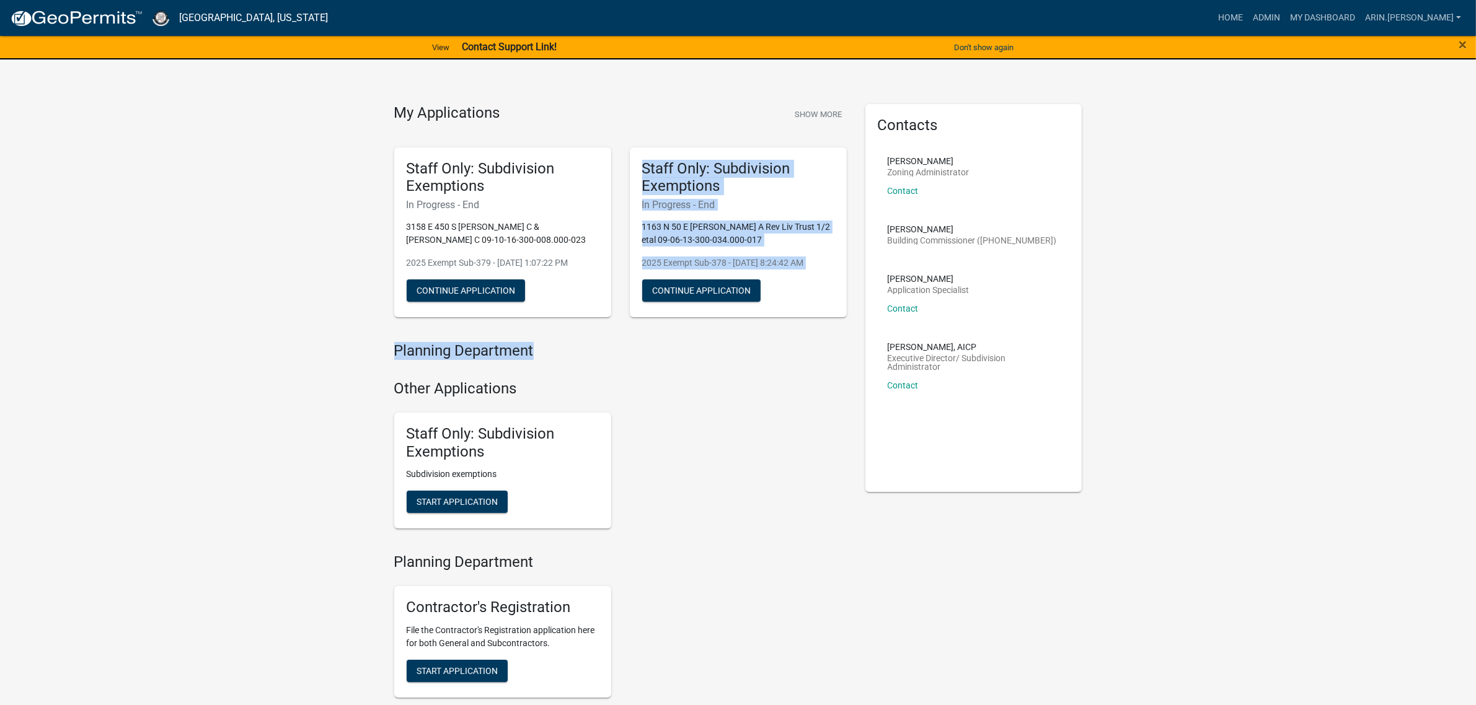
drag, startPoint x: 542, startPoint y: 355, endPoint x: 402, endPoint y: 333, distance: 142.4
click at [402, 333] on div "My Applications Show More Staff Only: Subdivision Exemptions In Progress - End …" at bounding box center [620, 413] width 471 height 619
click at [529, 342] on h4 "Planning Department" at bounding box center [620, 351] width 452 height 18
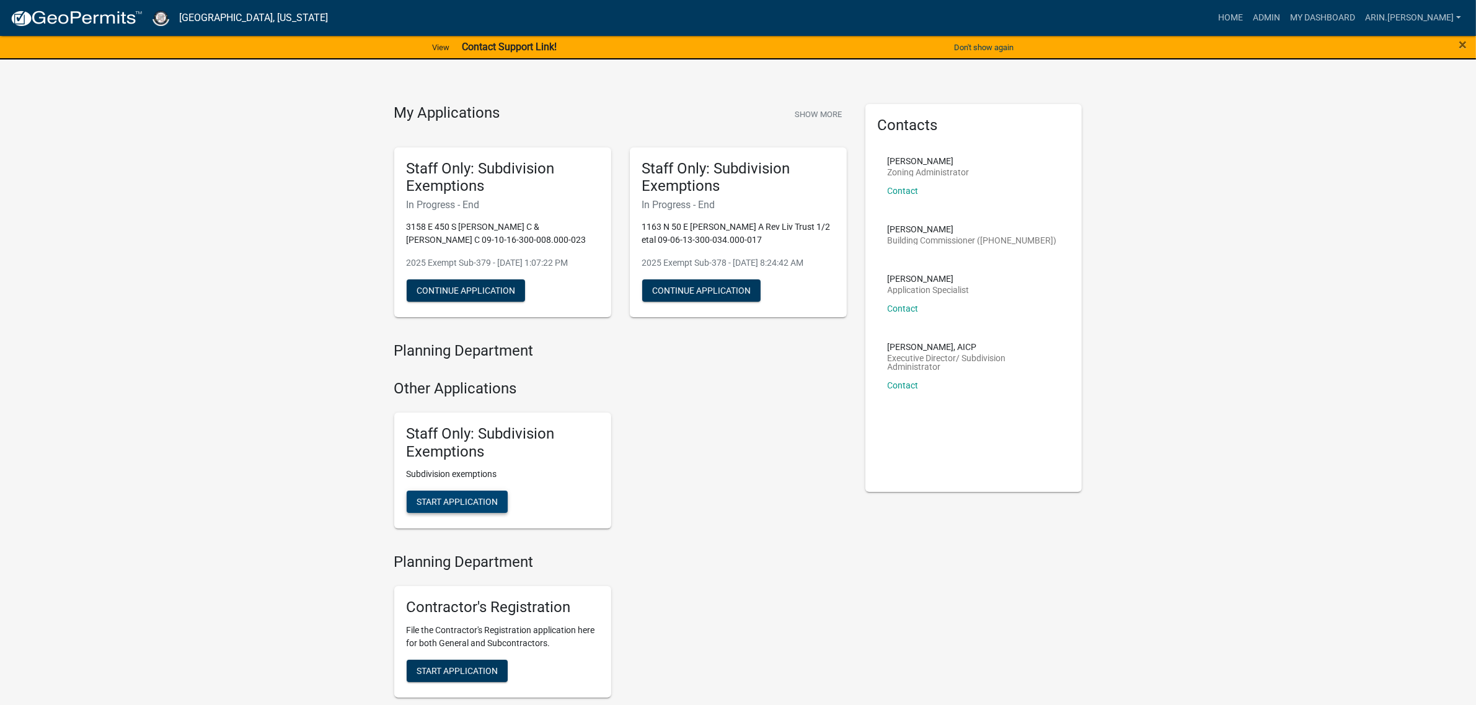
click at [475, 507] on button "Start Application" at bounding box center [457, 502] width 101 height 22
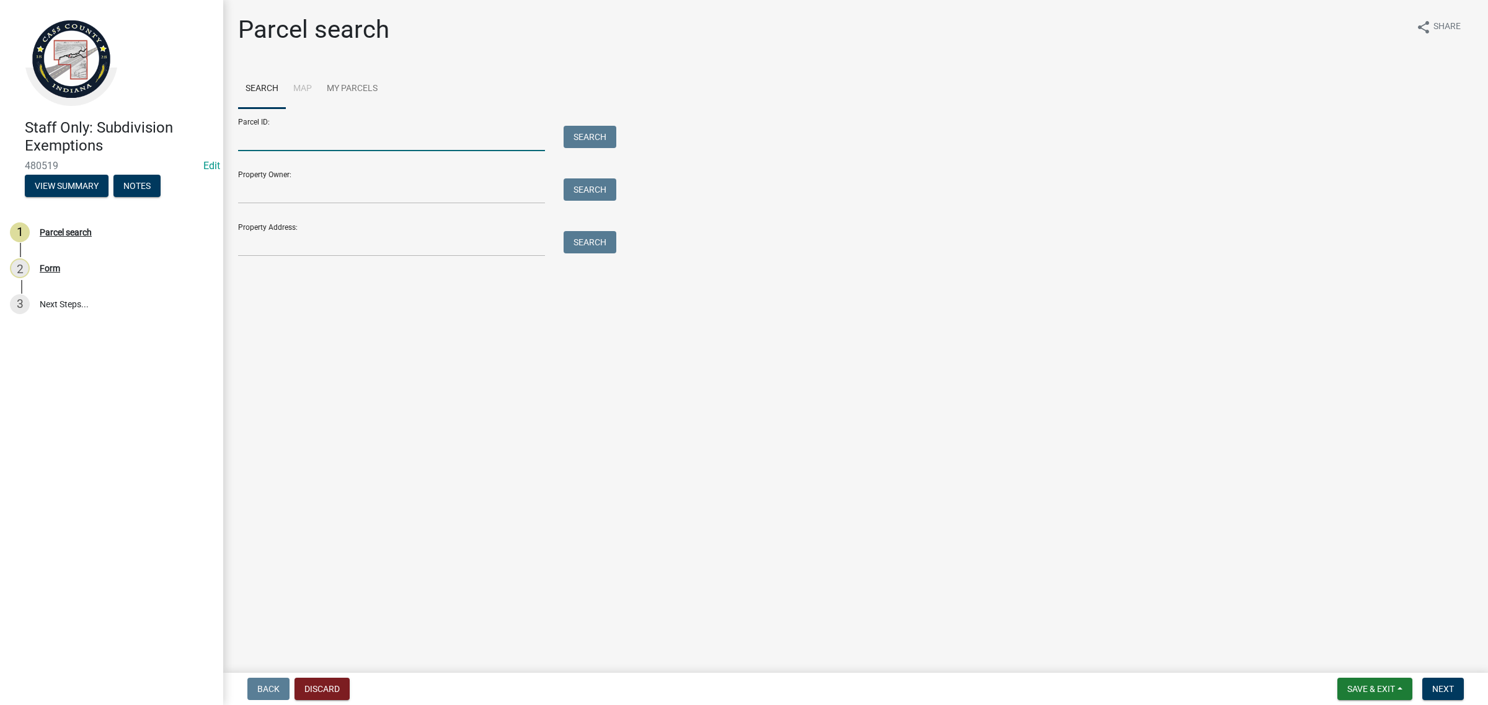
click at [351, 138] on input "Parcel ID:" at bounding box center [391, 138] width 307 height 25
paste input "09-06-17-400-012.000-017"
click at [258, 134] on input "09-06-17-400-012.000-017" at bounding box center [391, 138] width 307 height 25
type input "09-06-17-400-012.000-017"
click at [583, 139] on button "Search" at bounding box center [589, 137] width 53 height 22
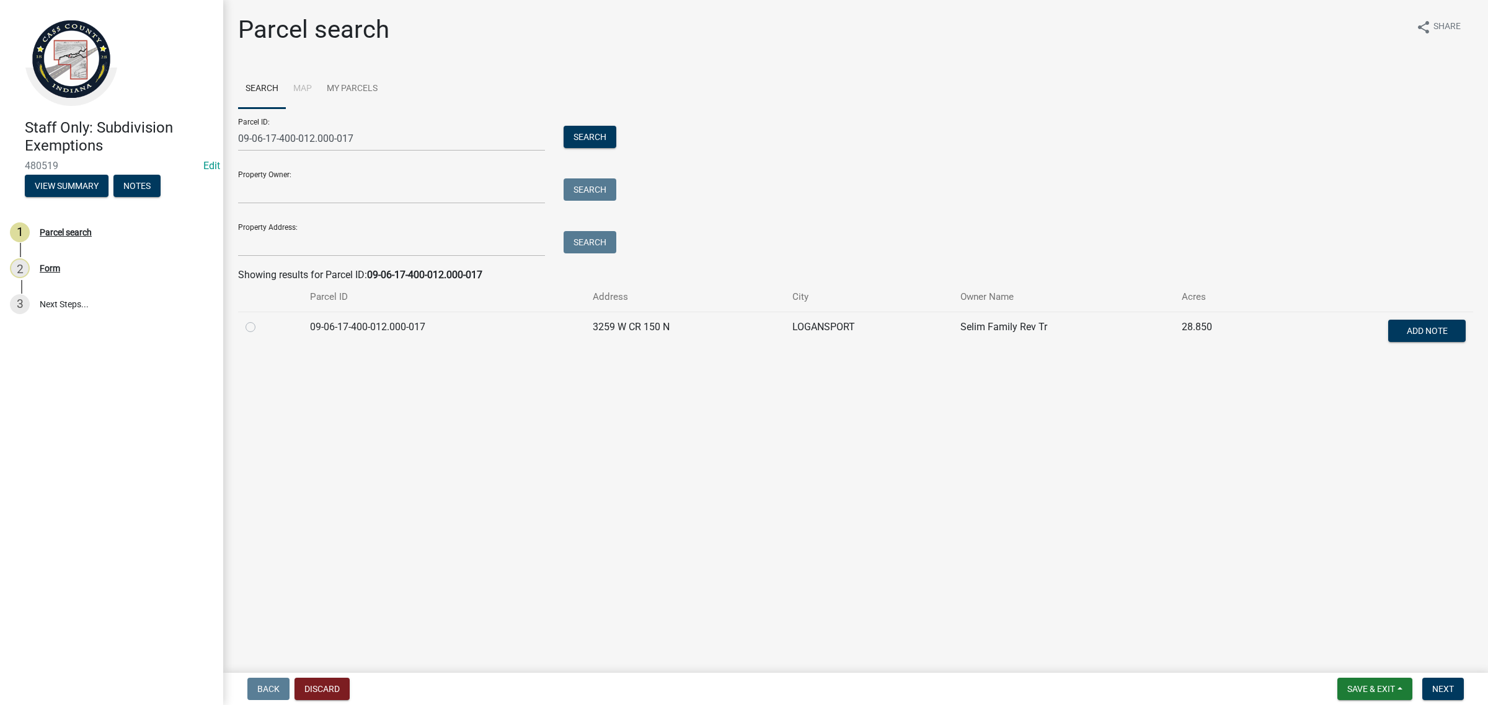
click at [260, 320] on label at bounding box center [260, 320] width 0 height 0
click at [260, 328] on input "radio" at bounding box center [264, 324] width 8 height 8
radio input "true"
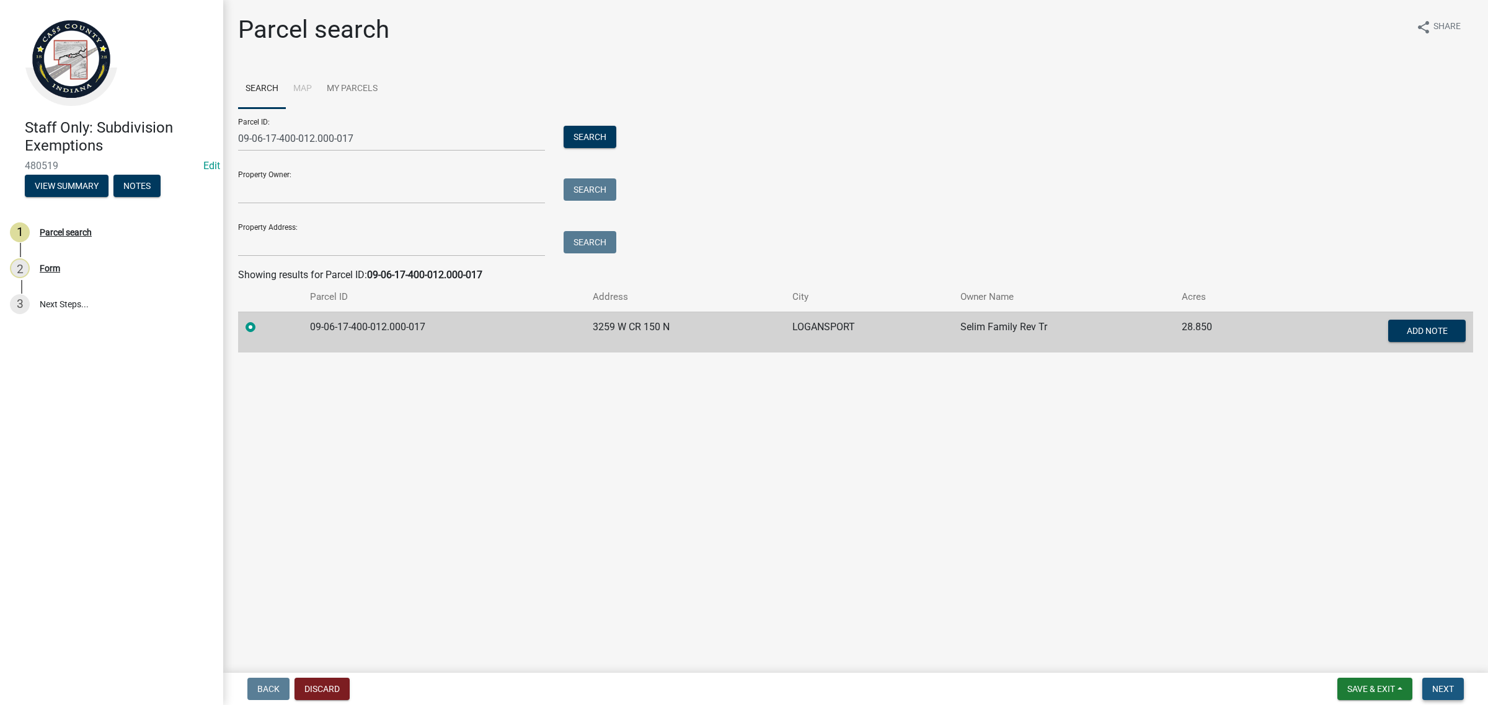
click at [1447, 686] on span "Next" at bounding box center [1443, 689] width 22 height 10
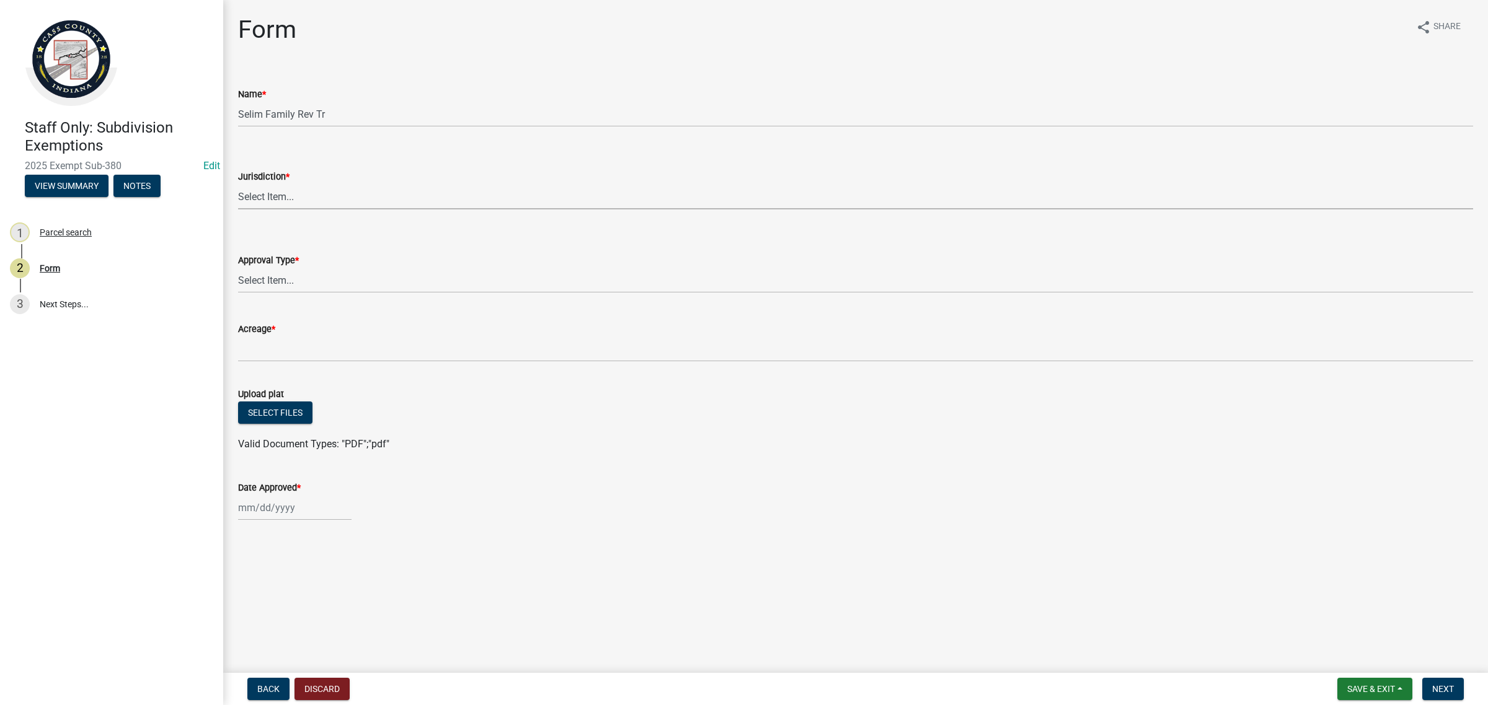
click at [309, 193] on select "Select Item... [GEOGRAPHIC_DATA] [PERSON_NAME][GEOGRAPHIC_DATA] (no jurisdictio…" at bounding box center [855, 196] width 1235 height 25
click at [238, 184] on select "Select Item... [GEOGRAPHIC_DATA] [PERSON_NAME][GEOGRAPHIC_DATA] (no jurisdictio…" at bounding box center [855, 196] width 1235 height 25
select select "6cbf9358-6b12-450d-b536-f3bc63061614"
click at [310, 279] on select "Select Item... No Jurisdiction Adjoining UNBUILDABLE Homestead/Business BUILDAB…" at bounding box center [855, 280] width 1235 height 25
click at [238, 268] on select "Select Item... No Jurisdiction Adjoining UNBUILDABLE Homestead/Business BUILDAB…" at bounding box center [855, 280] width 1235 height 25
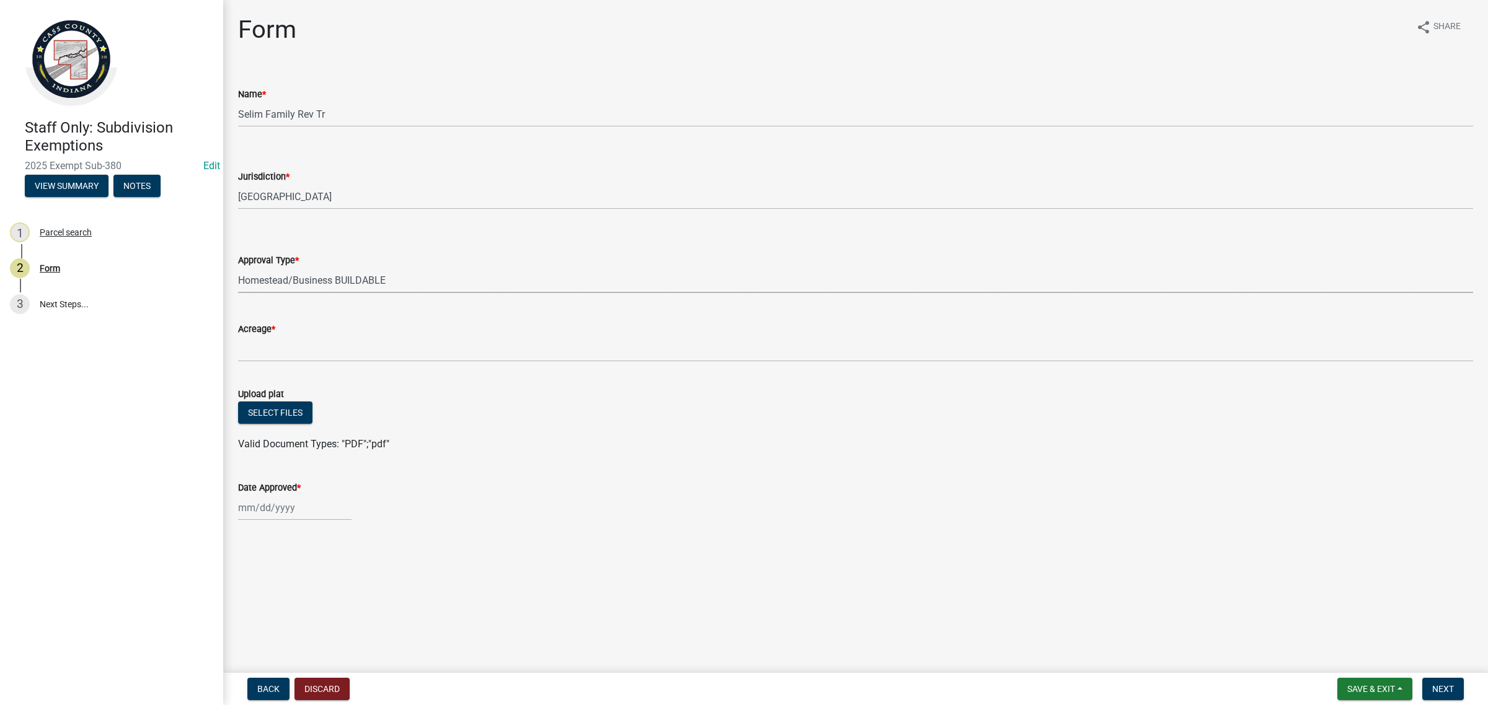
select select "380aa1e2-73e7-4360-99f8-eb301ef1aa7c"
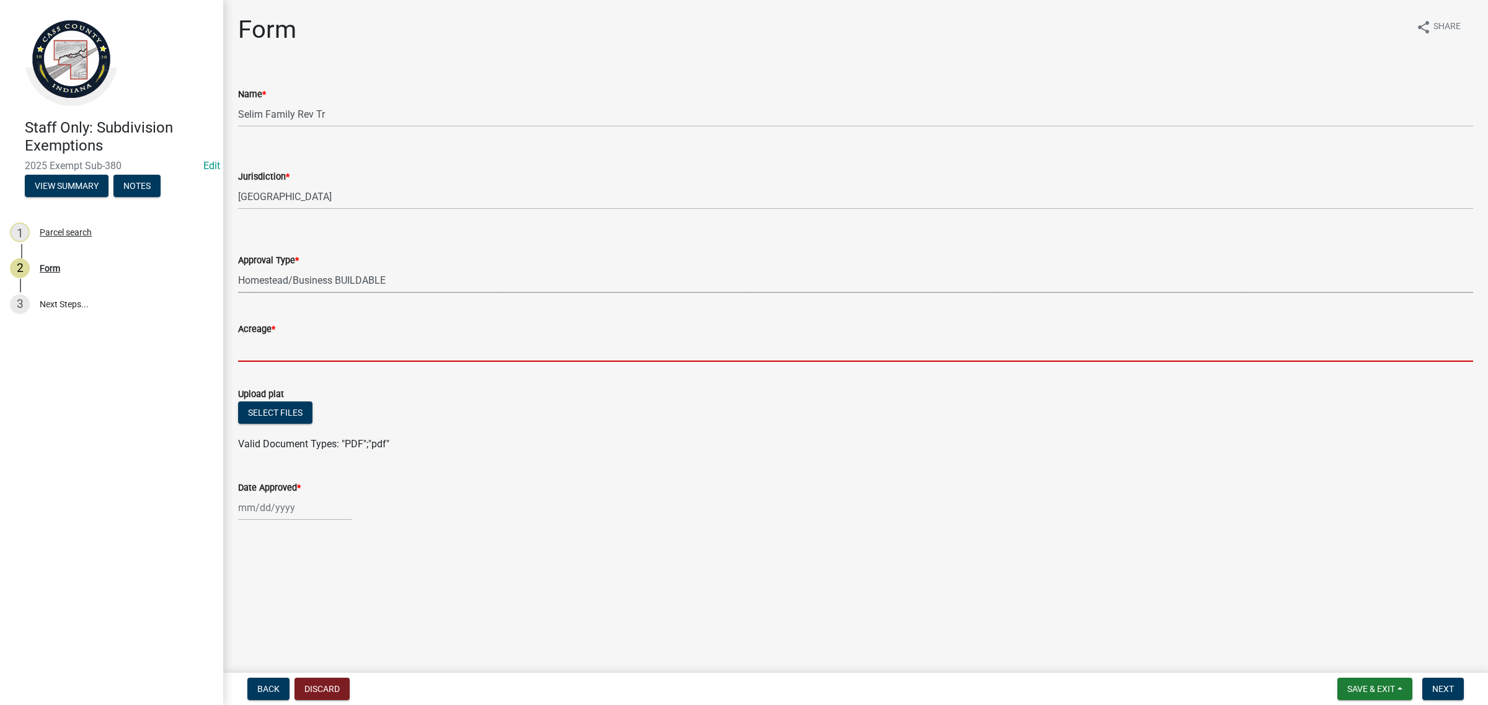
click at [333, 342] on input "Acreage *" at bounding box center [855, 349] width 1235 height 25
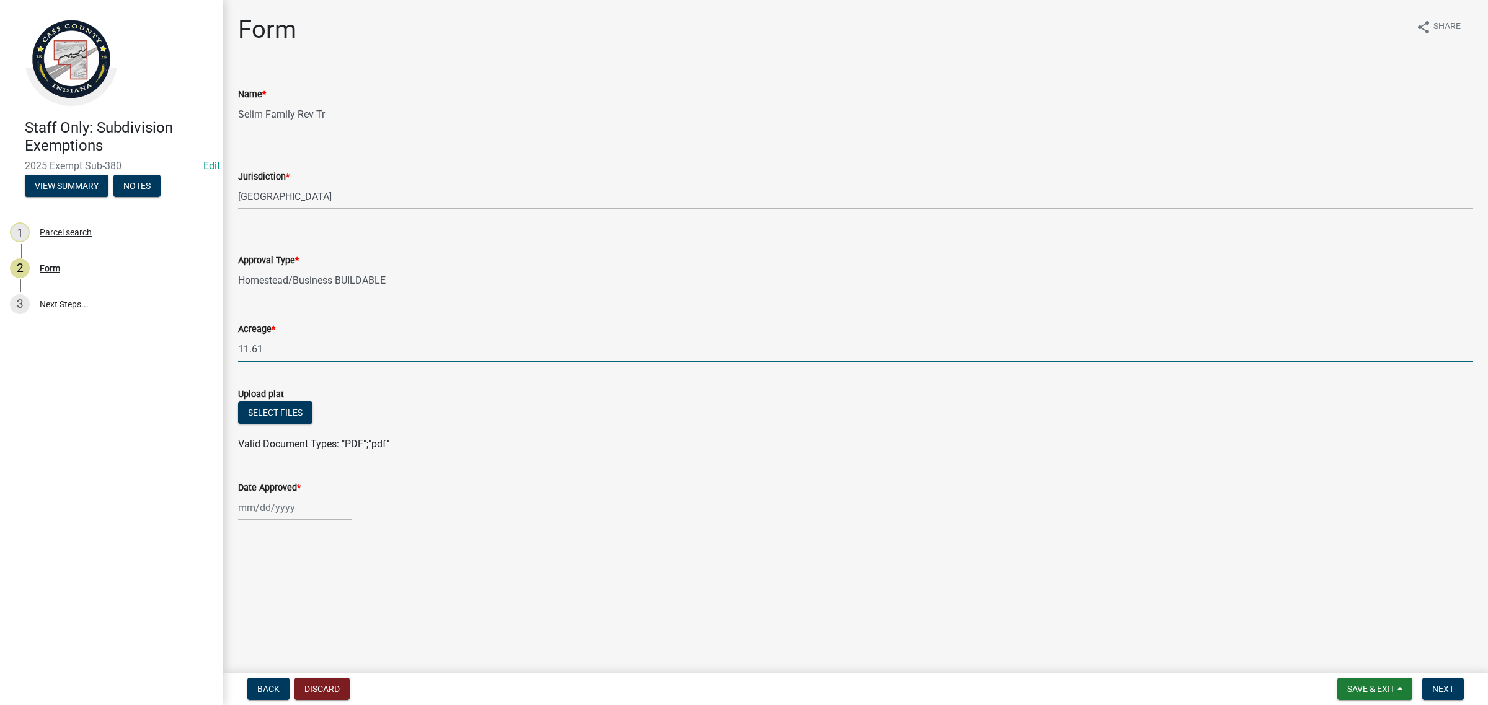
type input "11.61"
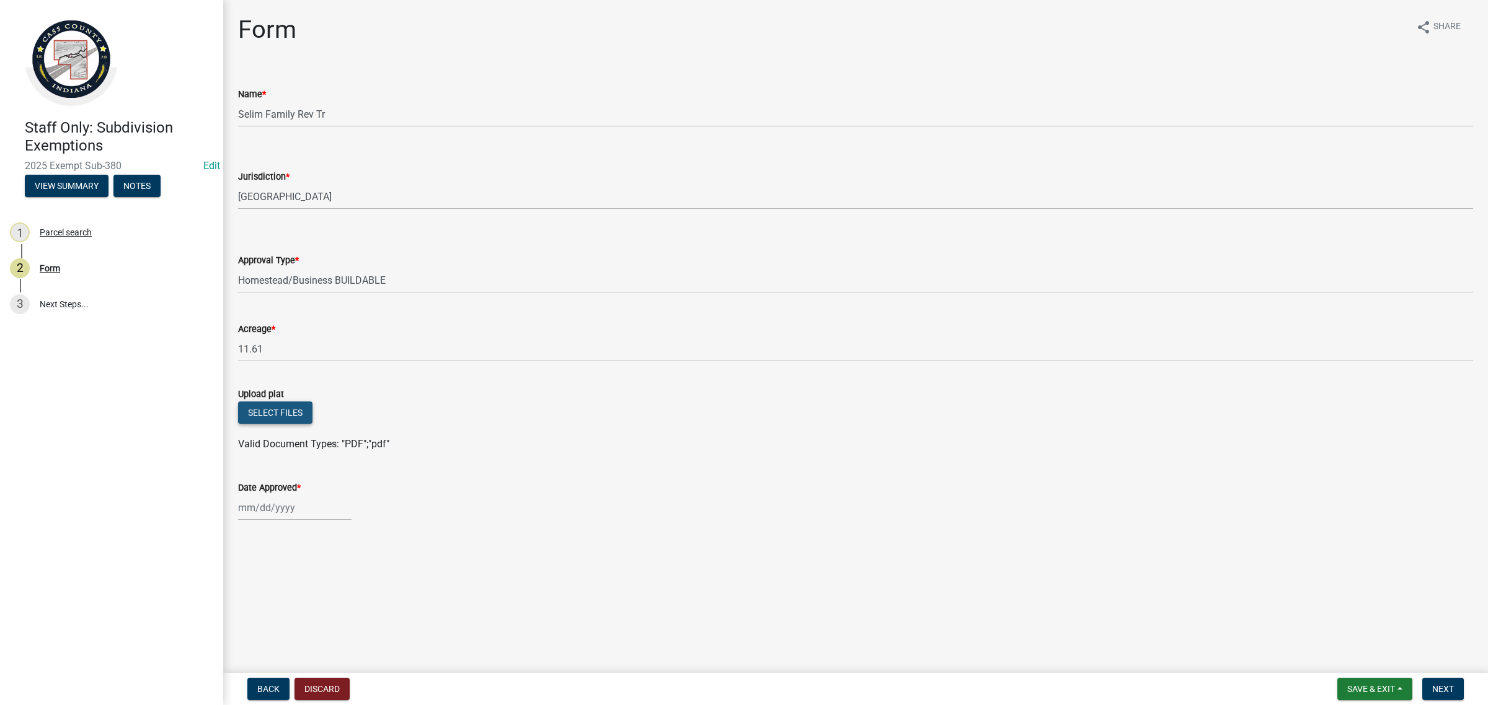
click at [274, 403] on button "Select files" at bounding box center [275, 413] width 74 height 22
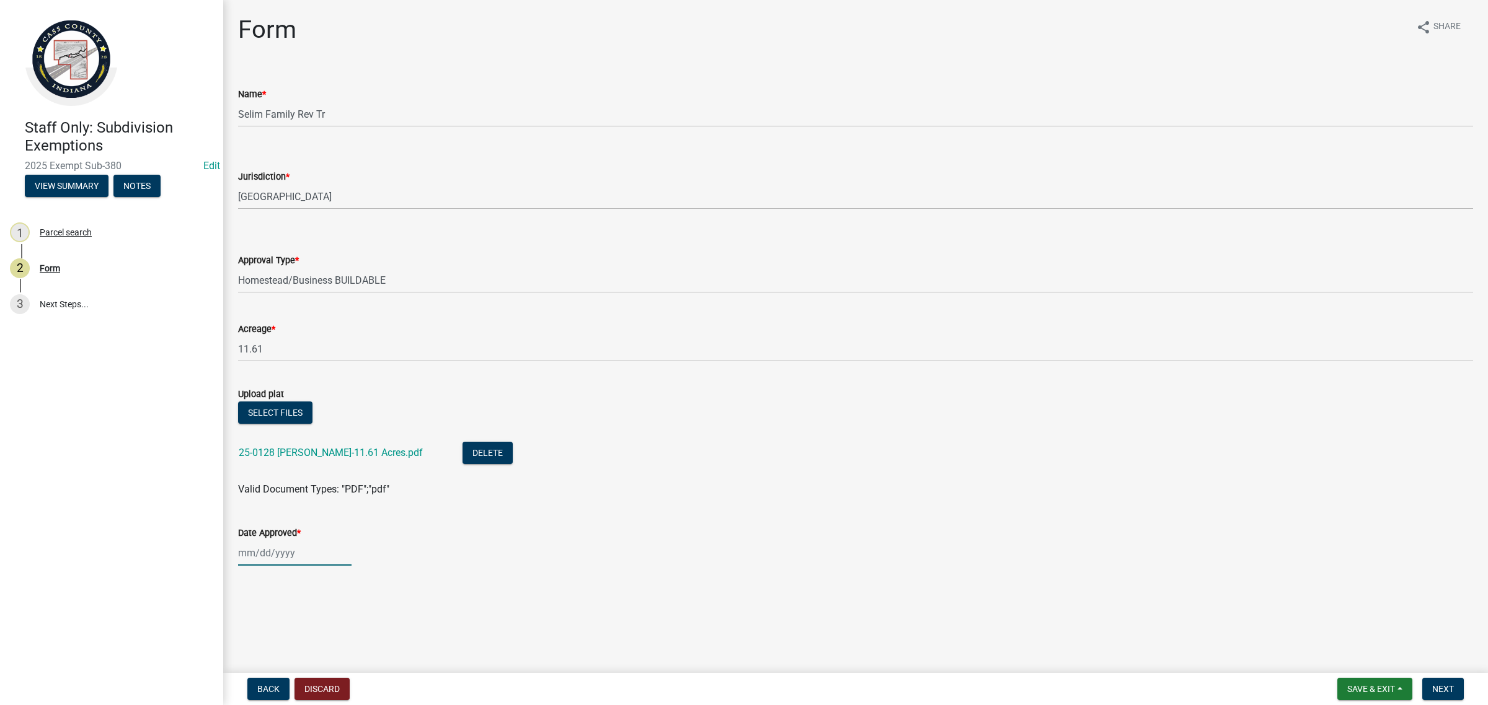
click at [311, 552] on div at bounding box center [294, 552] width 113 height 25
select select "9"
select select "2025"
click at [309, 469] on div "18" at bounding box center [310, 468] width 20 height 20
type input "[DATE]"
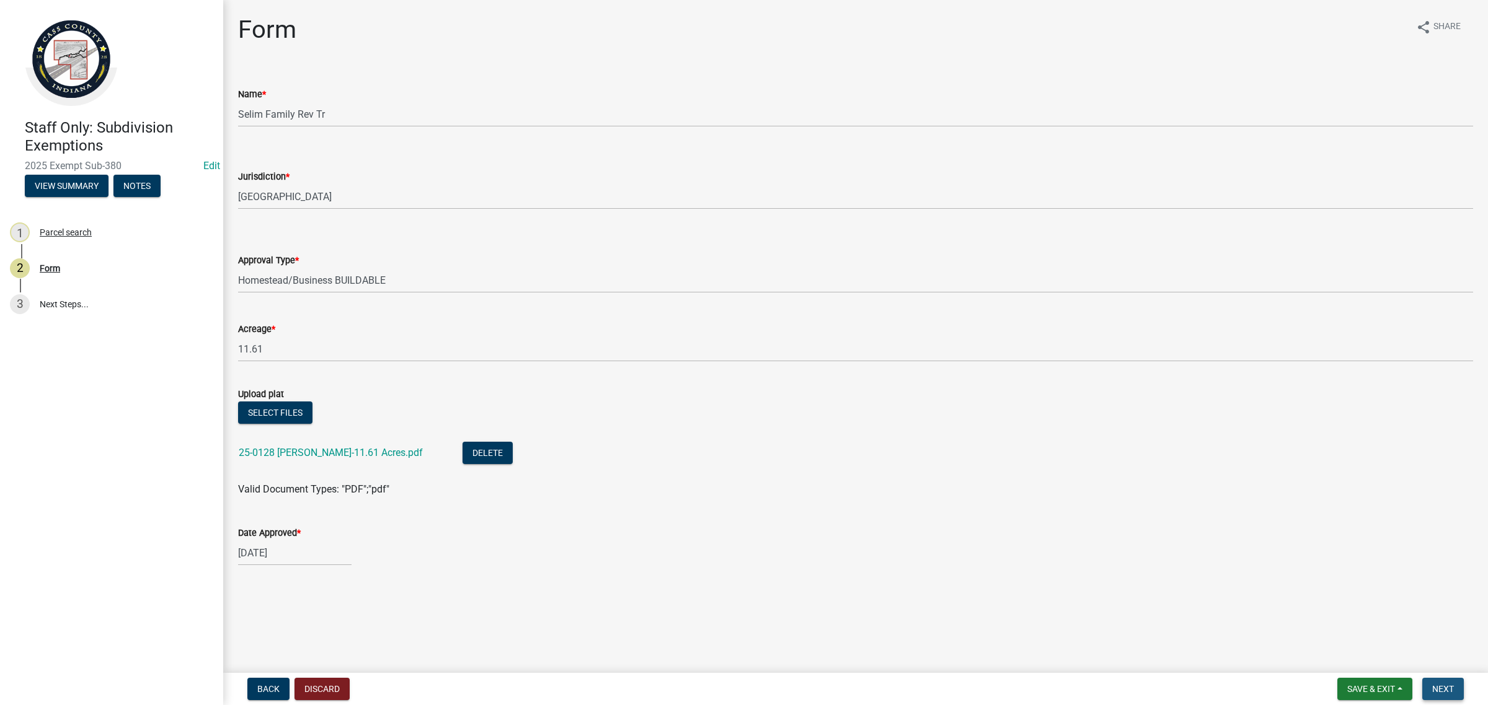
click at [1442, 697] on button "Next" at bounding box center [1443, 689] width 42 height 22
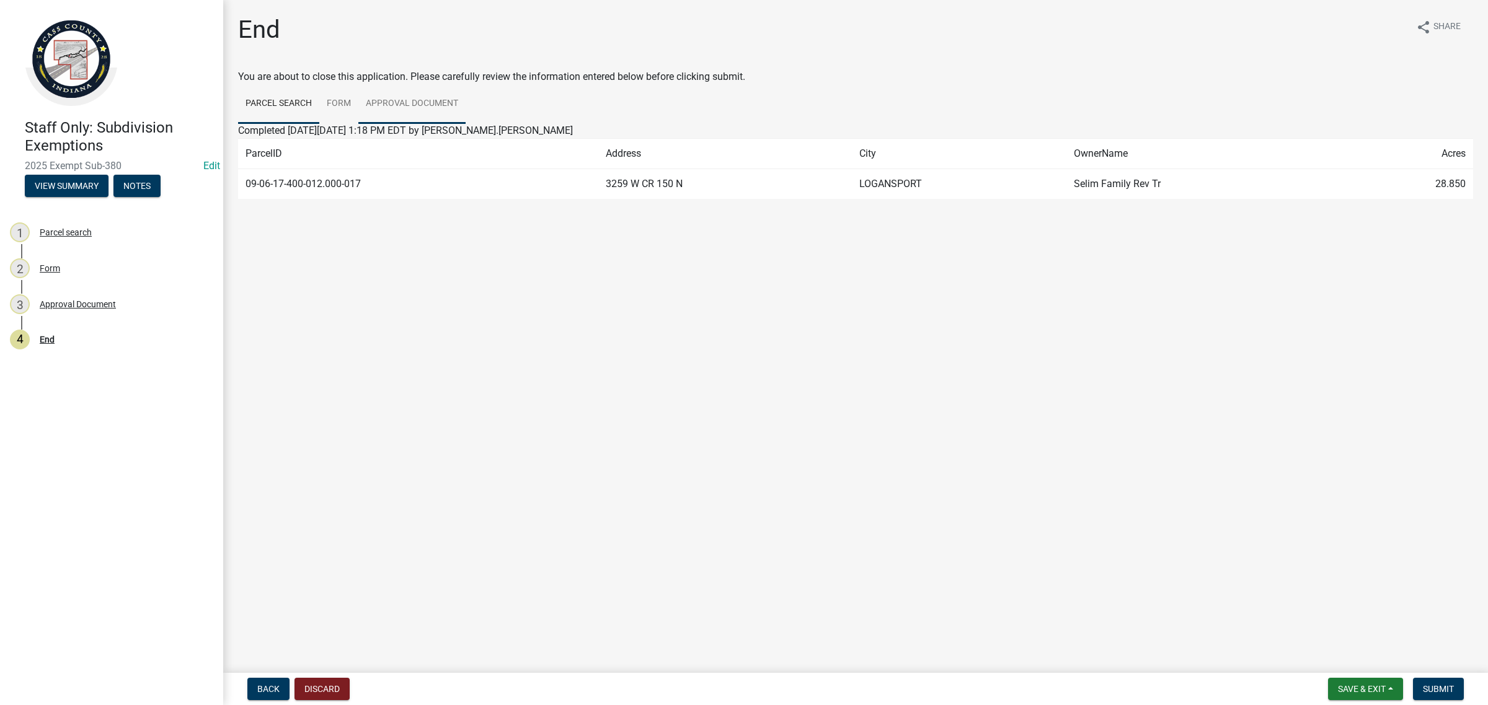
click at [448, 94] on link "Approval Document" at bounding box center [411, 104] width 107 height 40
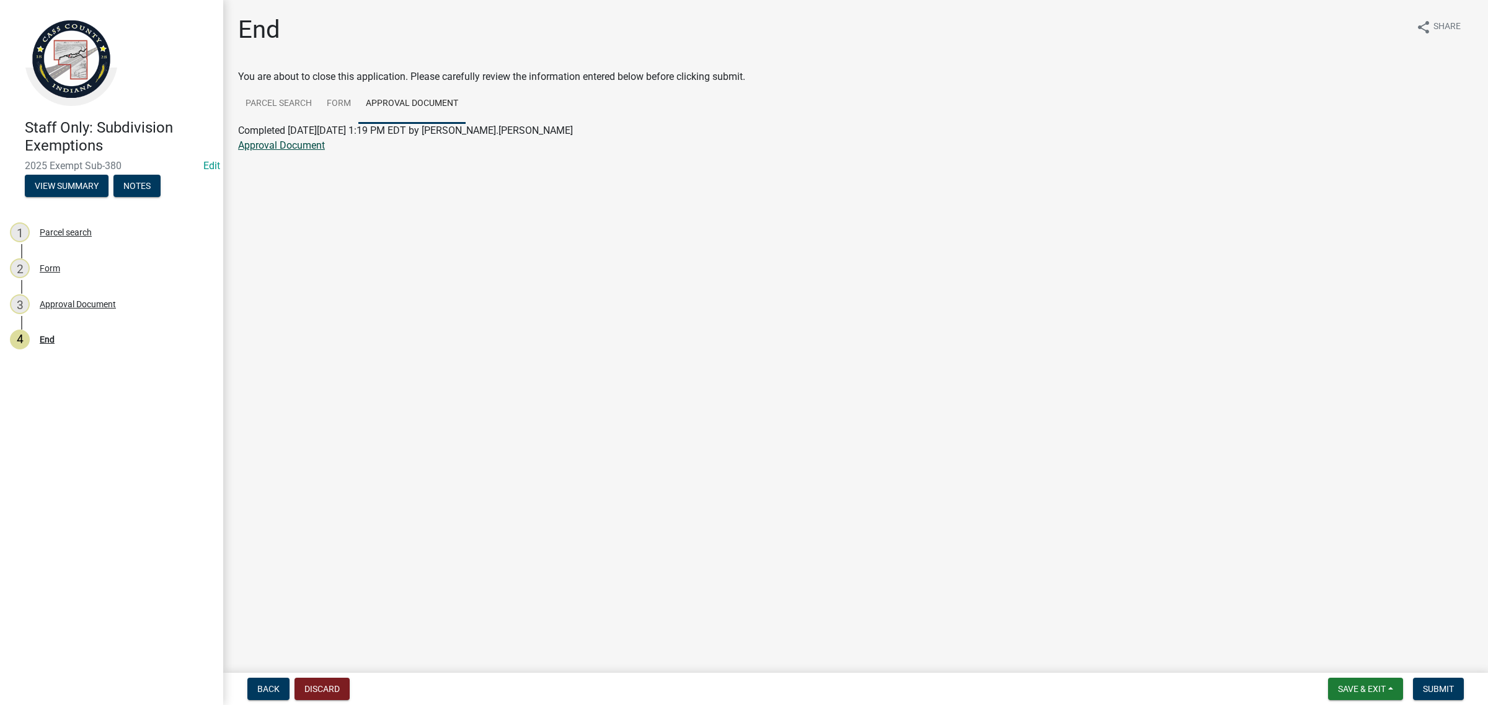
click at [307, 141] on link "Approval Document" at bounding box center [281, 145] width 87 height 12
click at [1343, 682] on button "Save & Exit" at bounding box center [1365, 689] width 75 height 22
click at [1327, 658] on button "Save & Exit" at bounding box center [1353, 658] width 99 height 30
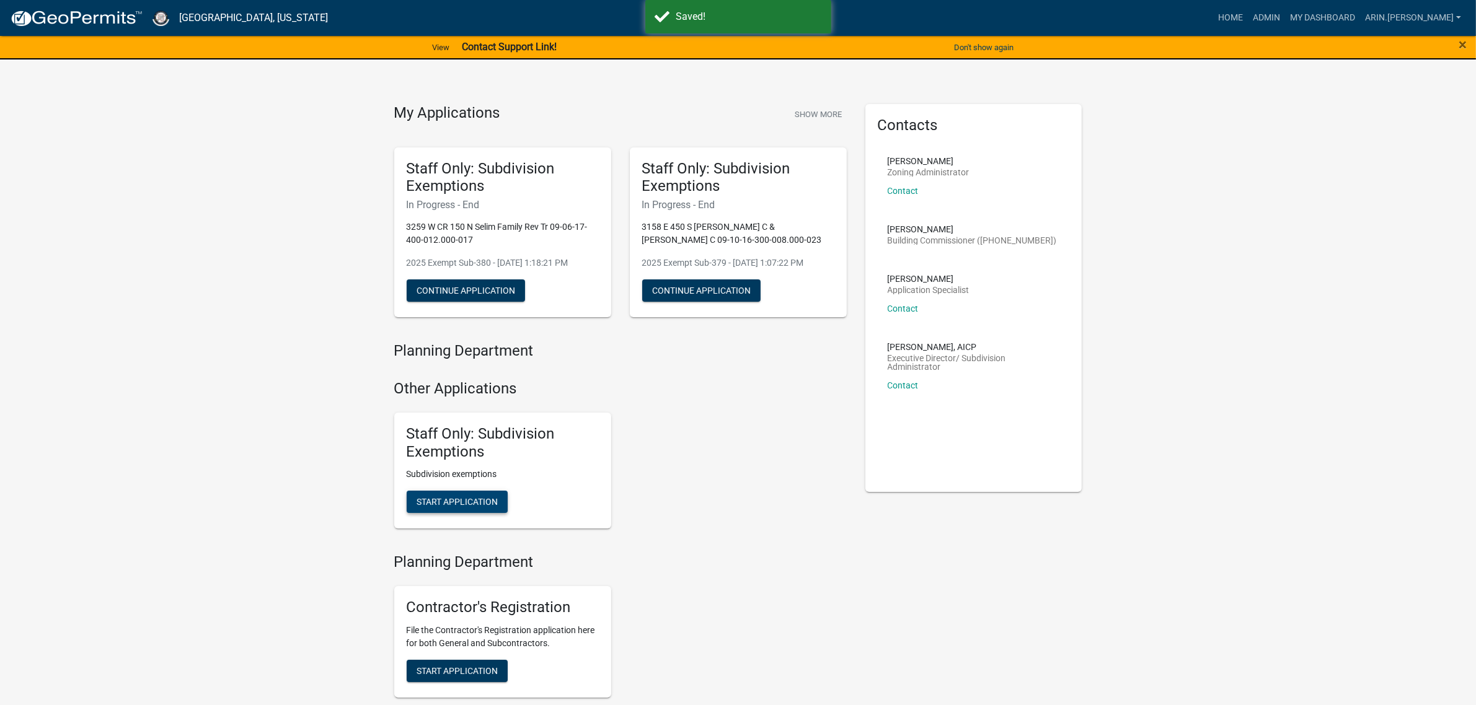
click at [478, 496] on button "Start Application" at bounding box center [457, 502] width 101 height 22
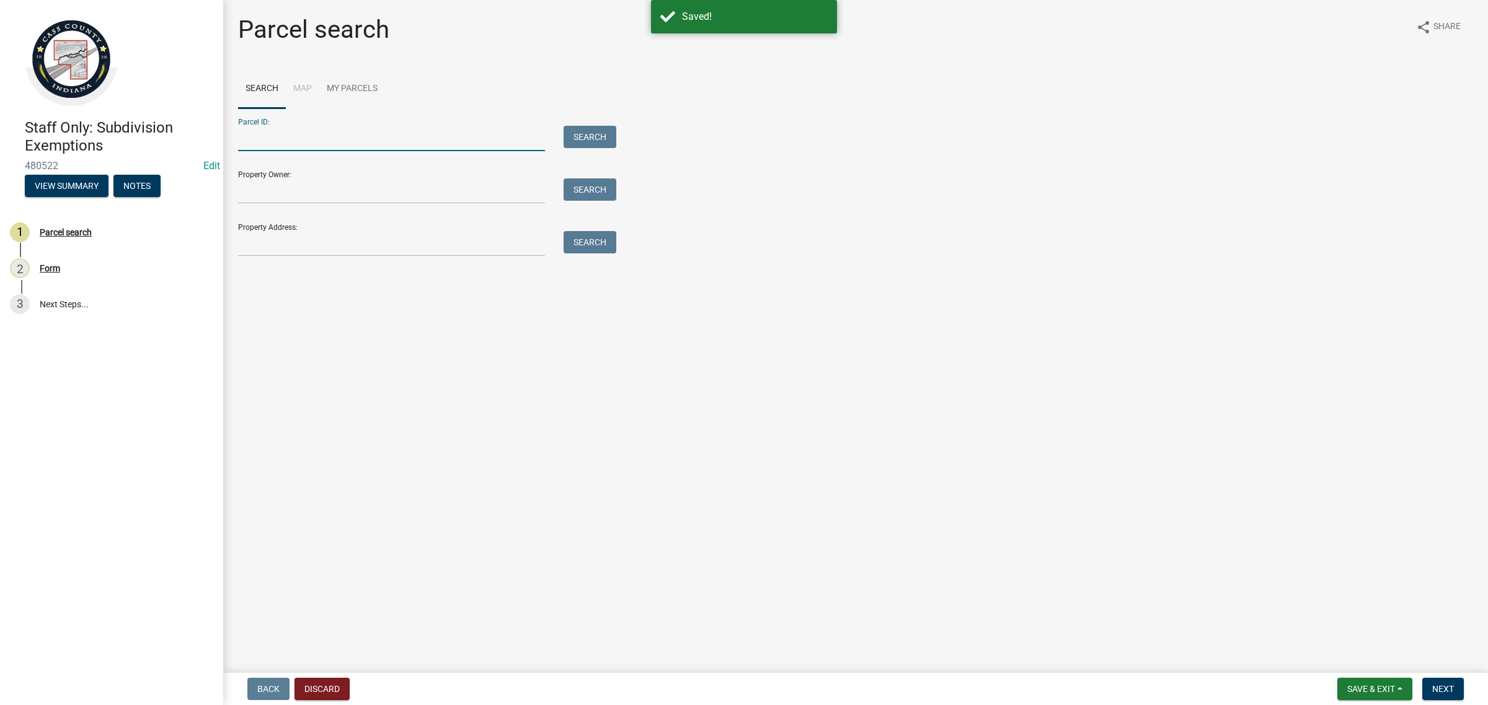
click at [261, 135] on input "Parcel ID:" at bounding box center [391, 138] width 307 height 25
paste input "09-06-17-400-012.000-017"
click at [245, 130] on input "09-06-17-400-012.000-017" at bounding box center [391, 138] width 307 height 25
type input "09-06-17-400-012.000-017"
click at [605, 141] on button "Search" at bounding box center [589, 137] width 53 height 22
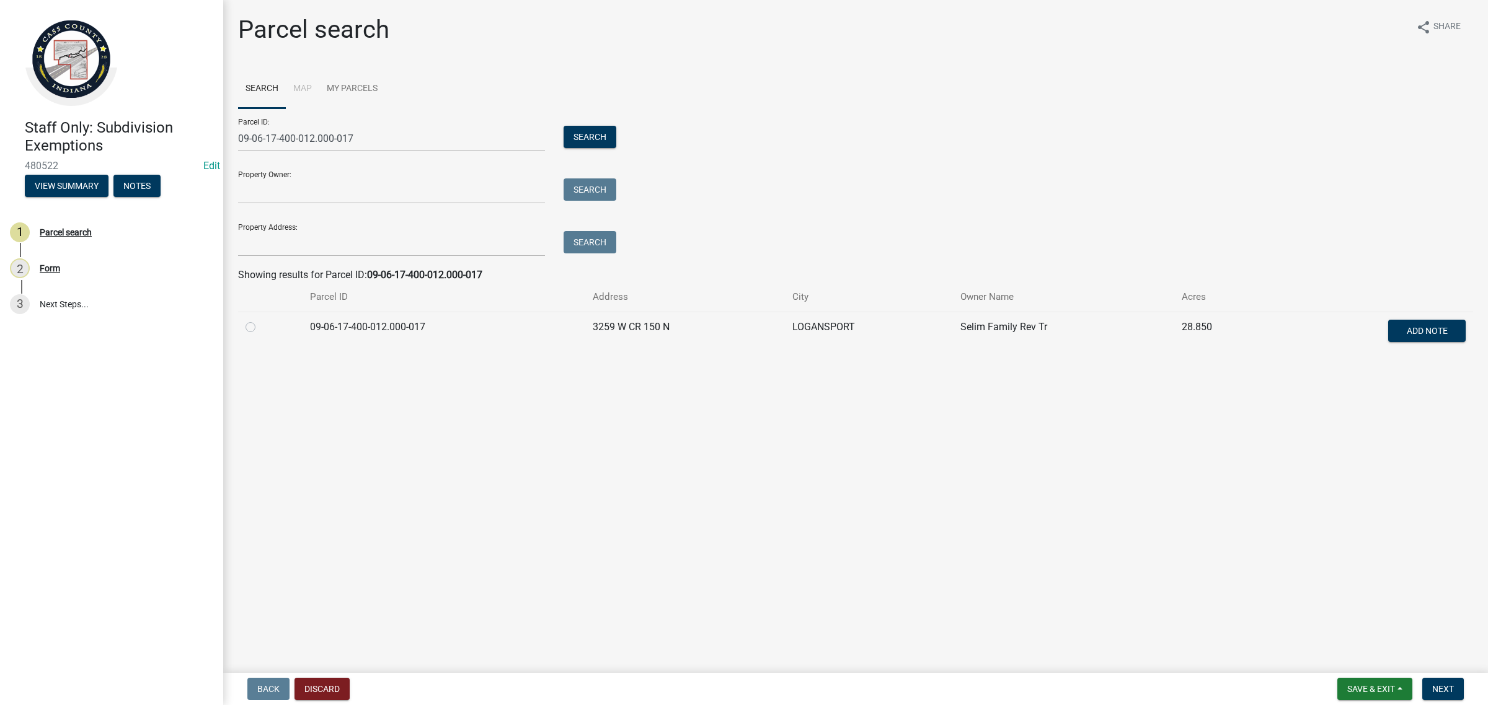
click at [260, 320] on label at bounding box center [260, 320] width 0 height 0
click at [260, 328] on input "radio" at bounding box center [264, 324] width 8 height 8
radio input "true"
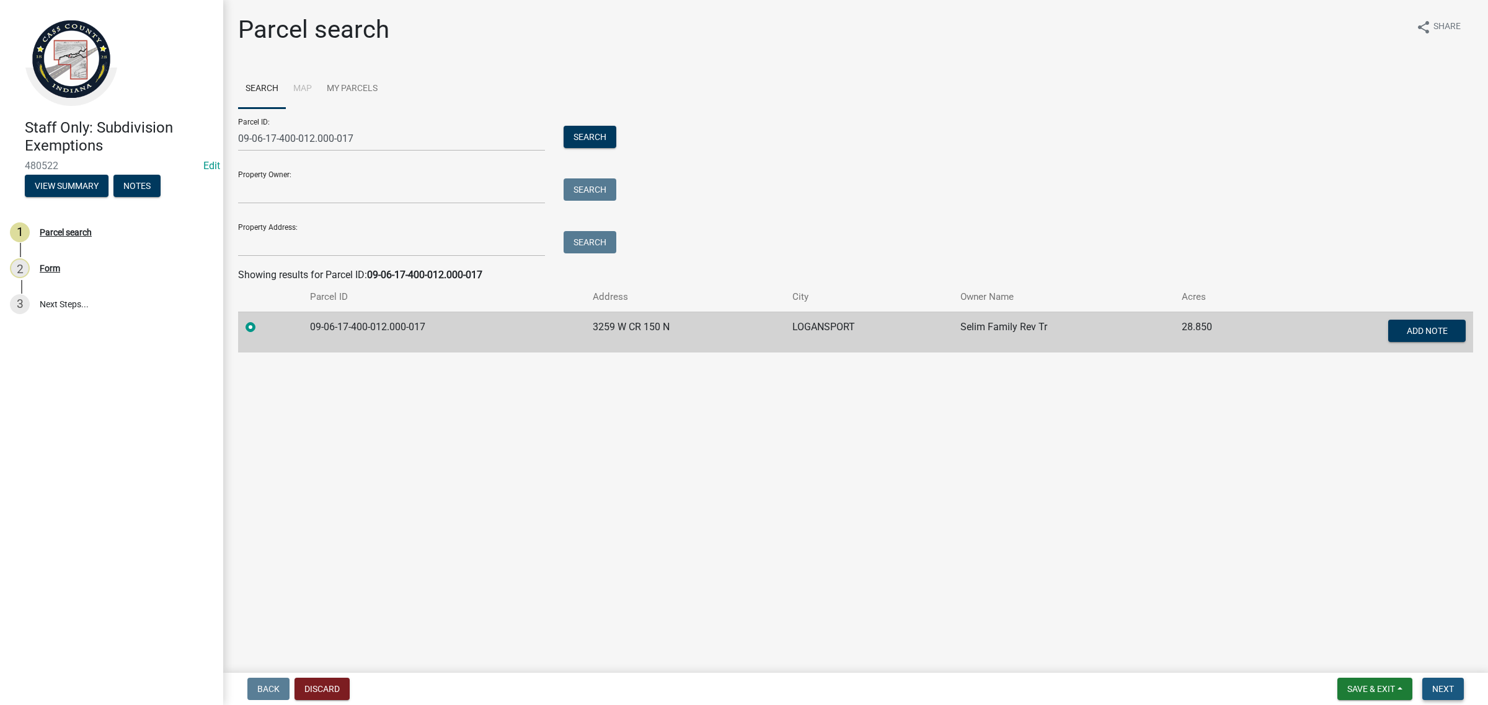
click at [1426, 686] on button "Next" at bounding box center [1443, 689] width 42 height 22
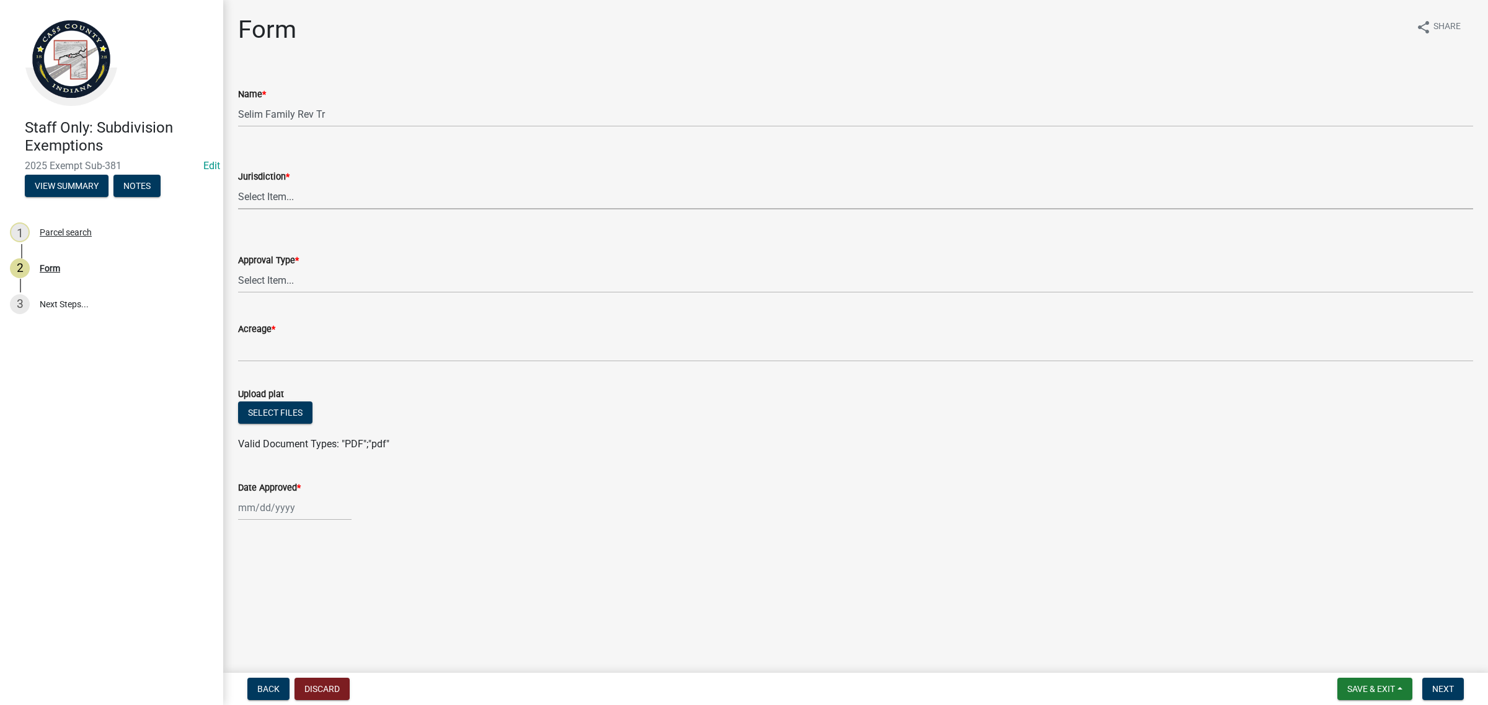
click at [286, 206] on select "Select Item... [GEOGRAPHIC_DATA] [PERSON_NAME][GEOGRAPHIC_DATA] (no jurisdictio…" at bounding box center [855, 196] width 1235 height 25
click at [238, 184] on select "Select Item... [GEOGRAPHIC_DATA] [PERSON_NAME][GEOGRAPHIC_DATA] (no jurisdictio…" at bounding box center [855, 196] width 1235 height 25
select select "6cbf9358-6b12-450d-b536-f3bc63061614"
click at [302, 280] on select "Select Item... No Jurisdiction Adjoining UNBUILDABLE Homestead/Business BUILDAB…" at bounding box center [855, 280] width 1235 height 25
click at [238, 268] on select "Select Item... No Jurisdiction Adjoining UNBUILDABLE Homestead/Business BUILDAB…" at bounding box center [855, 280] width 1235 height 25
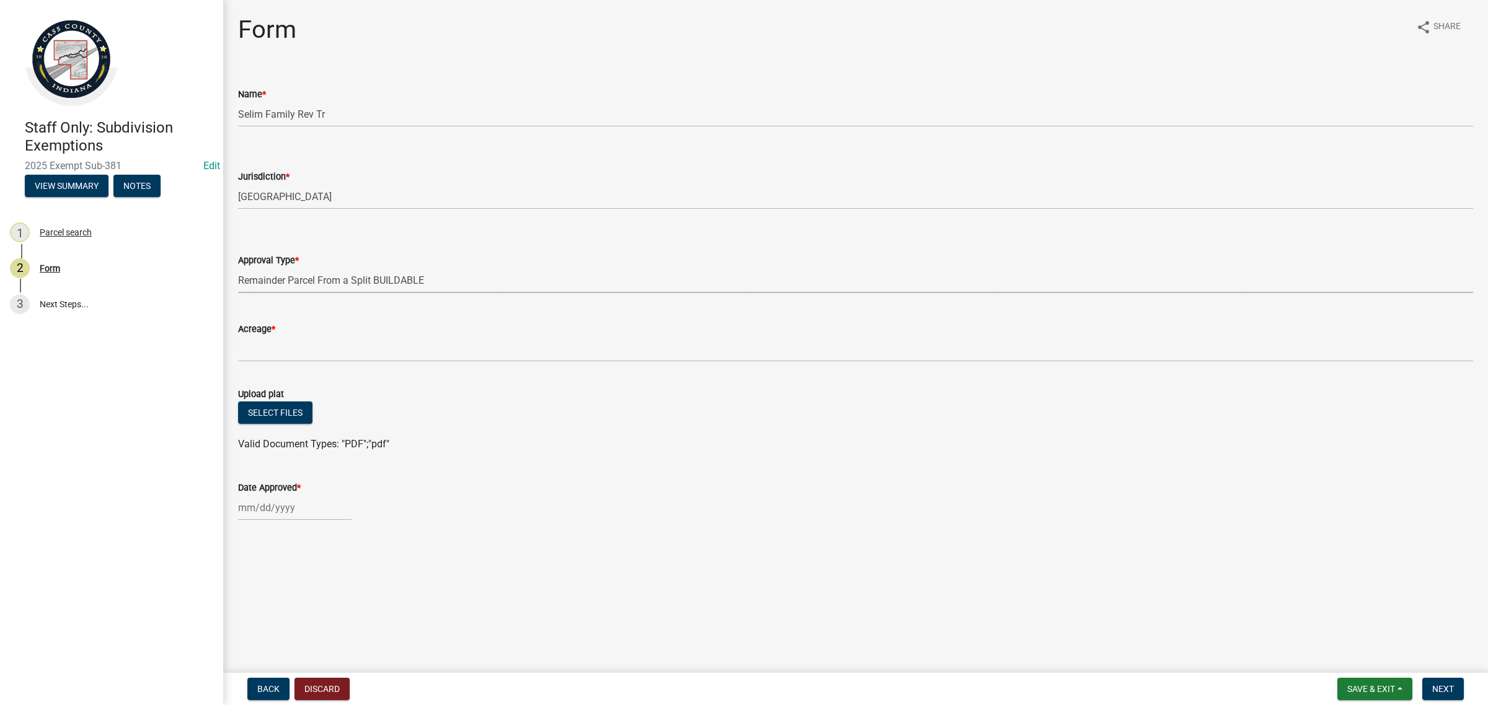
select select "93b19c4e-7f1a-4c0e-835d-2af6cdd48a2a"
click at [370, 333] on div "Acreage *" at bounding box center [855, 329] width 1235 height 15
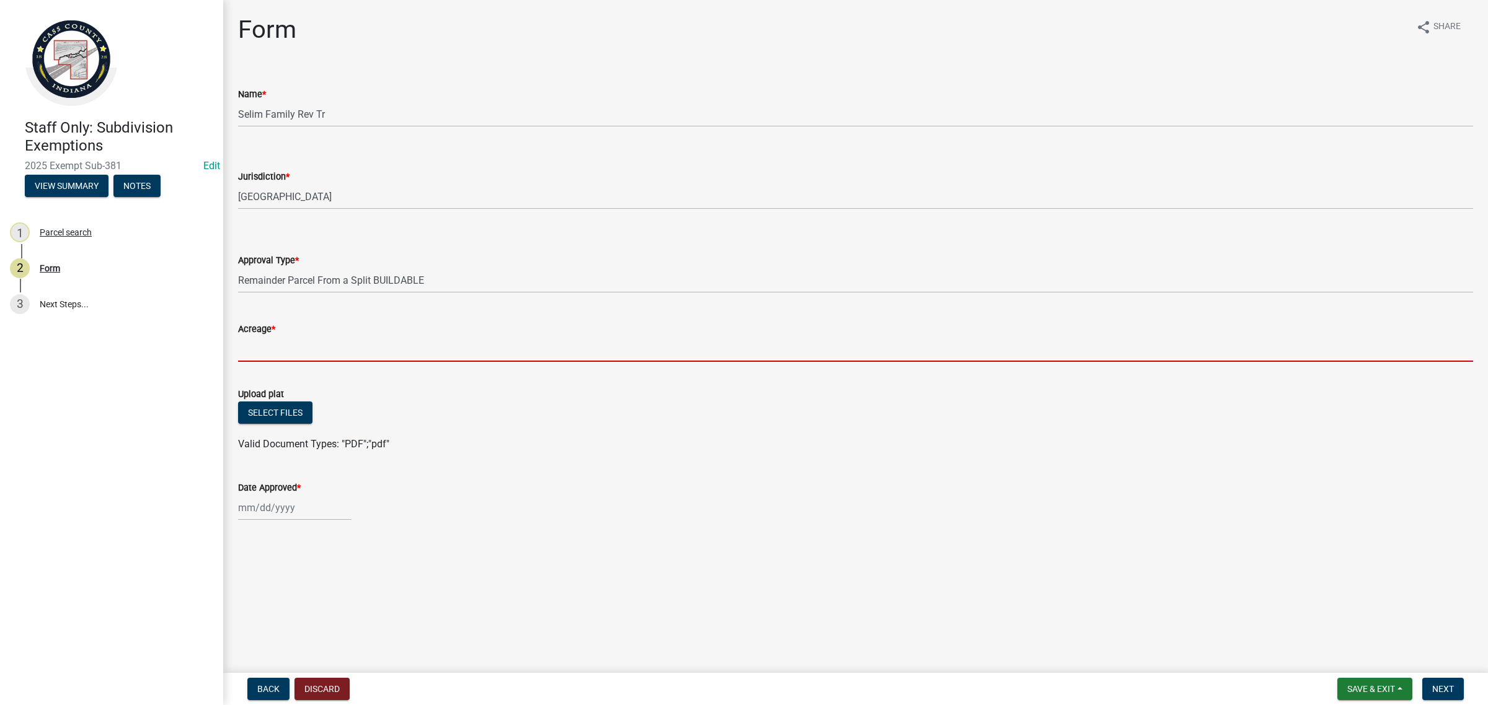
click at [370, 345] on input "Acreage *" at bounding box center [855, 349] width 1235 height 25
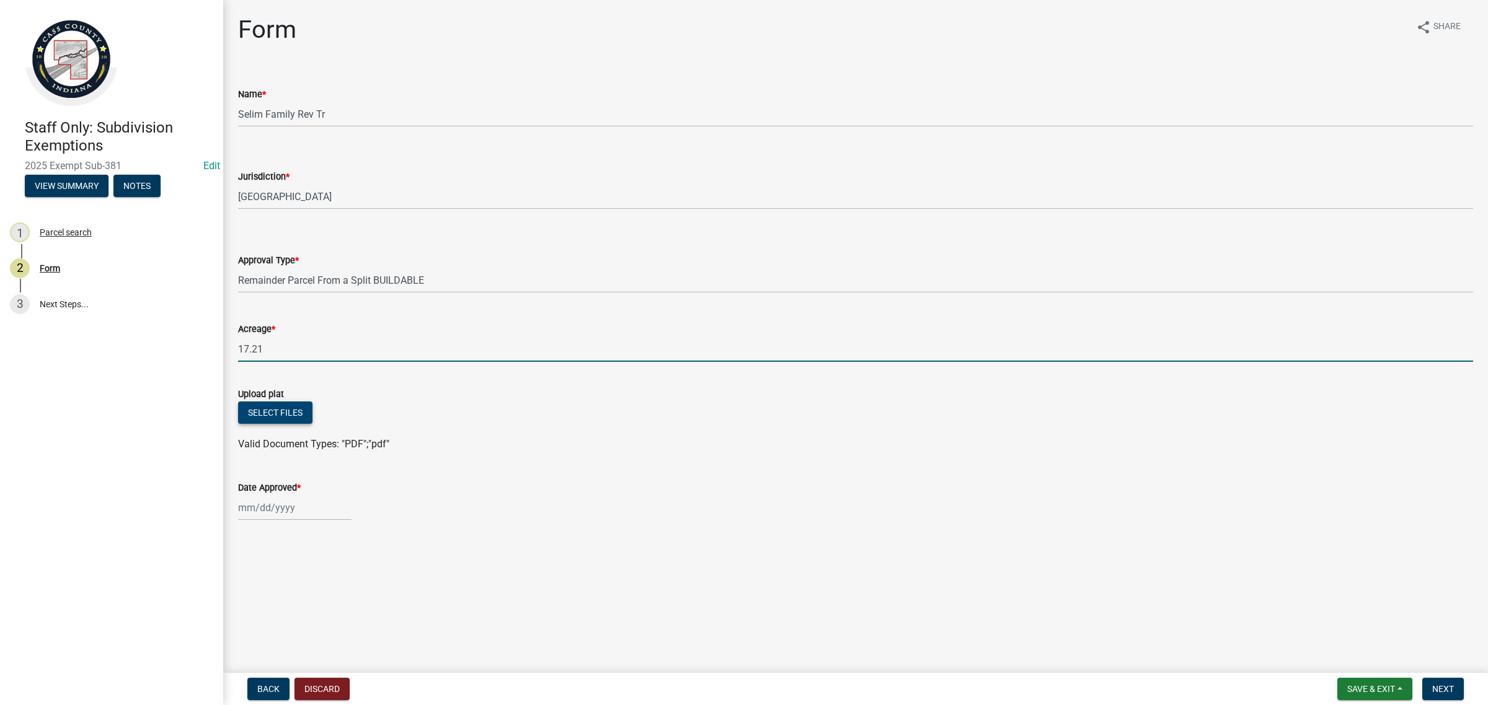
type input "17.21"
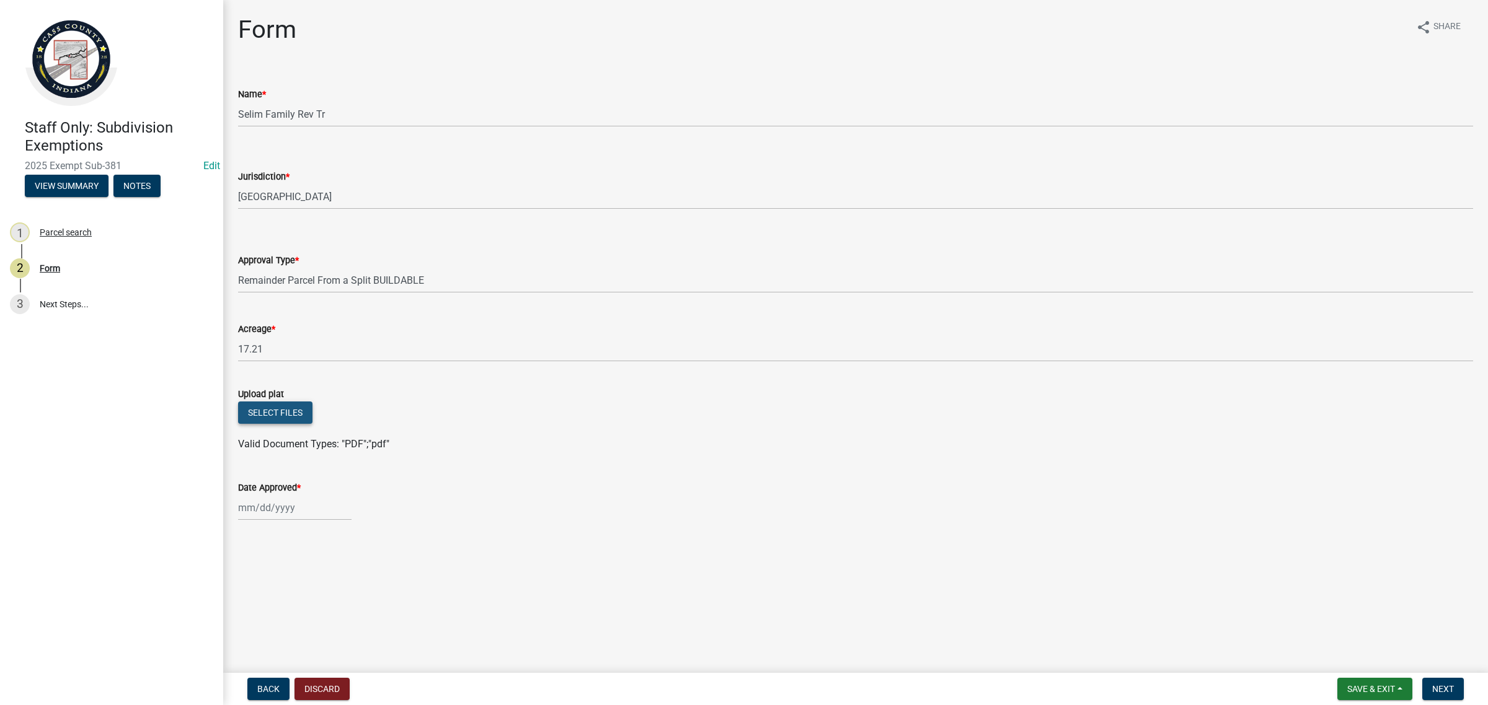
click at [267, 418] on button "Select files" at bounding box center [275, 413] width 74 height 22
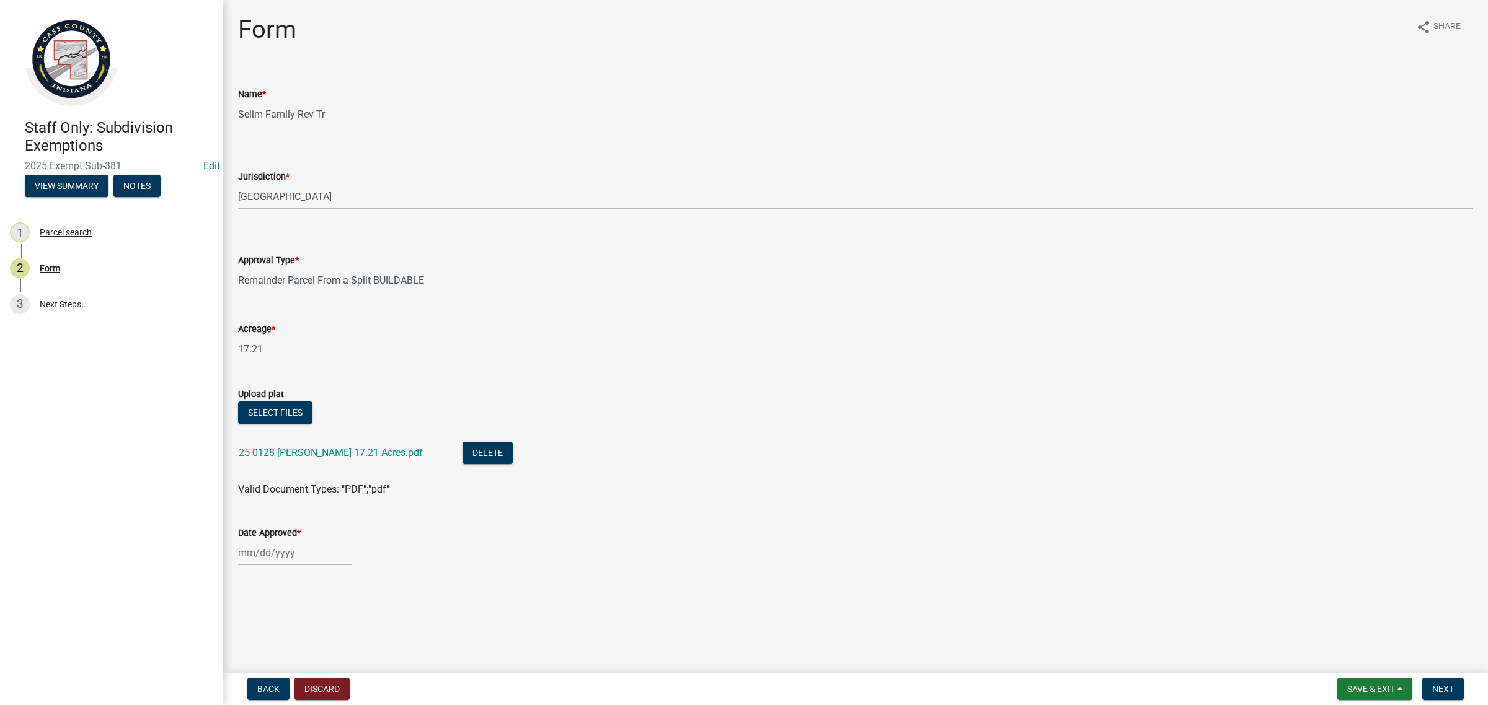
select select "9"
select select "2025"
click at [301, 552] on div "[PERSON_NAME] Feb Mar Apr [PERSON_NAME][DATE] Oct Nov [DATE] 1526 1527 1528 152…" at bounding box center [294, 552] width 113 height 25
click at [307, 465] on div "18" at bounding box center [310, 468] width 20 height 20
type input "[DATE]"
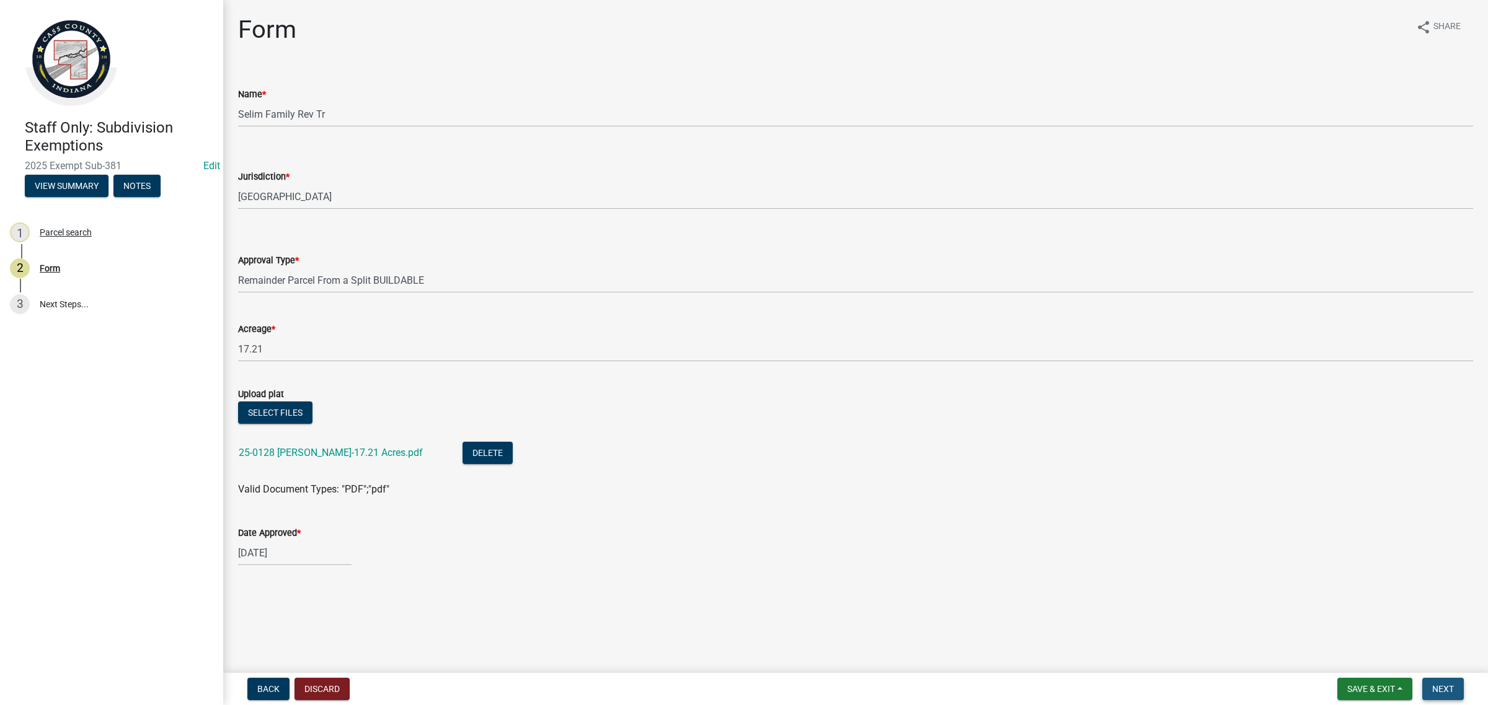
click at [1438, 686] on span "Next" at bounding box center [1443, 689] width 22 height 10
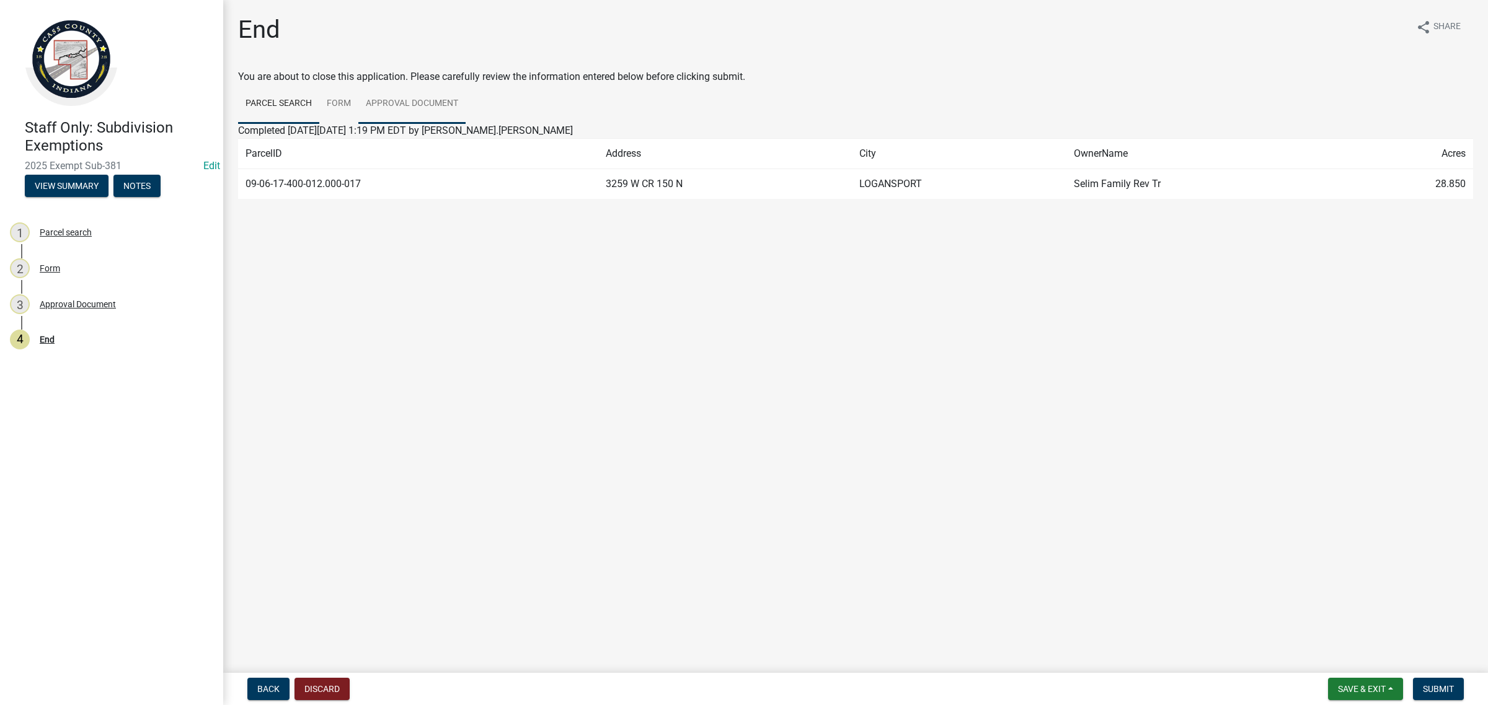
click at [376, 104] on link "Approval Document" at bounding box center [411, 104] width 107 height 40
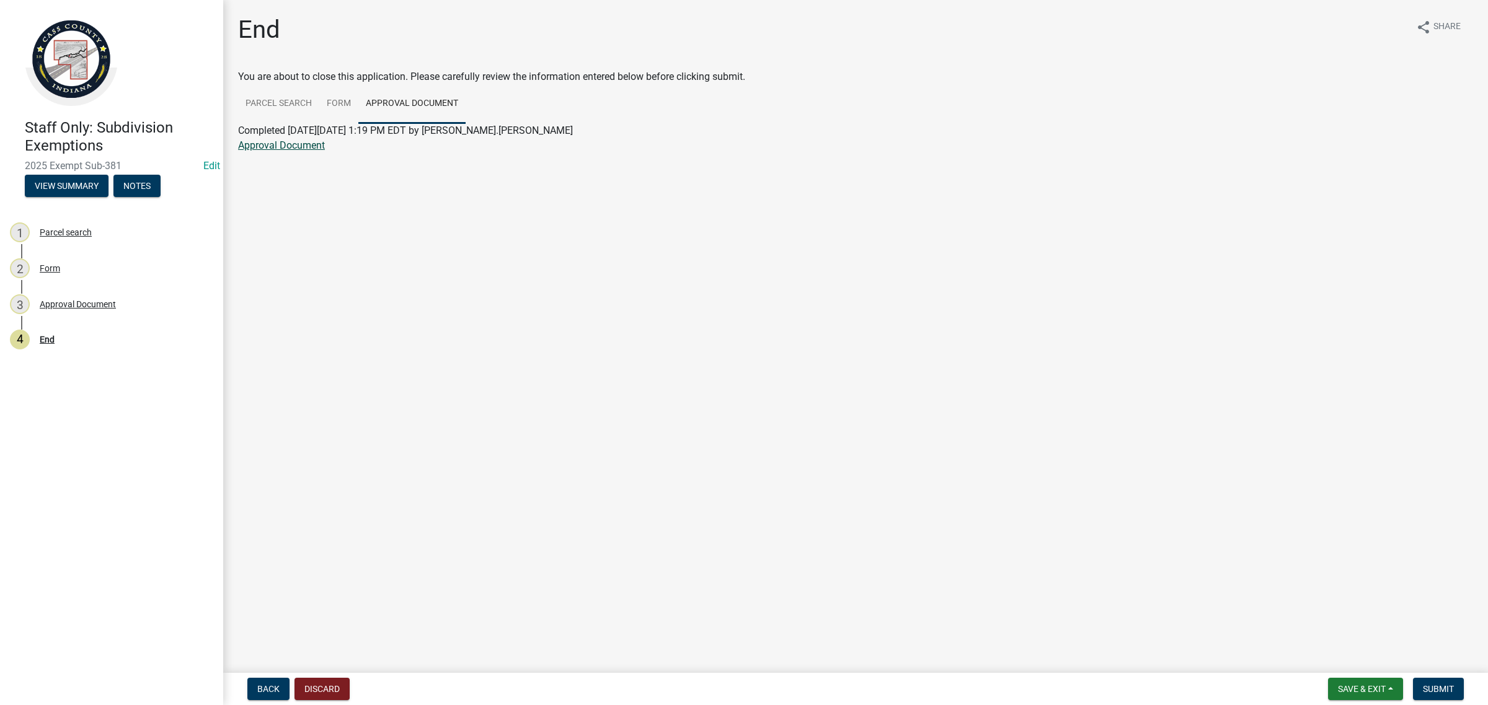
click at [286, 143] on link "Approval Document" at bounding box center [281, 145] width 87 height 12
click at [1359, 692] on span "Save & Exit" at bounding box center [1362, 689] width 48 height 10
click at [1325, 656] on button "Save & Exit" at bounding box center [1353, 658] width 99 height 30
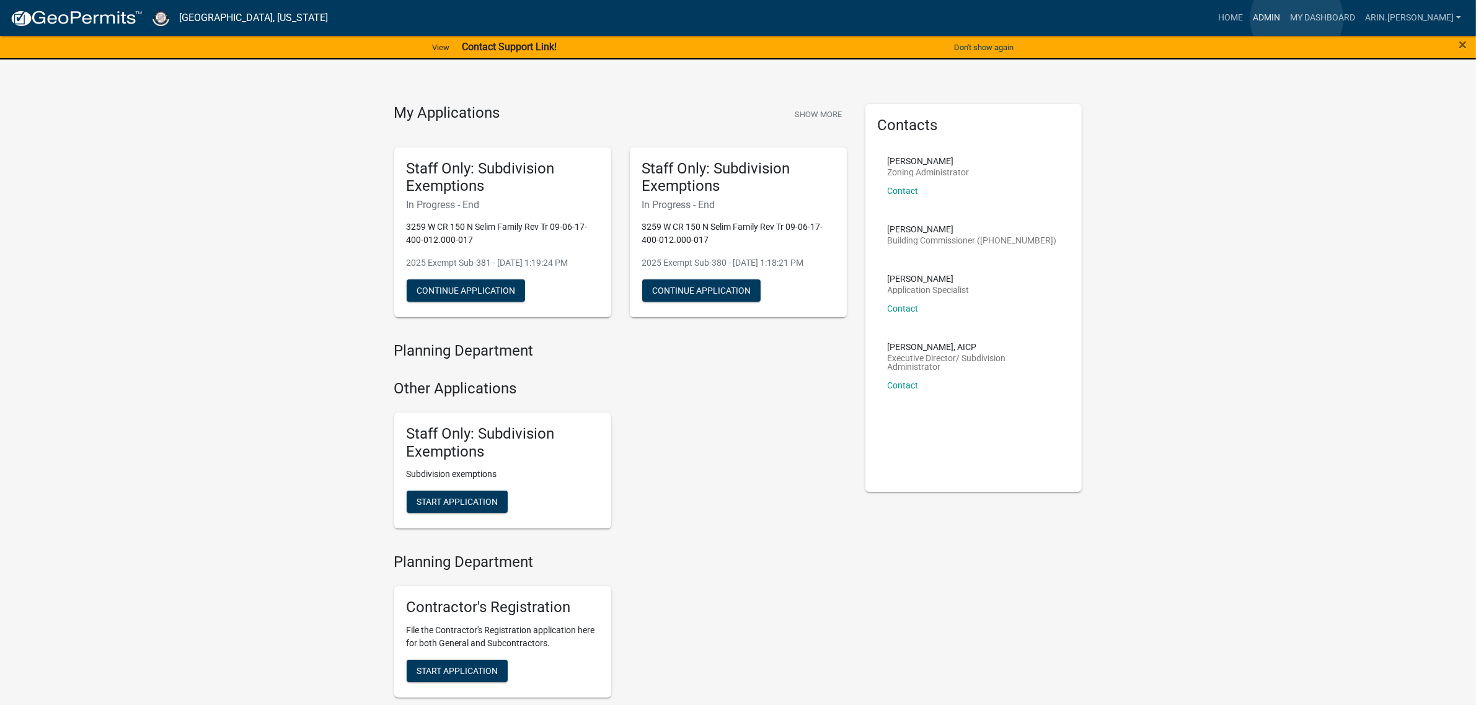
click at [1285, 19] on link "Admin" at bounding box center [1266, 18] width 37 height 24
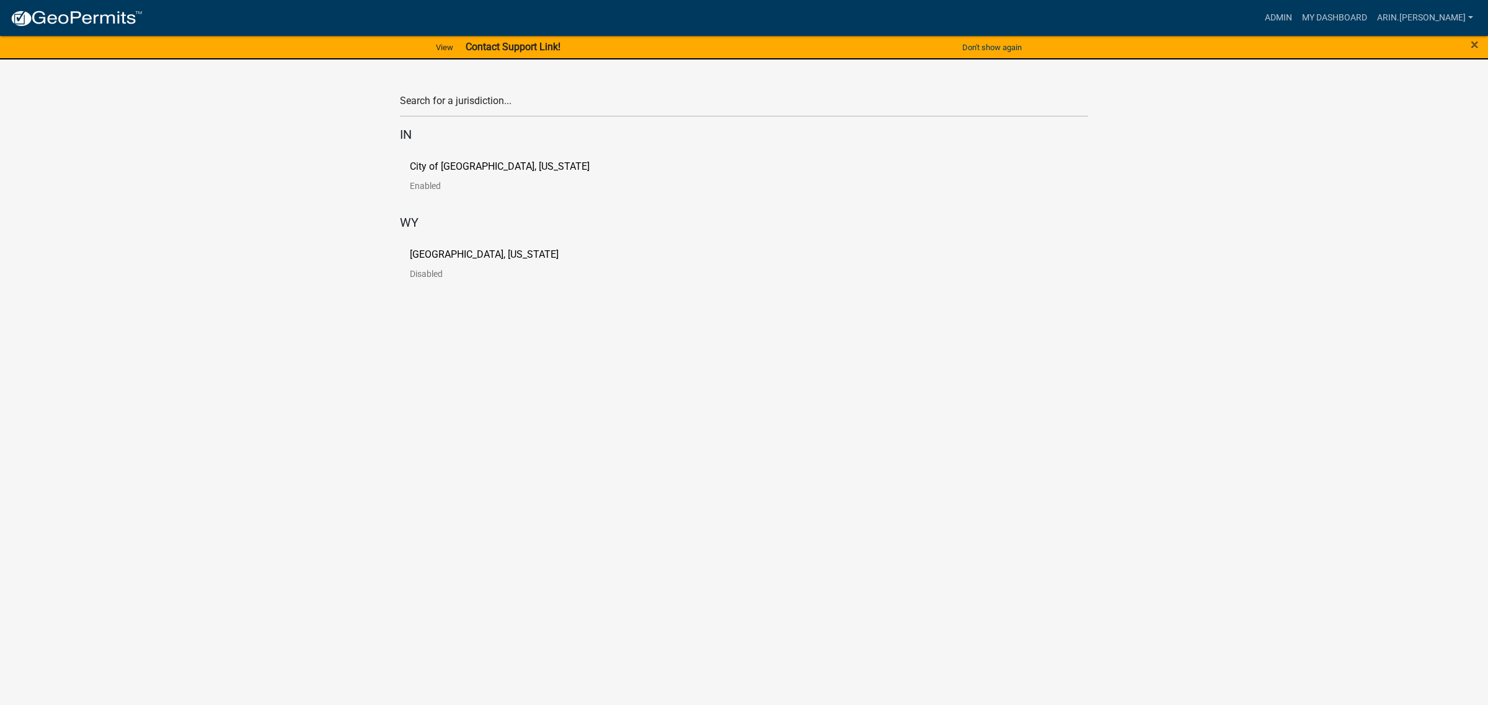
click at [460, 253] on p "[GEOGRAPHIC_DATA], [US_STATE]" at bounding box center [484, 255] width 149 height 10
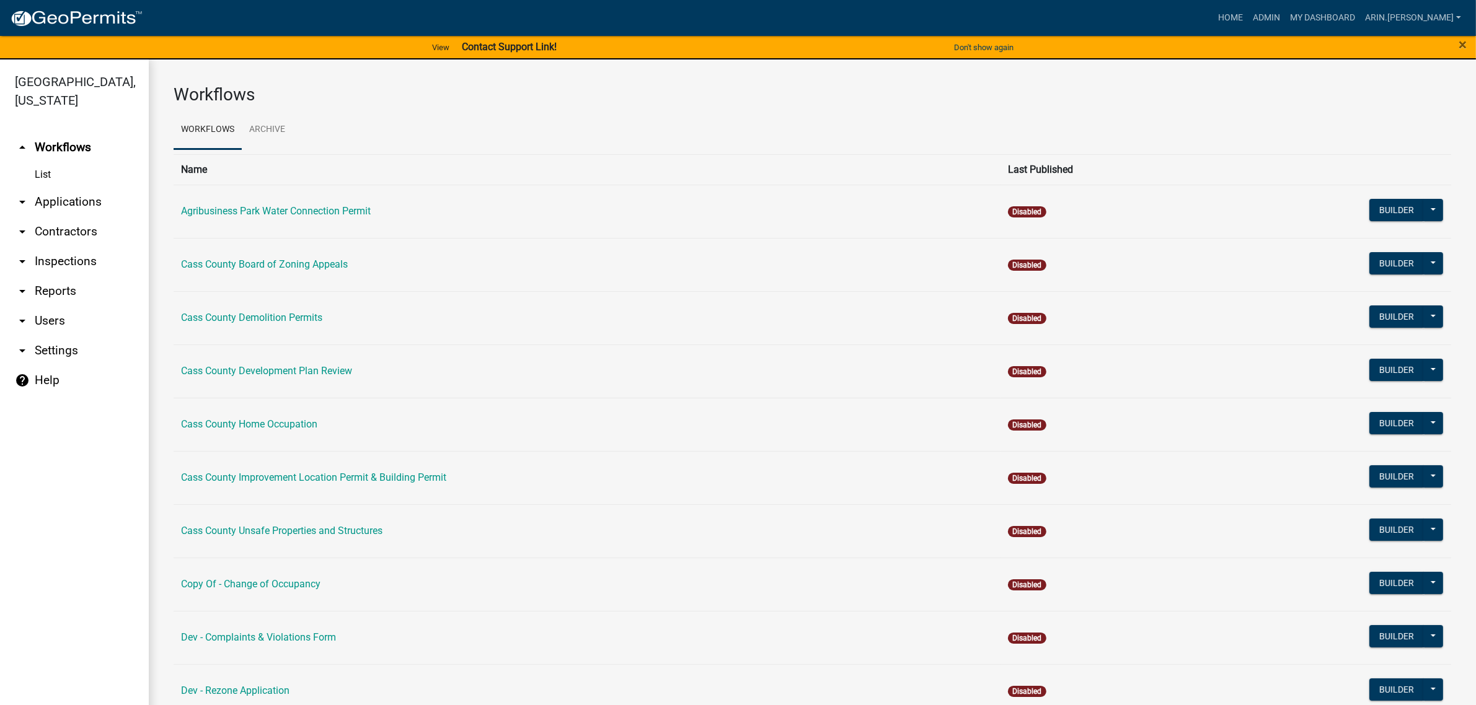
click at [73, 192] on link "arrow_drop_down Applications" at bounding box center [74, 202] width 149 height 30
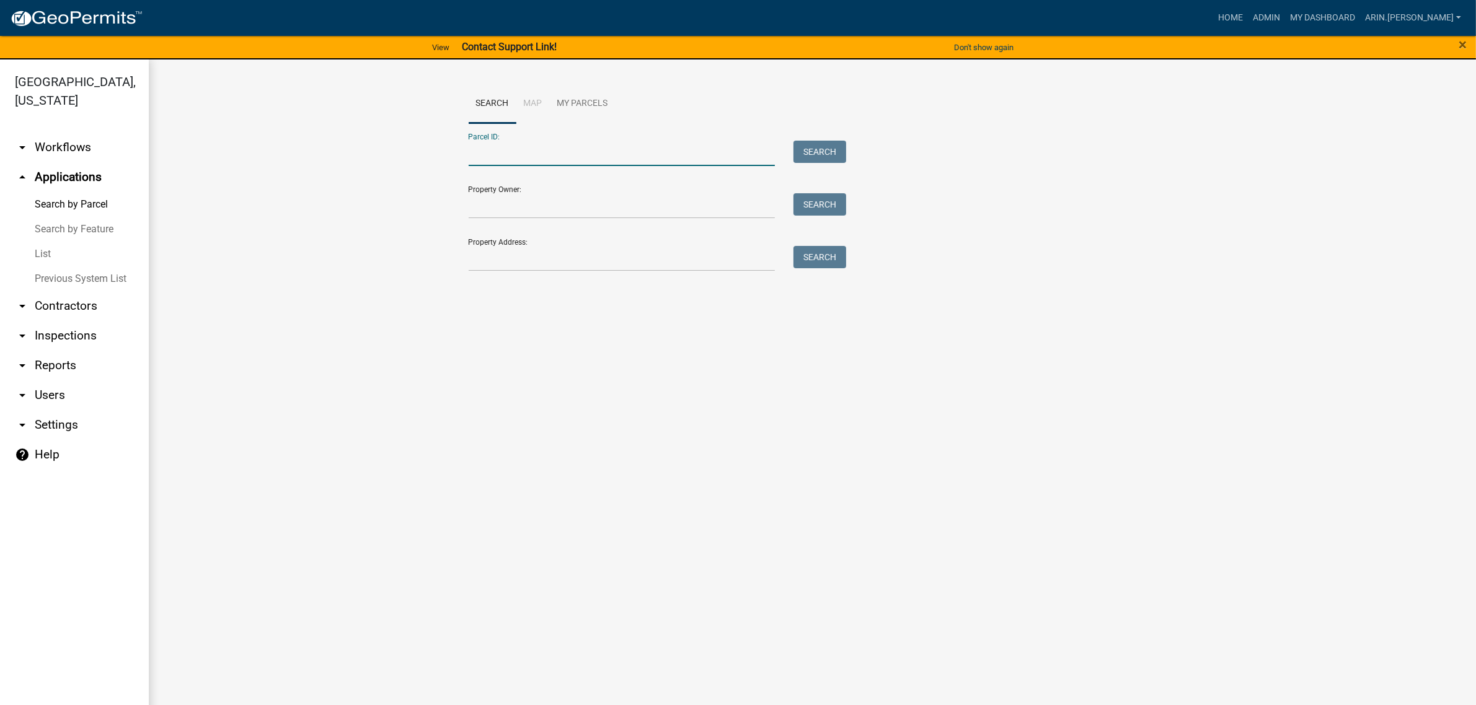
click at [518, 160] on input "Parcel ID:" at bounding box center [622, 153] width 307 height 25
paste input "09-10-07-300-001.000-023"
click at [479, 153] on input "09-10-07-300-001.000-023" at bounding box center [622, 153] width 307 height 25
type input "09-10-07-300-001.000-023"
click at [834, 157] on button "Search" at bounding box center [819, 152] width 53 height 22
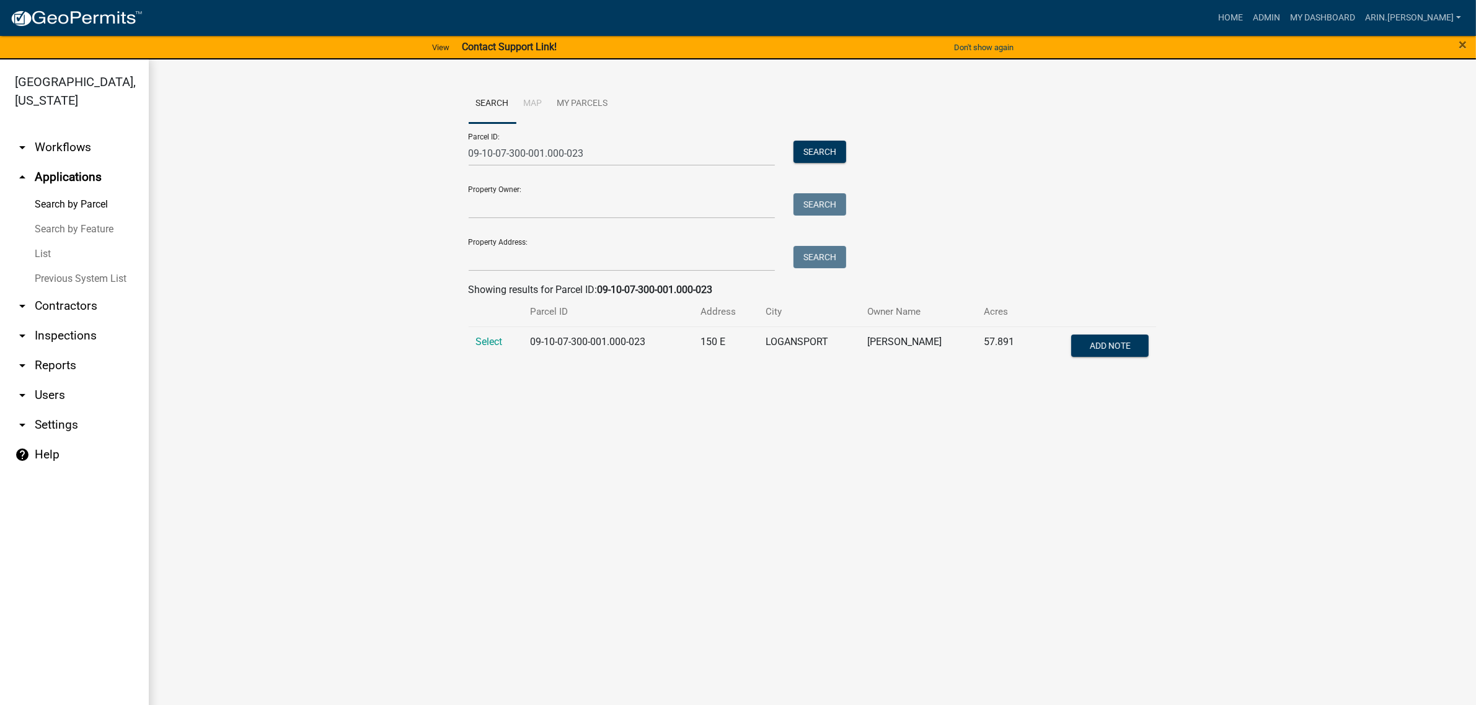
click at [482, 337] on td "Select" at bounding box center [496, 347] width 55 height 41
click at [483, 342] on span "Select" at bounding box center [489, 342] width 27 height 12
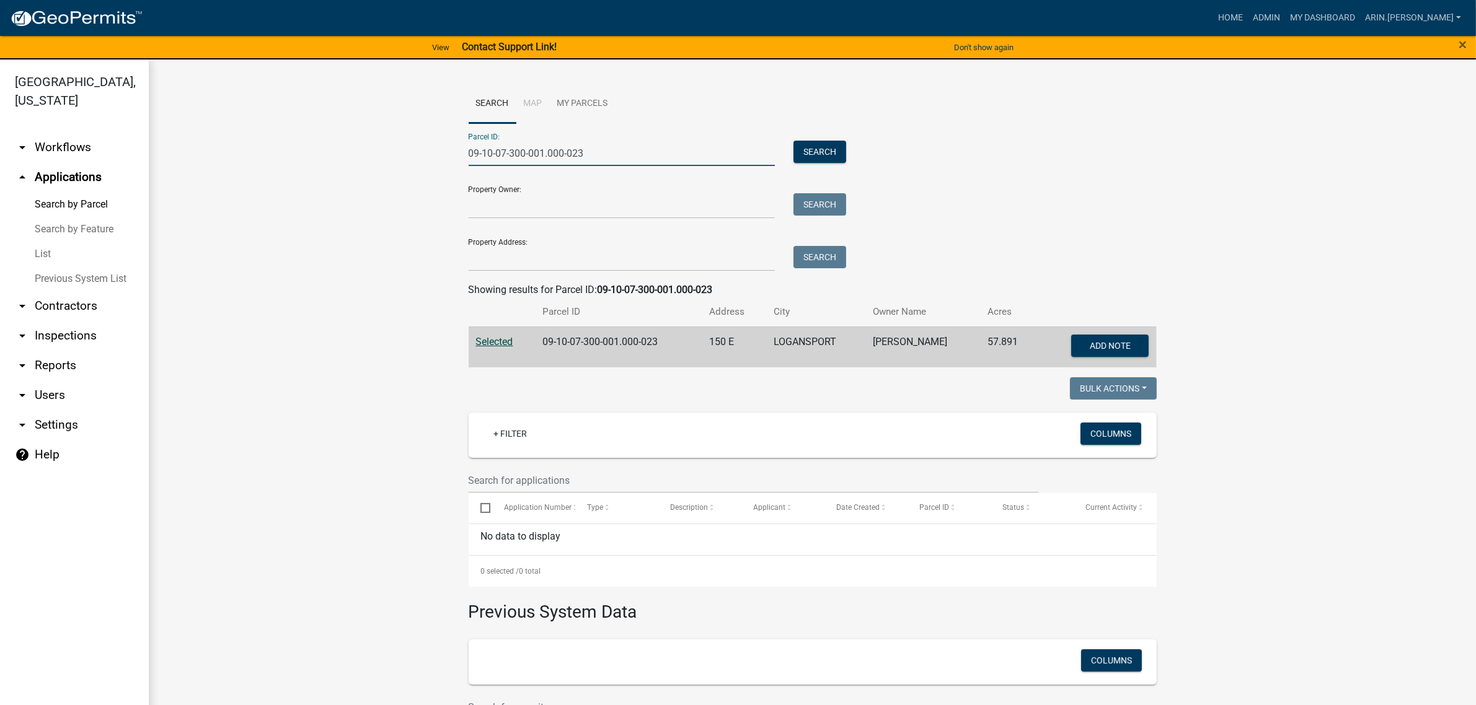
drag, startPoint x: 595, startPoint y: 155, endPoint x: 56, endPoint y: 152, distance: 538.6
click at [64, 156] on div "[GEOGRAPHIC_DATA], [US_STATE] arrow_drop_down Workflows List arrow_drop_up Appl…" at bounding box center [738, 390] width 1476 height 661
click at [471, 162] on input "Parcel ID:" at bounding box center [622, 153] width 307 height 25
paste input "09-10-07-300-002.000-023"
click at [482, 144] on input "09-10-07-300-002.000-023" at bounding box center [622, 153] width 307 height 25
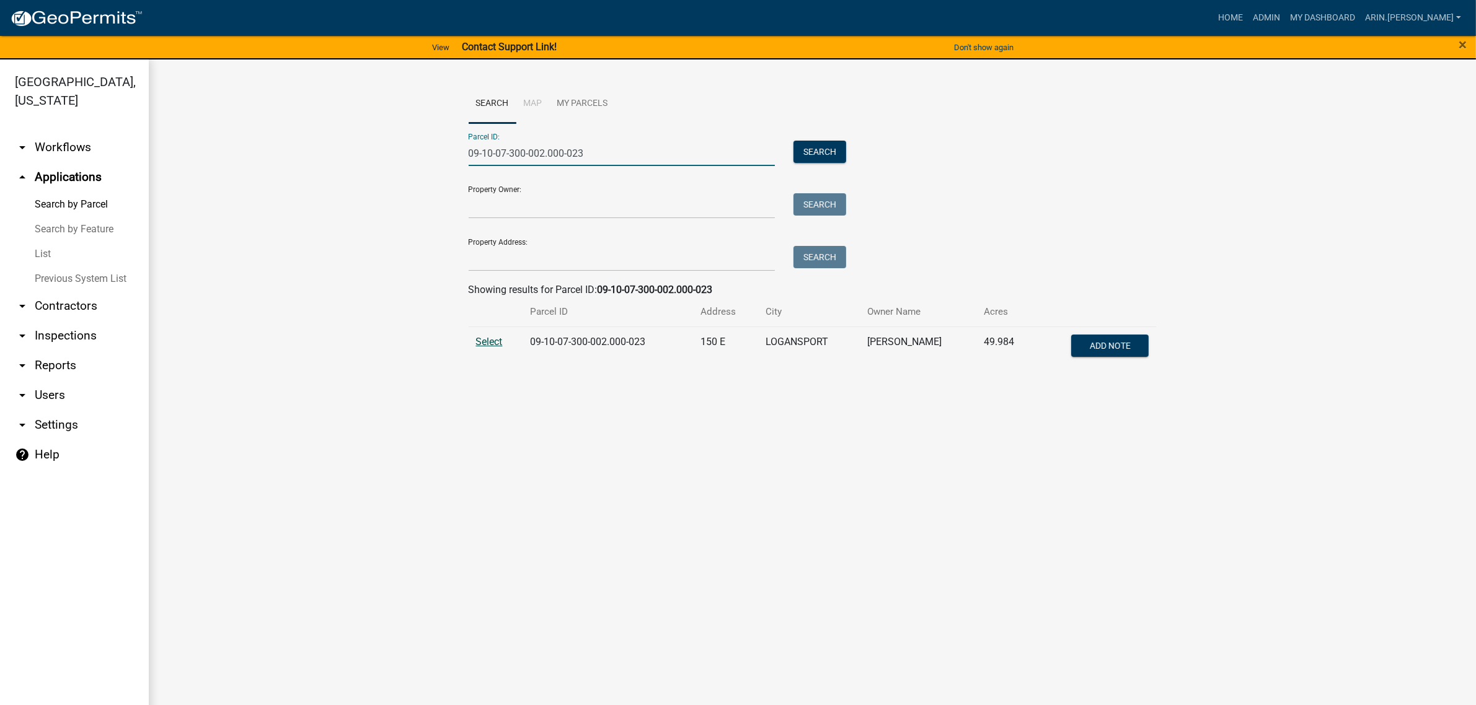
type input "09-10-07-300-002.000-023"
click at [484, 342] on span "Select" at bounding box center [489, 342] width 27 height 12
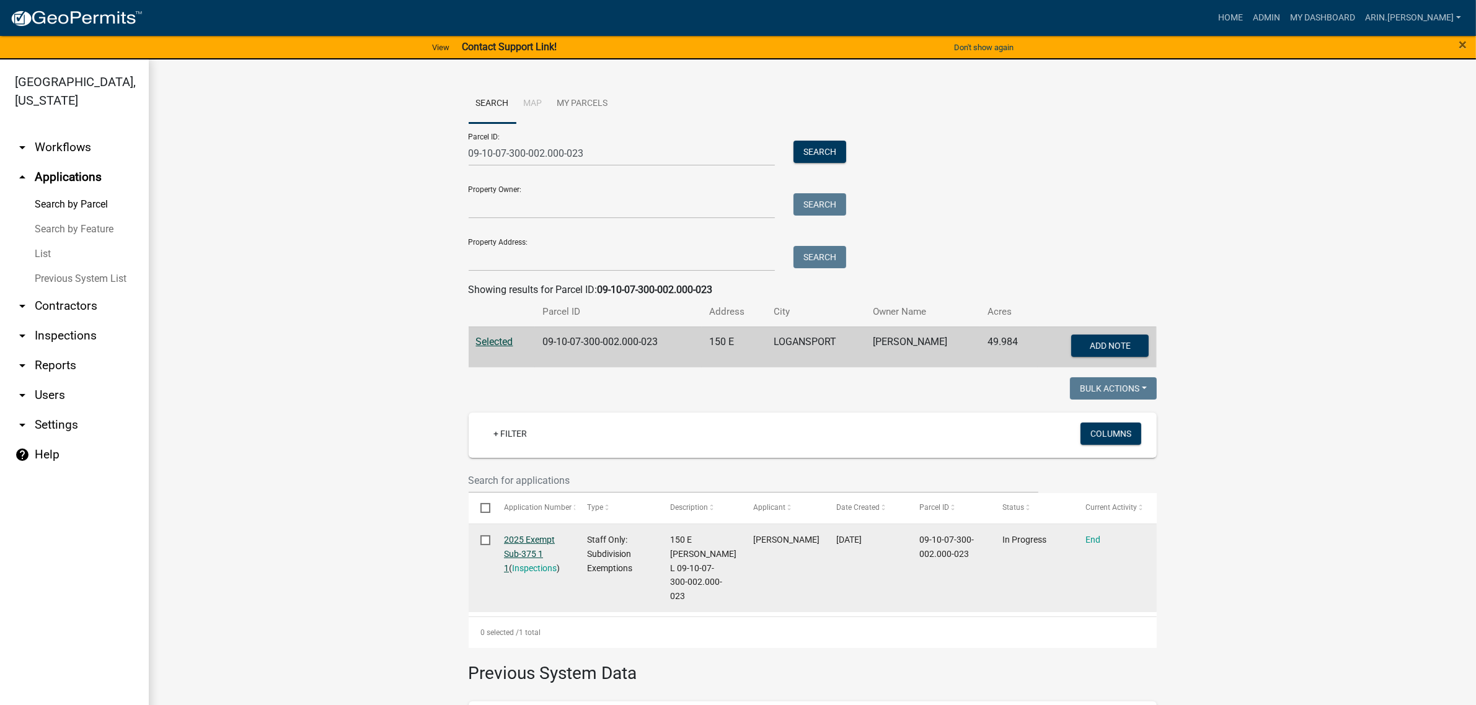
click at [504, 537] on link "2025 Exempt Sub-375 1 1" at bounding box center [529, 554] width 51 height 38
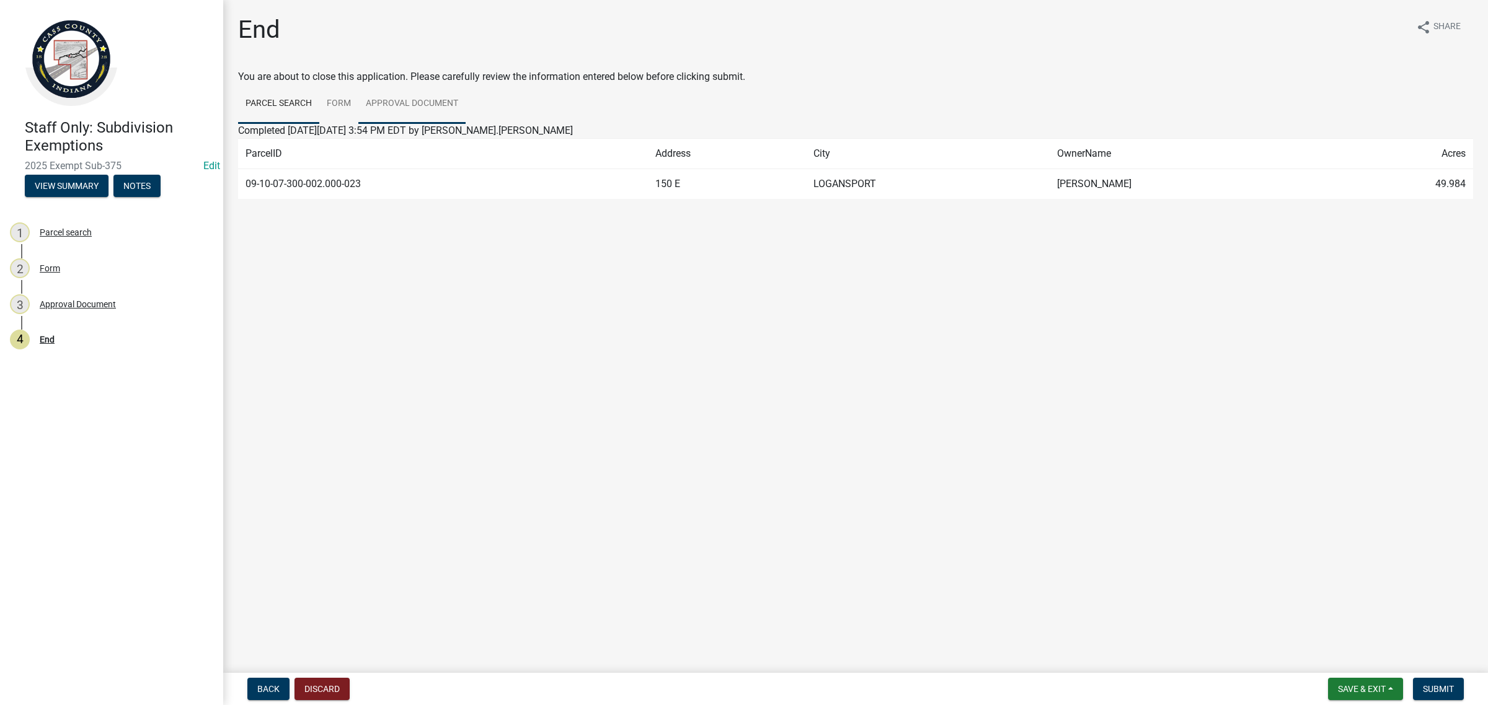
click at [444, 100] on link "Approval Document" at bounding box center [411, 104] width 107 height 40
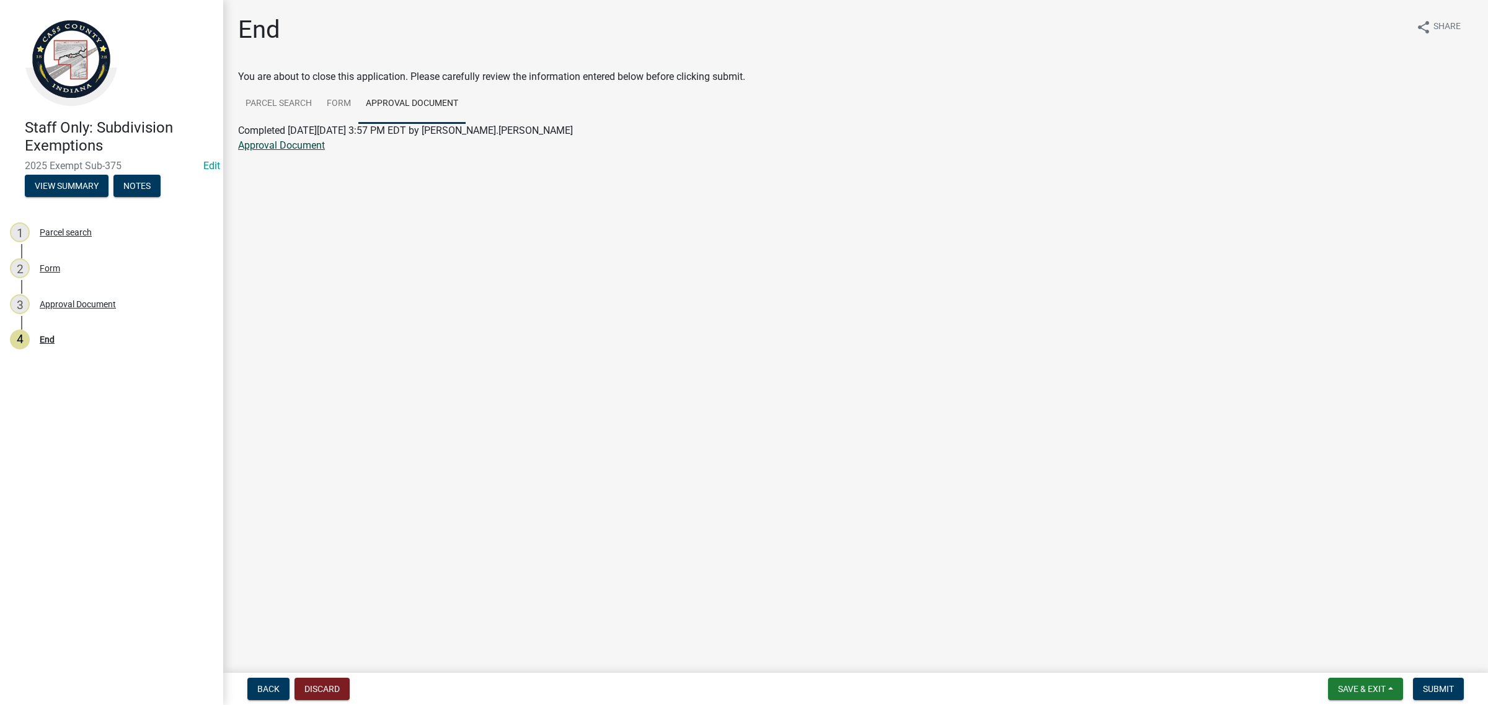
click at [258, 141] on link "Approval Document" at bounding box center [281, 145] width 87 height 12
click at [1348, 684] on span "Save & Exit" at bounding box center [1362, 689] width 48 height 10
click at [1347, 670] on button "Save & Exit" at bounding box center [1353, 658] width 99 height 30
